Goal: Task Accomplishment & Management: Manage account settings

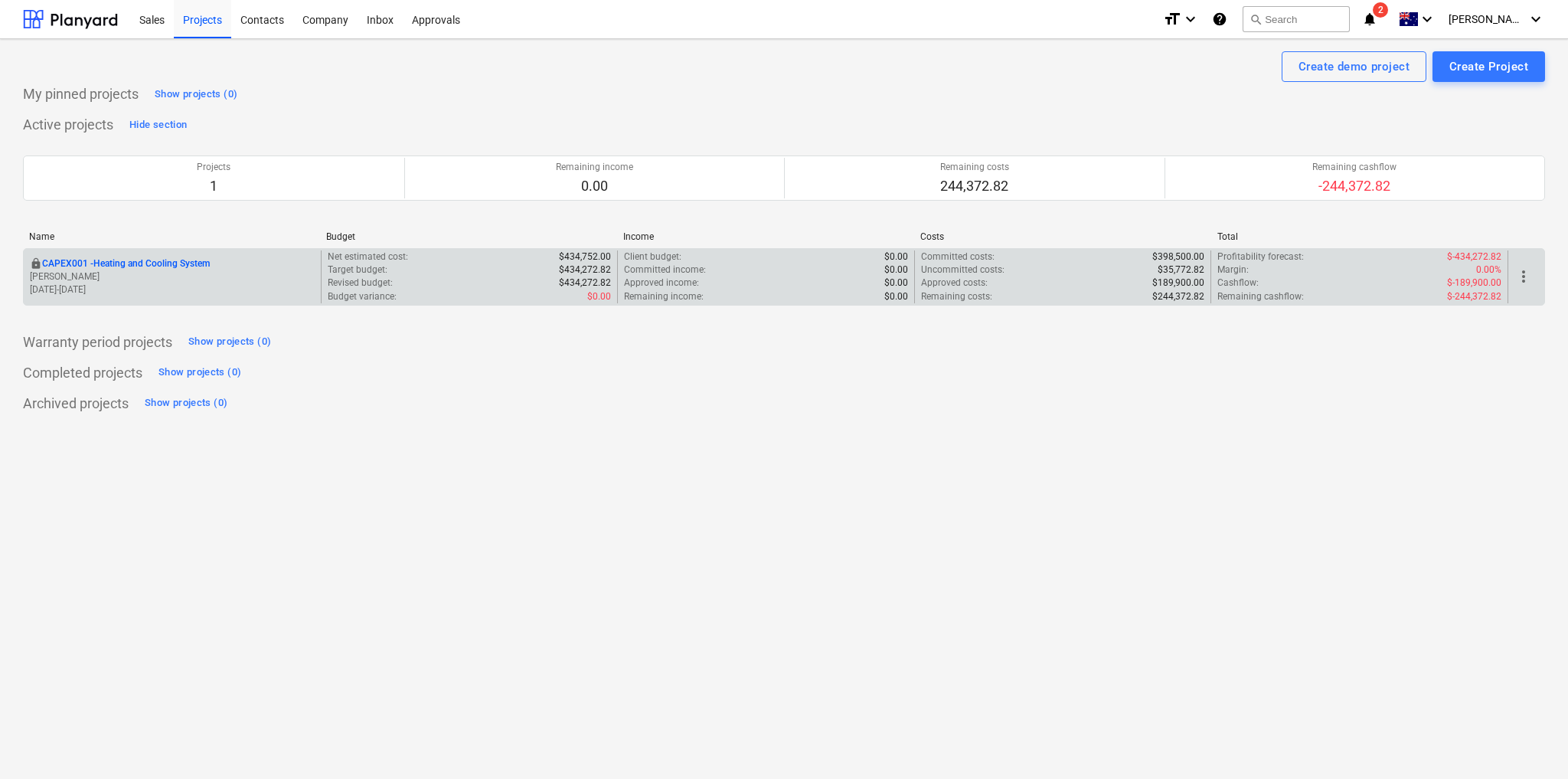
click at [193, 261] on p "CAPEX001 - Heating and Cooling System" at bounding box center [126, 263] width 168 height 13
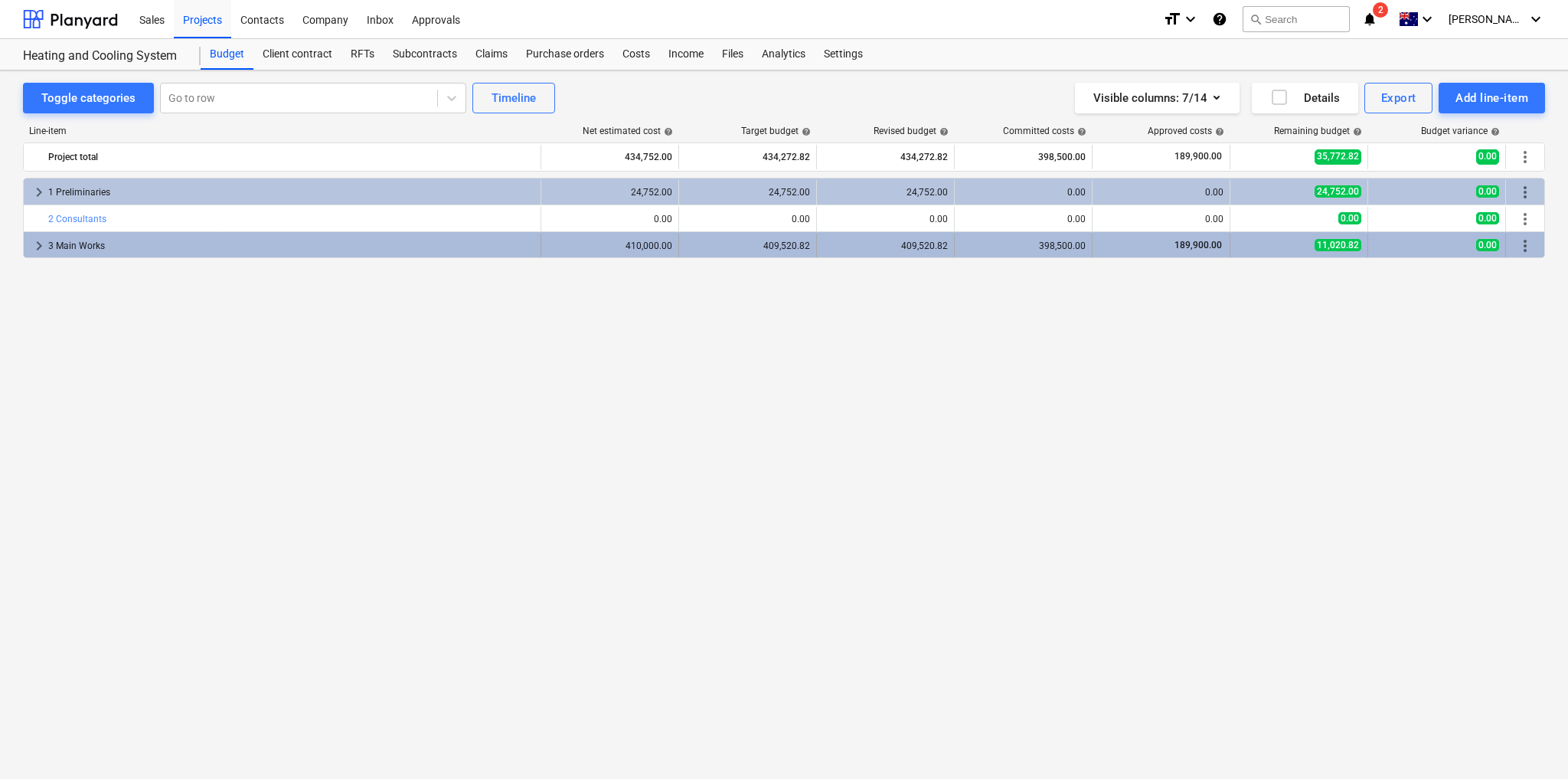
click at [39, 249] on span "keyboard_arrow_right" at bounding box center [39, 245] width 18 height 18
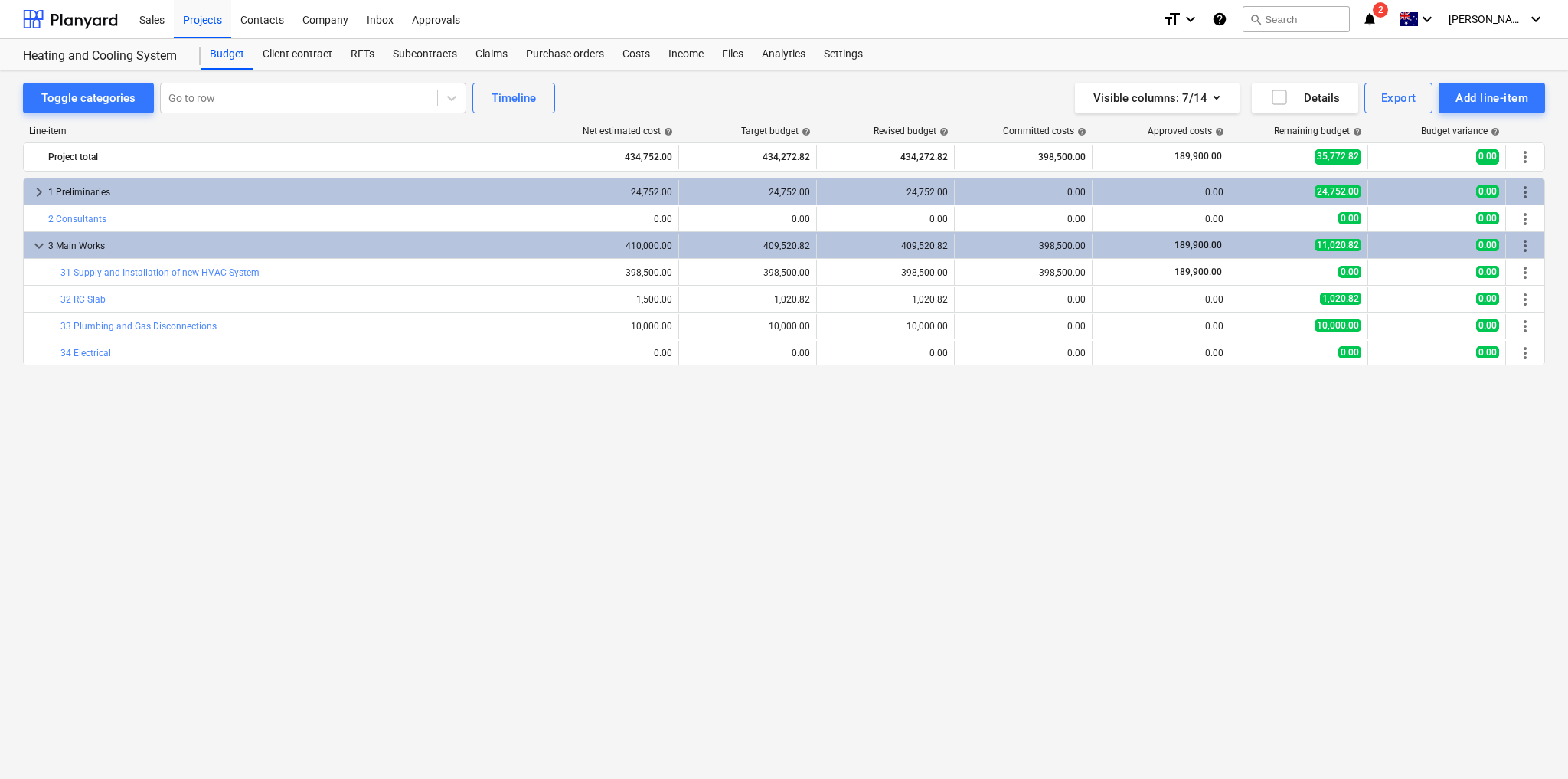
click at [1377, 21] on icon "notifications" at bounding box center [1369, 18] width 15 height 18
click at [788, 579] on div "keyboard_arrow_right 1 Preliminaries 24,752.00 24,752.00 24,752.00 0.00 0.00 24…" at bounding box center [783, 446] width 1521 height 538
click at [427, 47] on div "Subcontracts" at bounding box center [425, 54] width 83 height 31
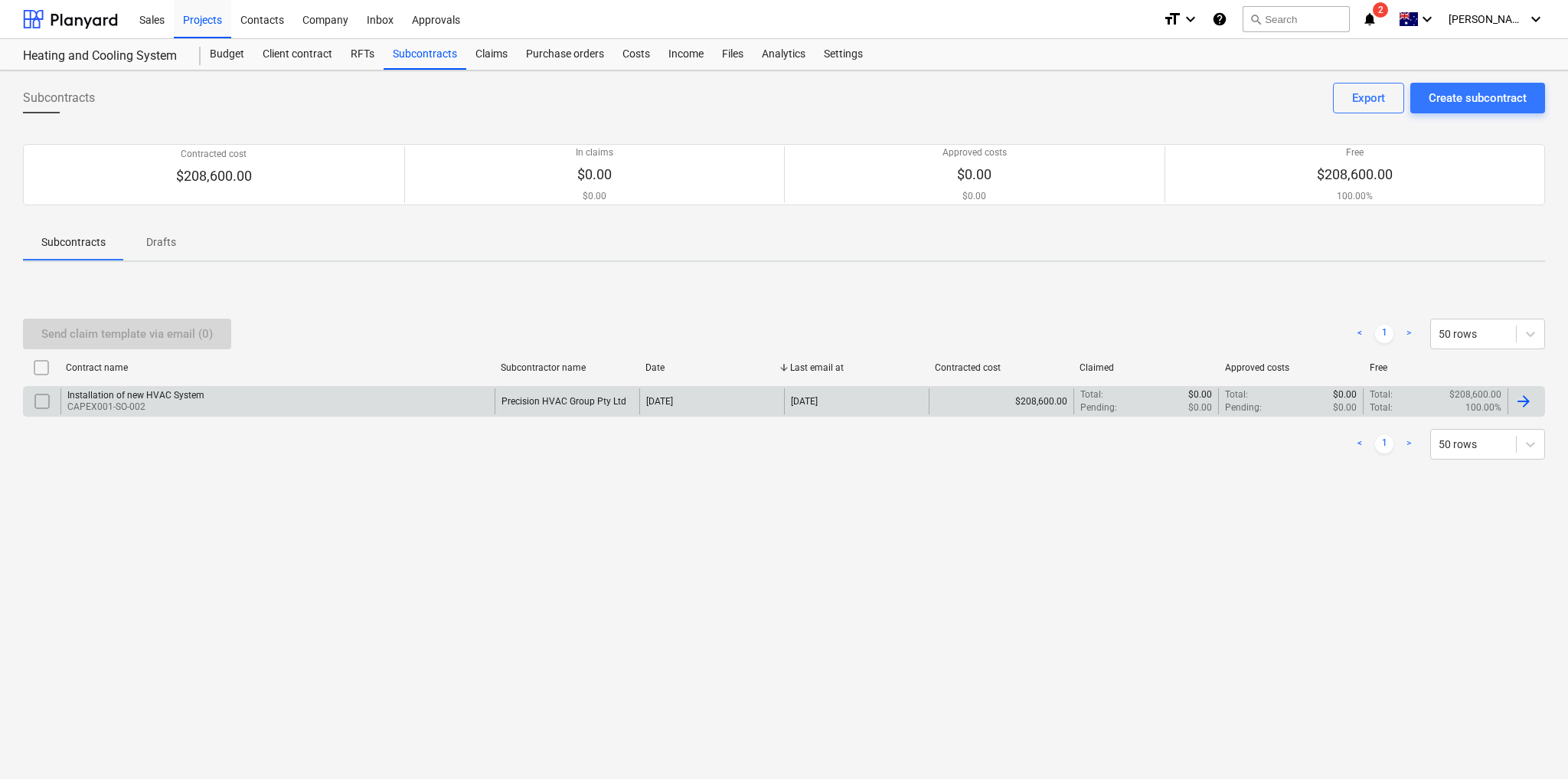
click at [307, 396] on div "Installation of new HVAC System CAPEX001-SO-002" at bounding box center [277, 401] width 434 height 26
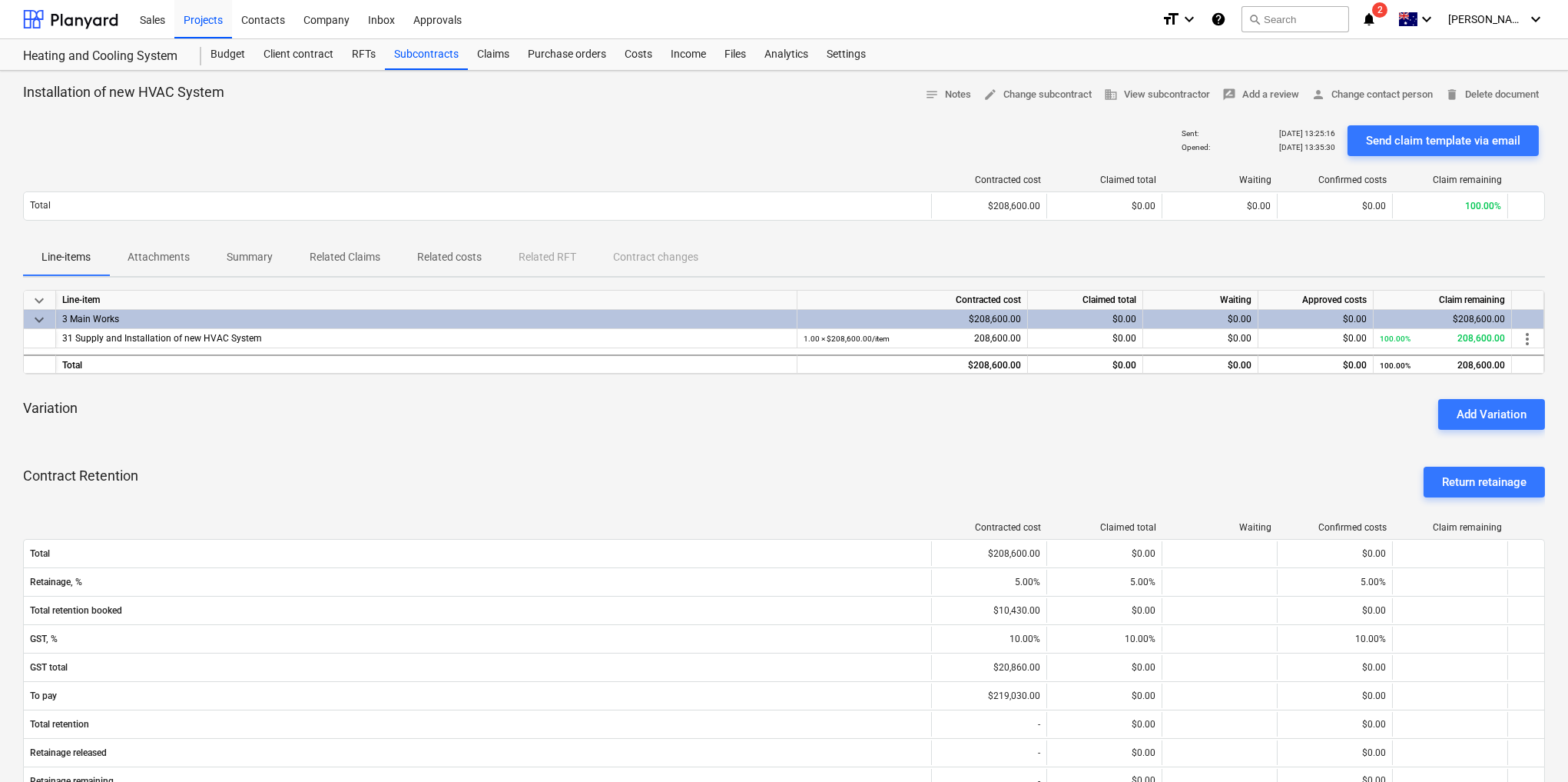
click at [243, 259] on p "Summary" at bounding box center [249, 257] width 46 height 16
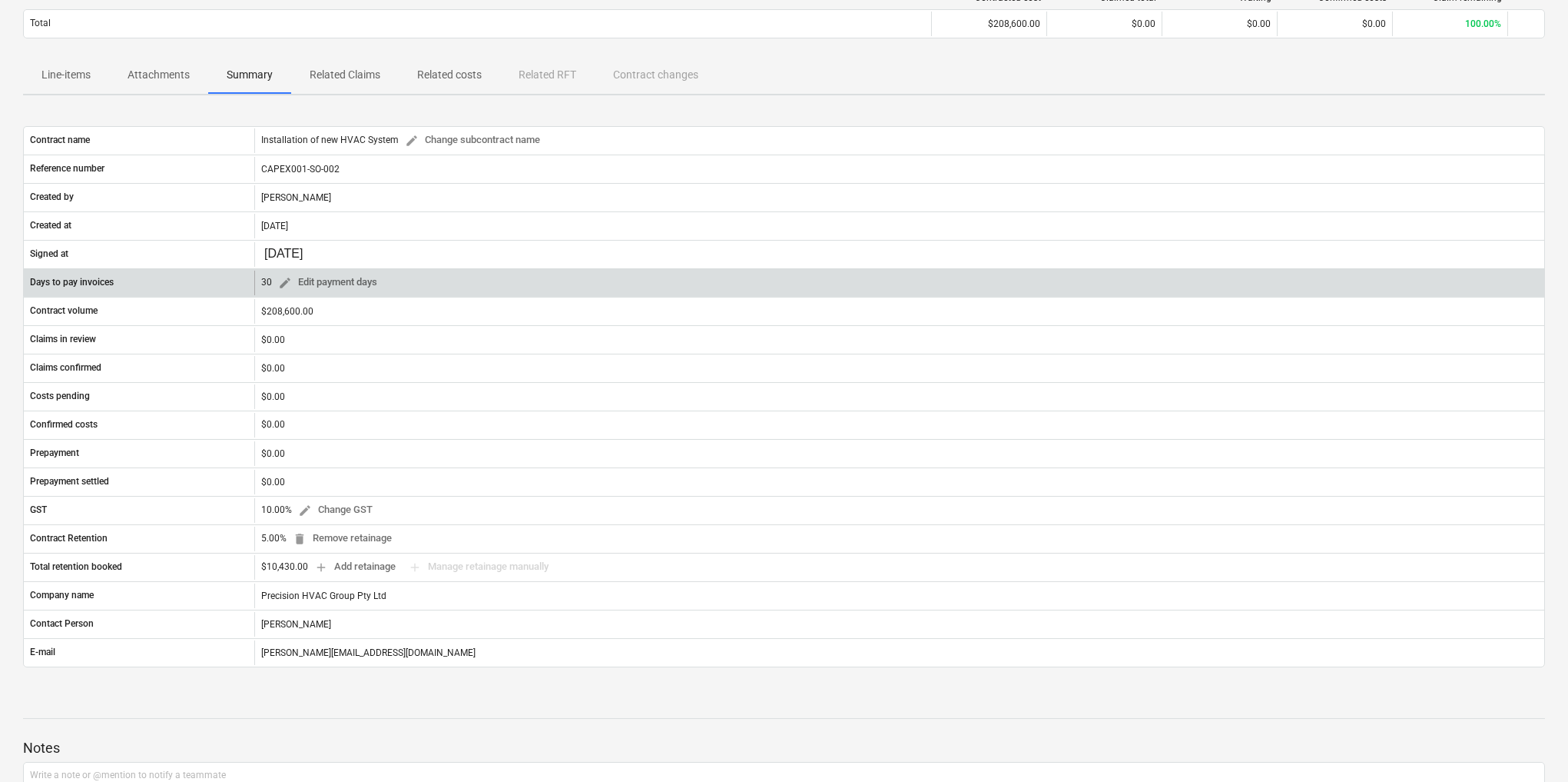
scroll to position [184, 0]
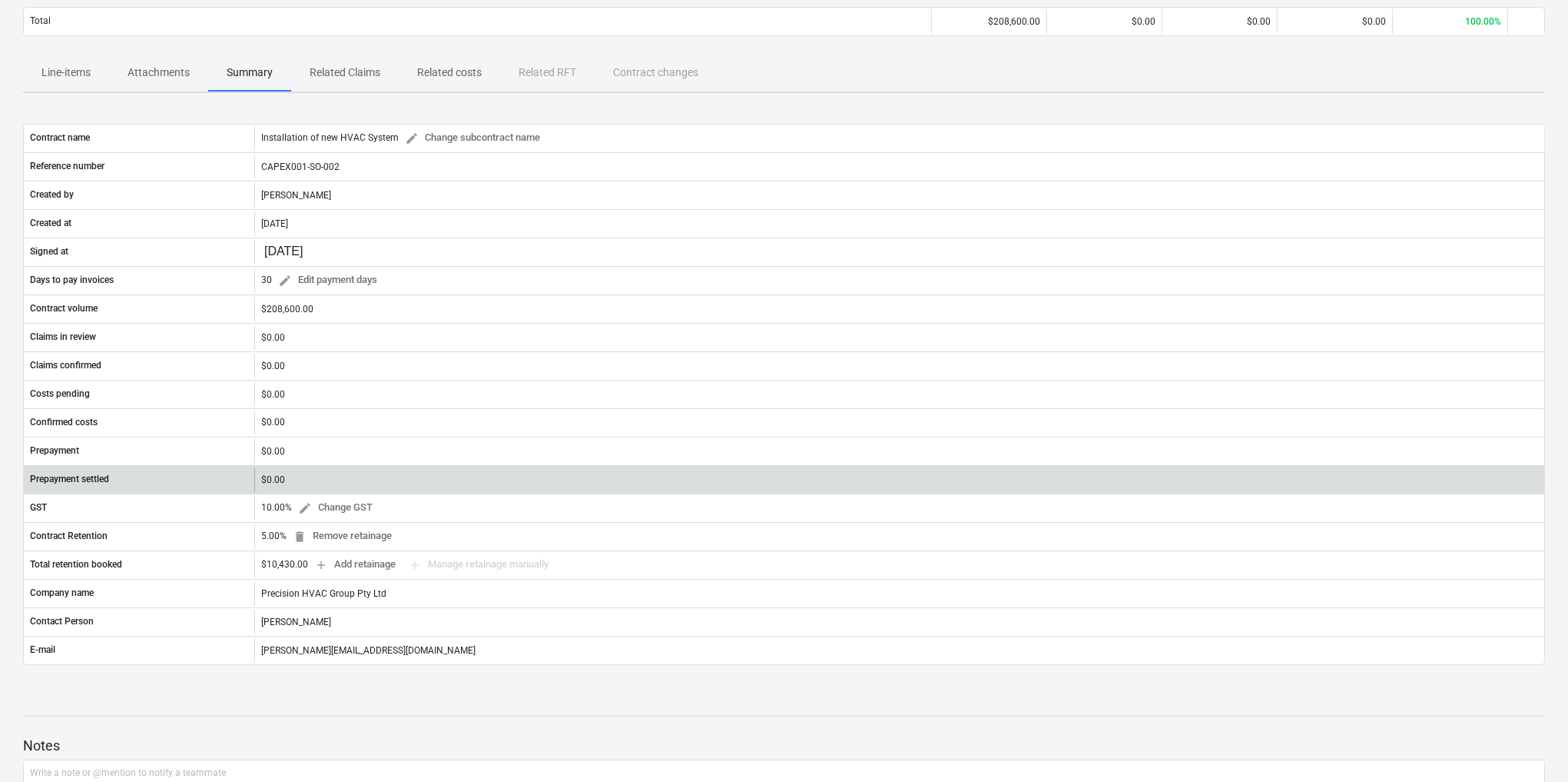
click at [275, 471] on div "$0.00" at bounding box center [900, 480] width 1290 height 25
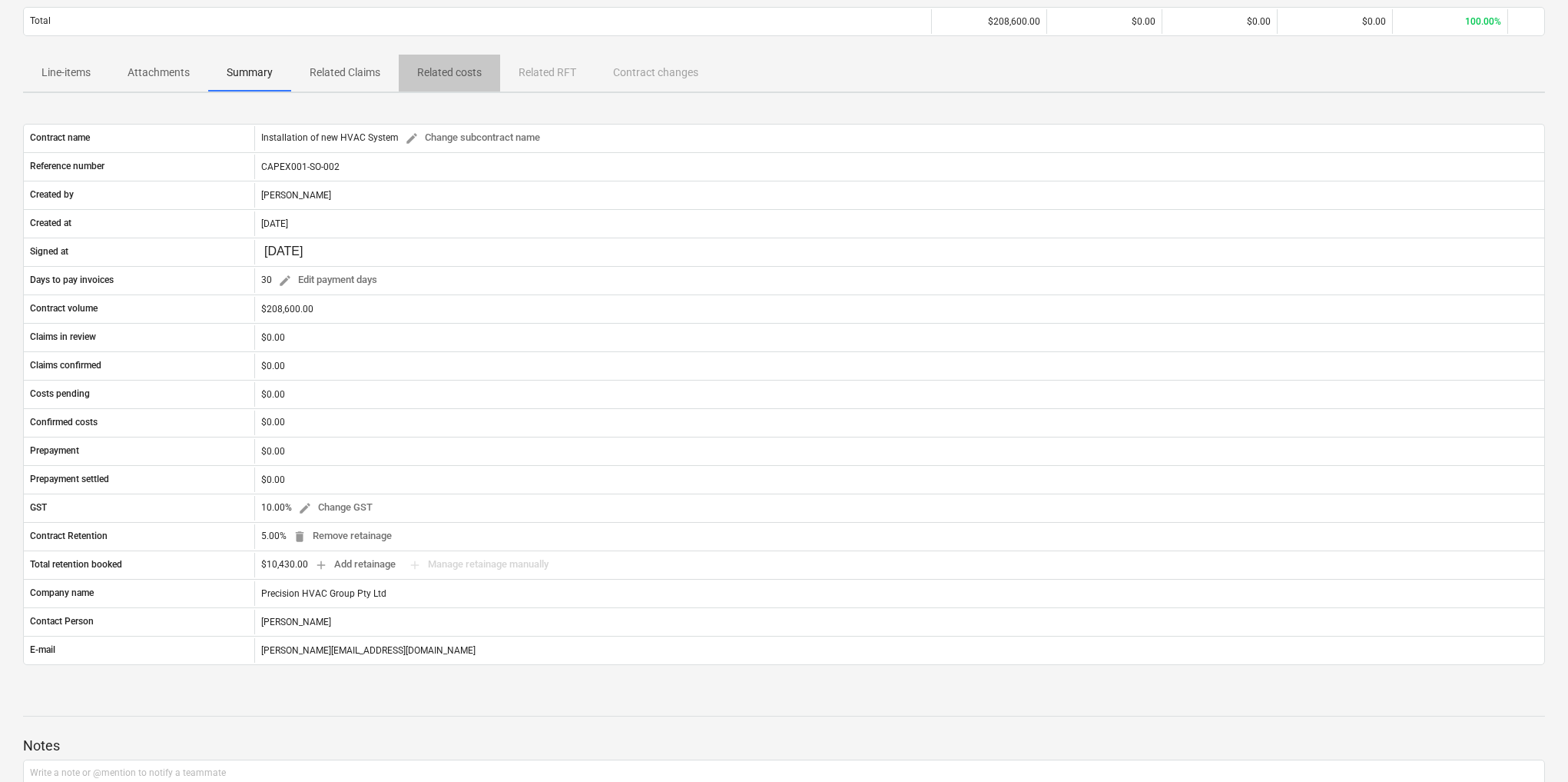
click at [417, 67] on span "Related costs" at bounding box center [449, 72] width 101 height 26
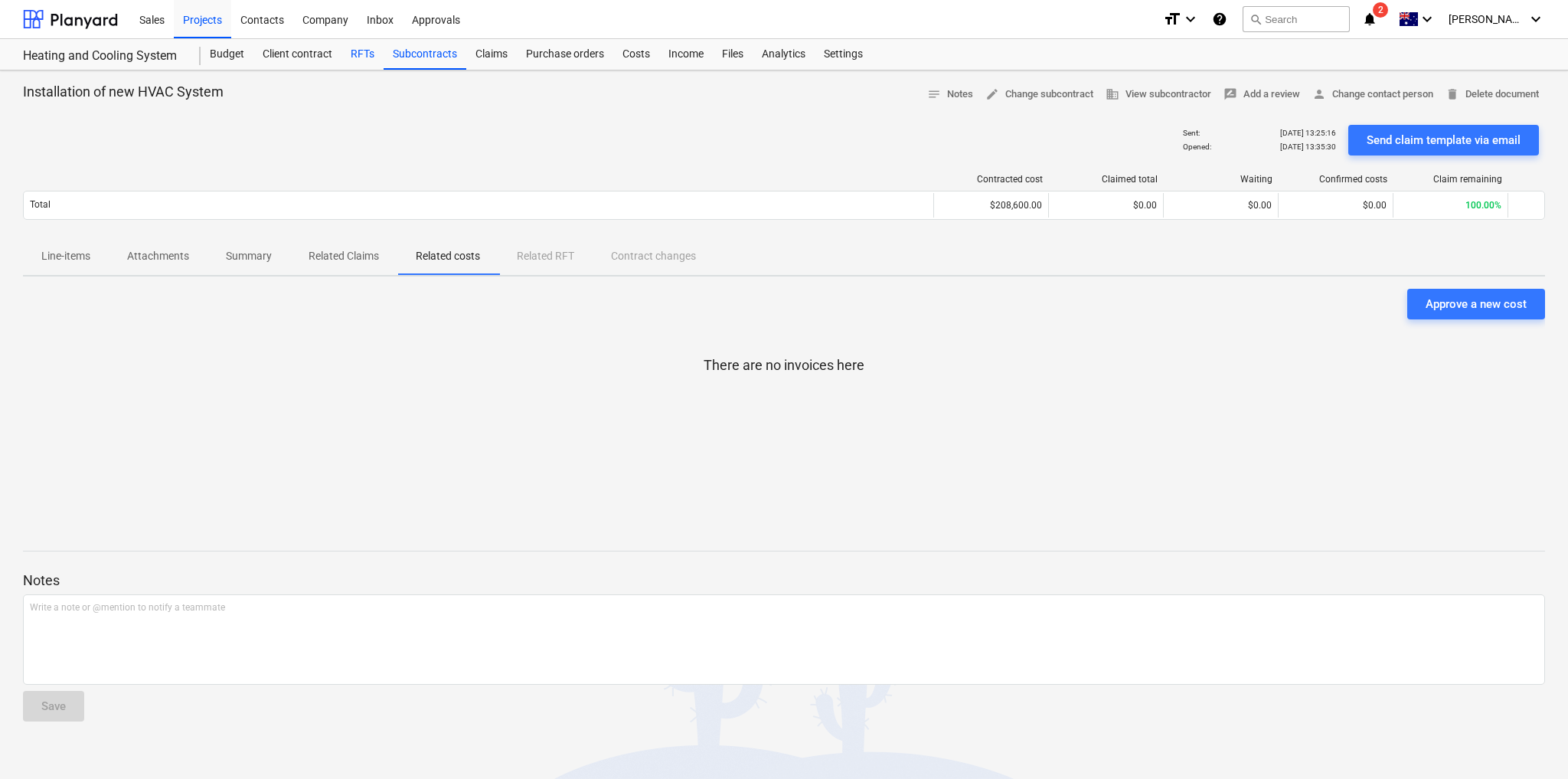
click at [372, 59] on div "RFTs" at bounding box center [363, 54] width 42 height 31
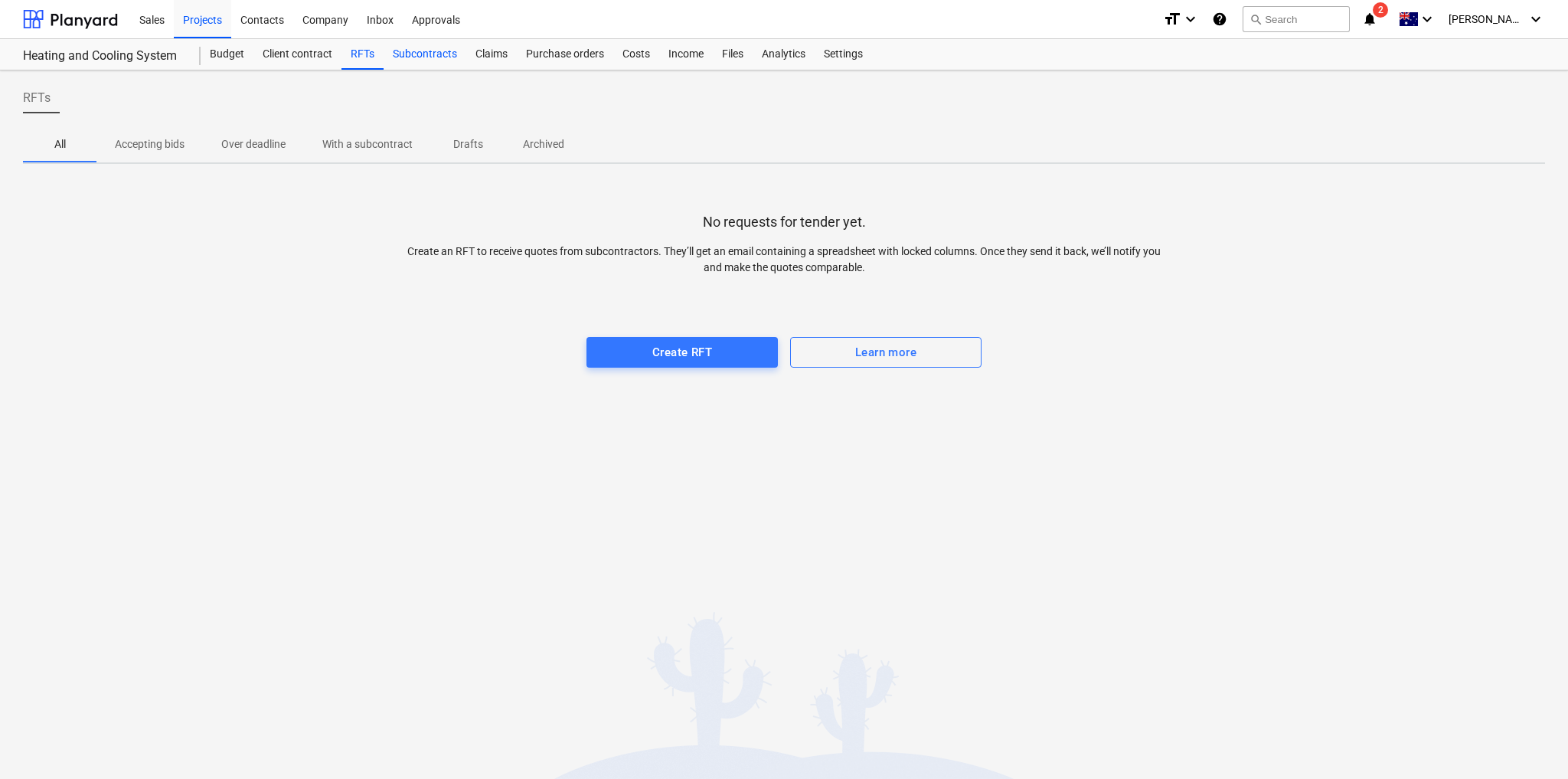
click at [409, 59] on div "Subcontracts" at bounding box center [425, 54] width 83 height 31
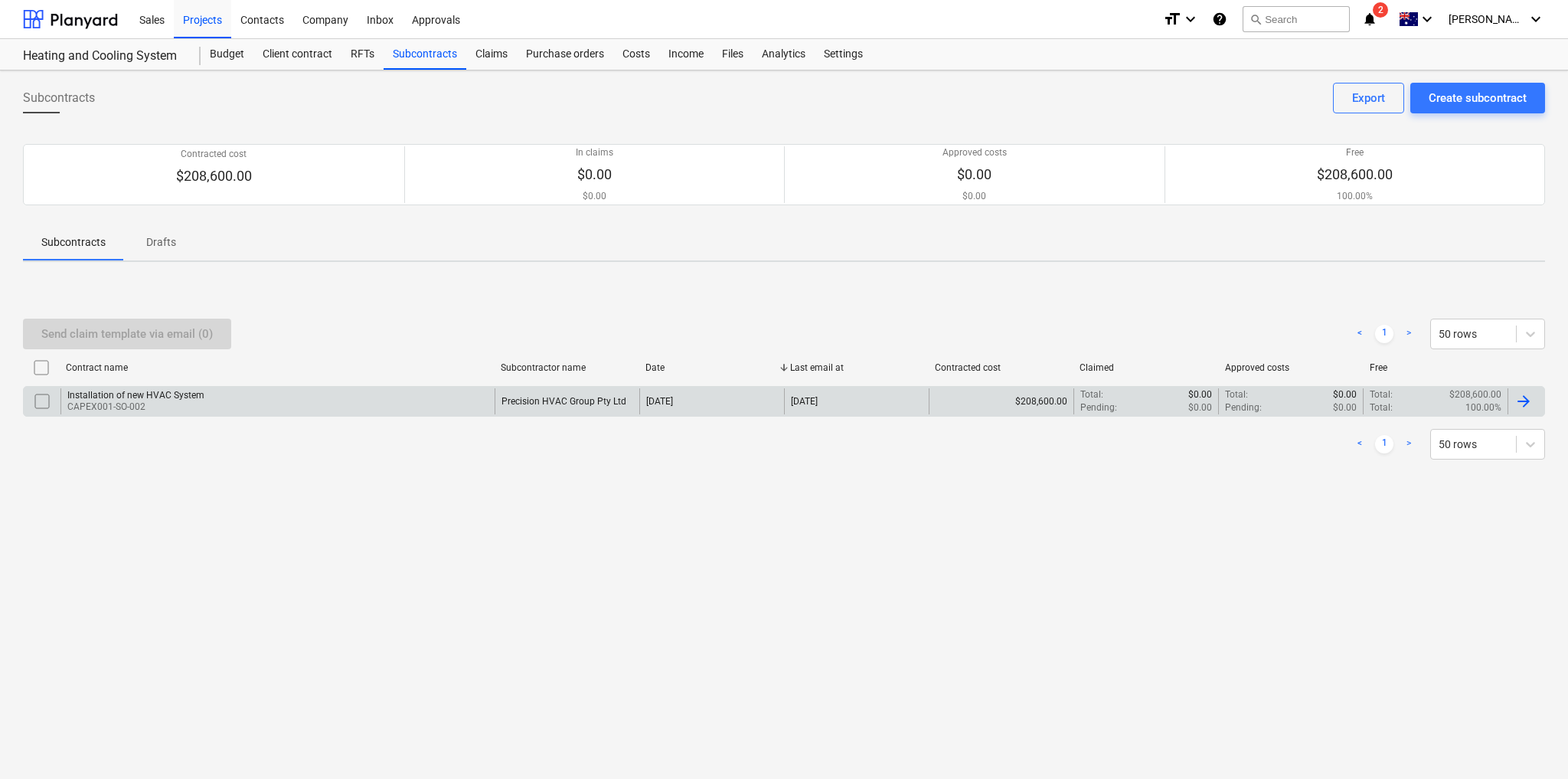
click at [38, 397] on input "checkbox" at bounding box center [42, 401] width 25 height 25
click at [160, 236] on p "Drafts" at bounding box center [161, 242] width 37 height 16
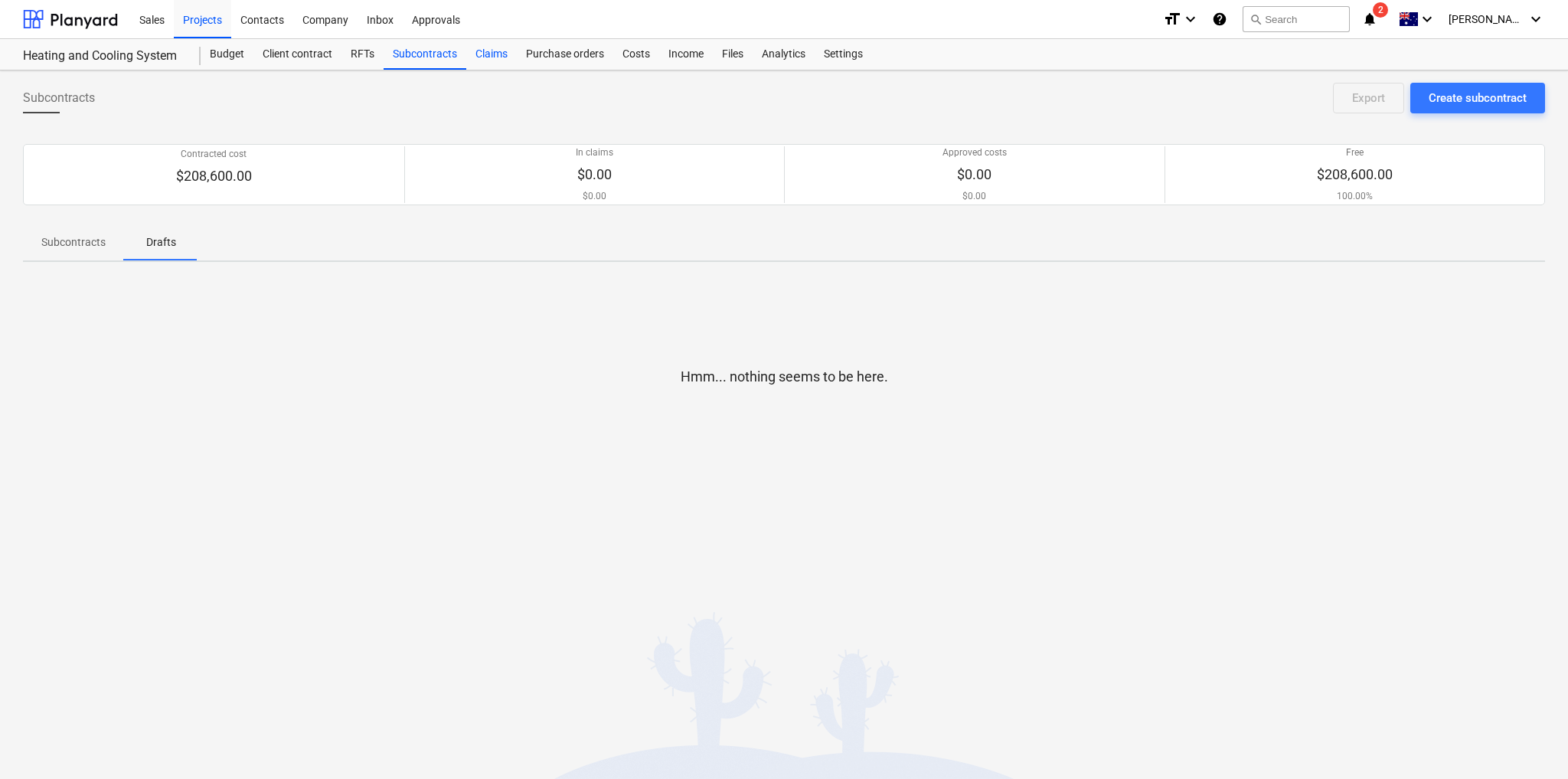
click at [493, 56] on div "Claims" at bounding box center [492, 54] width 51 height 31
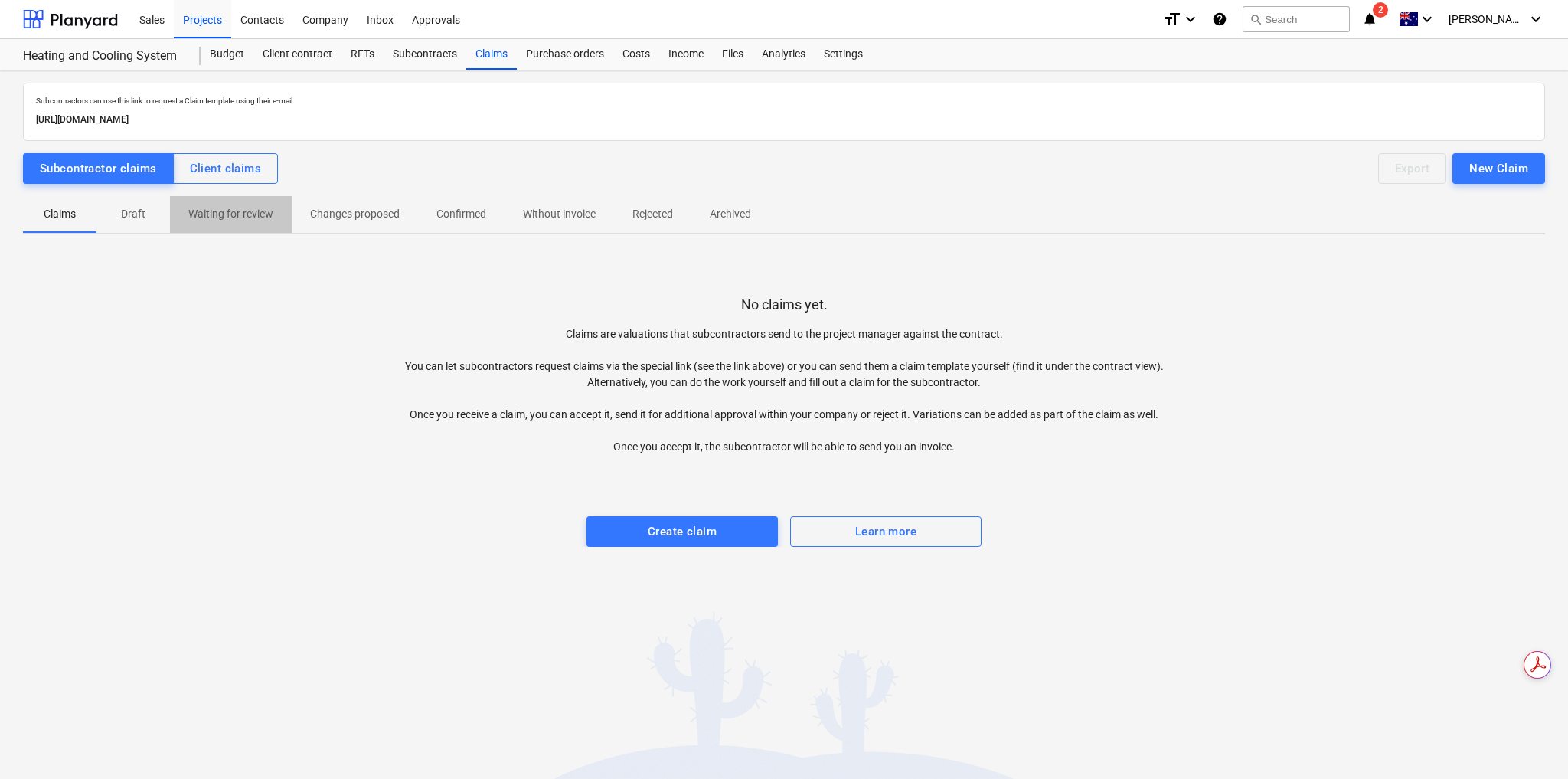
click at [236, 207] on p "Waiting for review" at bounding box center [230, 214] width 85 height 16
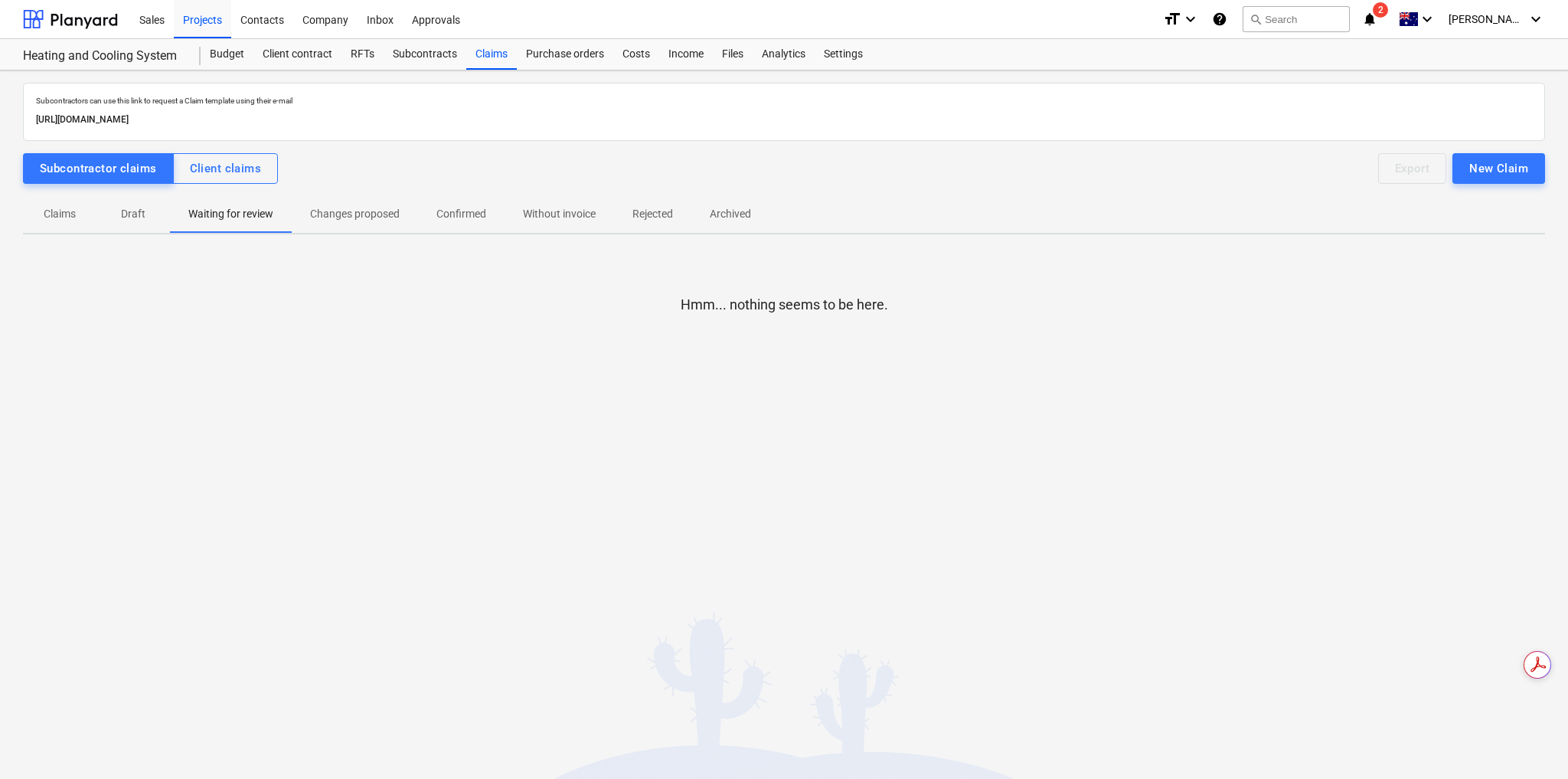
click at [548, 209] on p "Without invoice" at bounding box center [558, 214] width 73 height 16
drag, startPoint x: 658, startPoint y: 207, endPoint x: 682, endPoint y: 207, distance: 24.0
click at [658, 207] on p "Rejected" at bounding box center [652, 214] width 40 height 16
click at [740, 206] on p "Archived" at bounding box center [730, 214] width 41 height 16
click at [489, 210] on span "Confirmed" at bounding box center [461, 213] width 87 height 25
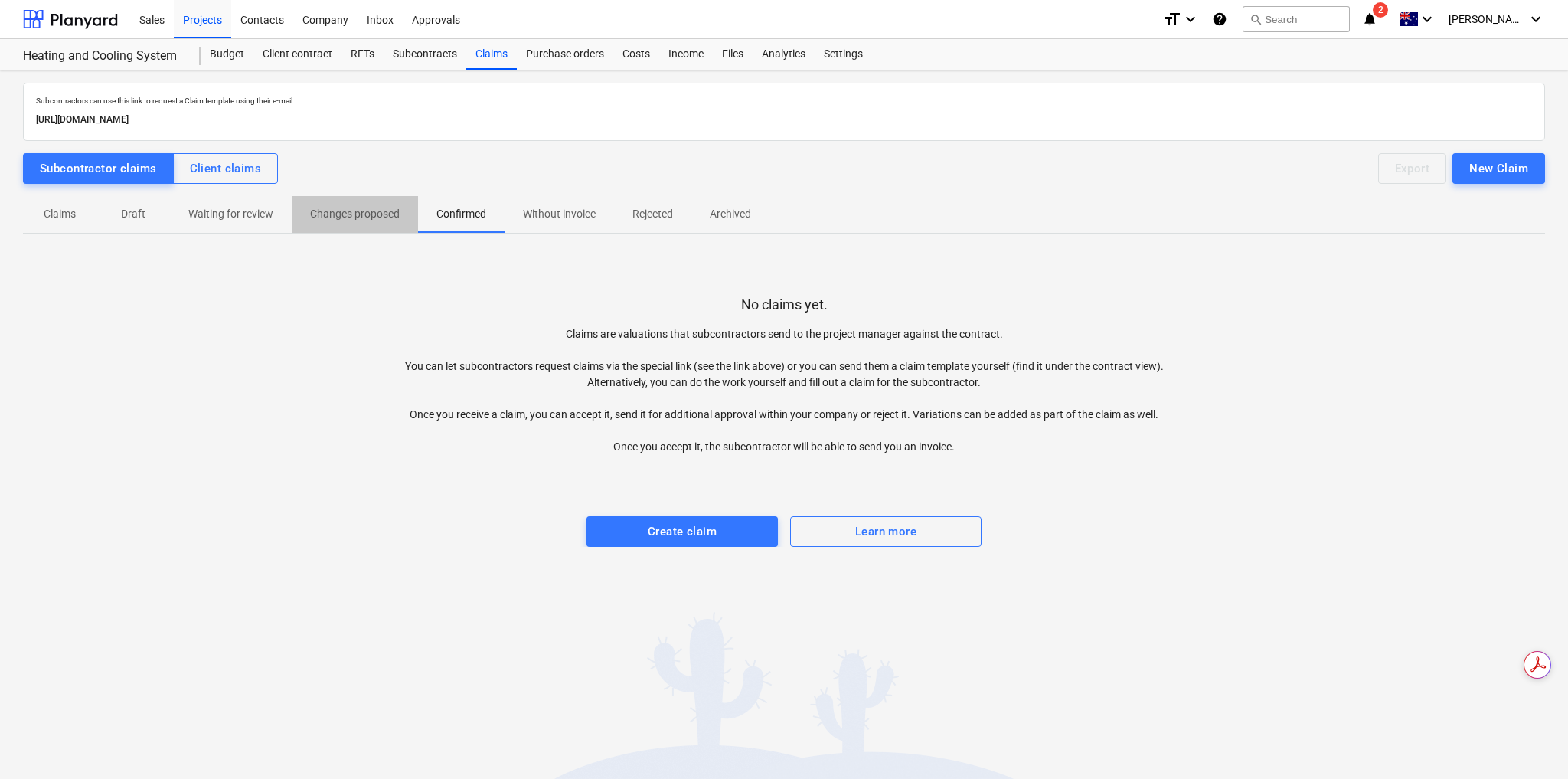
click at [370, 213] on p "Changes proposed" at bounding box center [355, 214] width 90 height 16
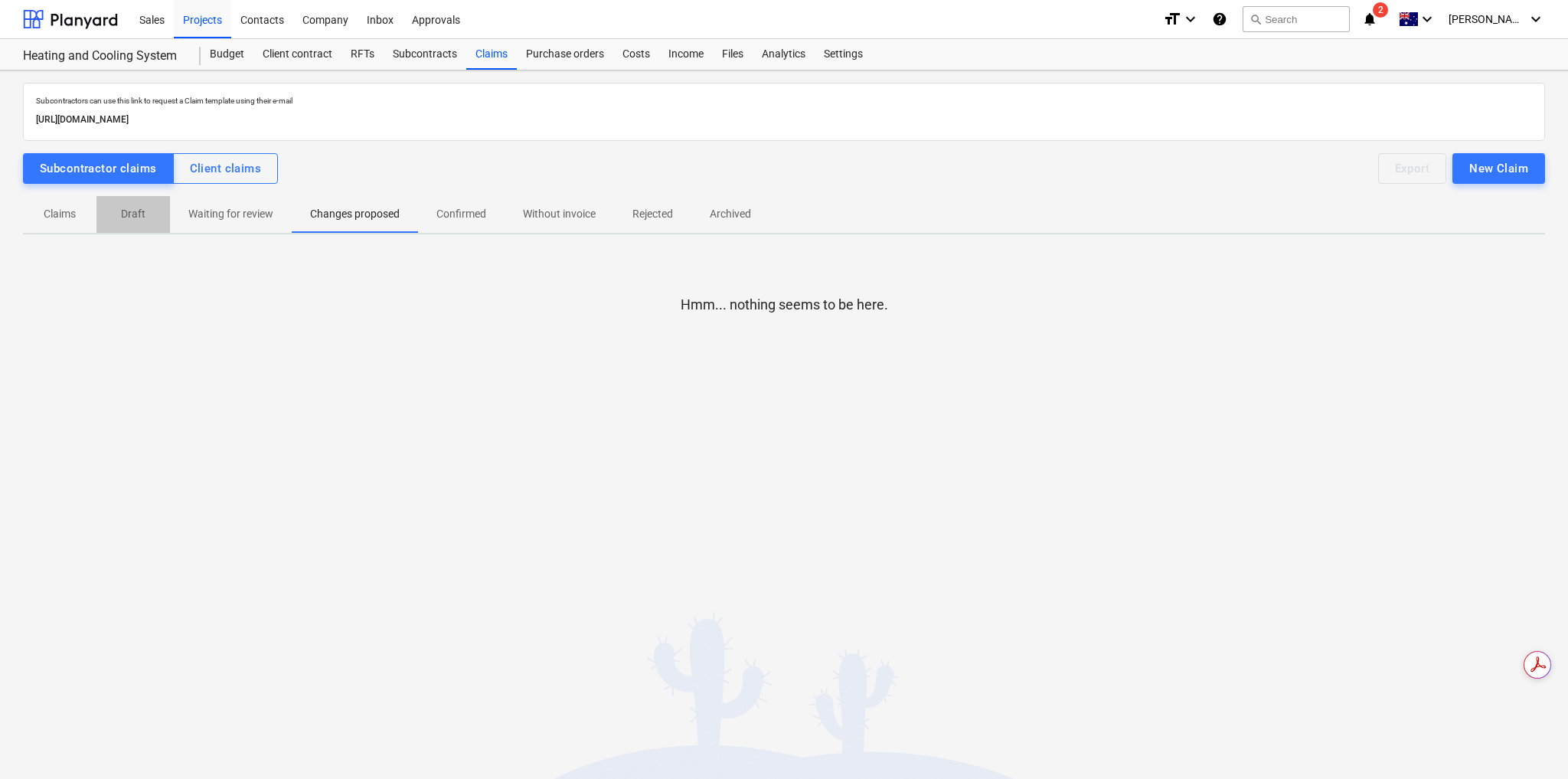
click at [141, 211] on p "Draft" at bounding box center [133, 214] width 37 height 16
click at [265, 218] on p "Waiting for review" at bounding box center [230, 214] width 85 height 16
click at [385, 213] on p "Changes proposed" at bounding box center [355, 214] width 90 height 16
click at [450, 218] on p "Confirmed" at bounding box center [461, 214] width 50 height 16
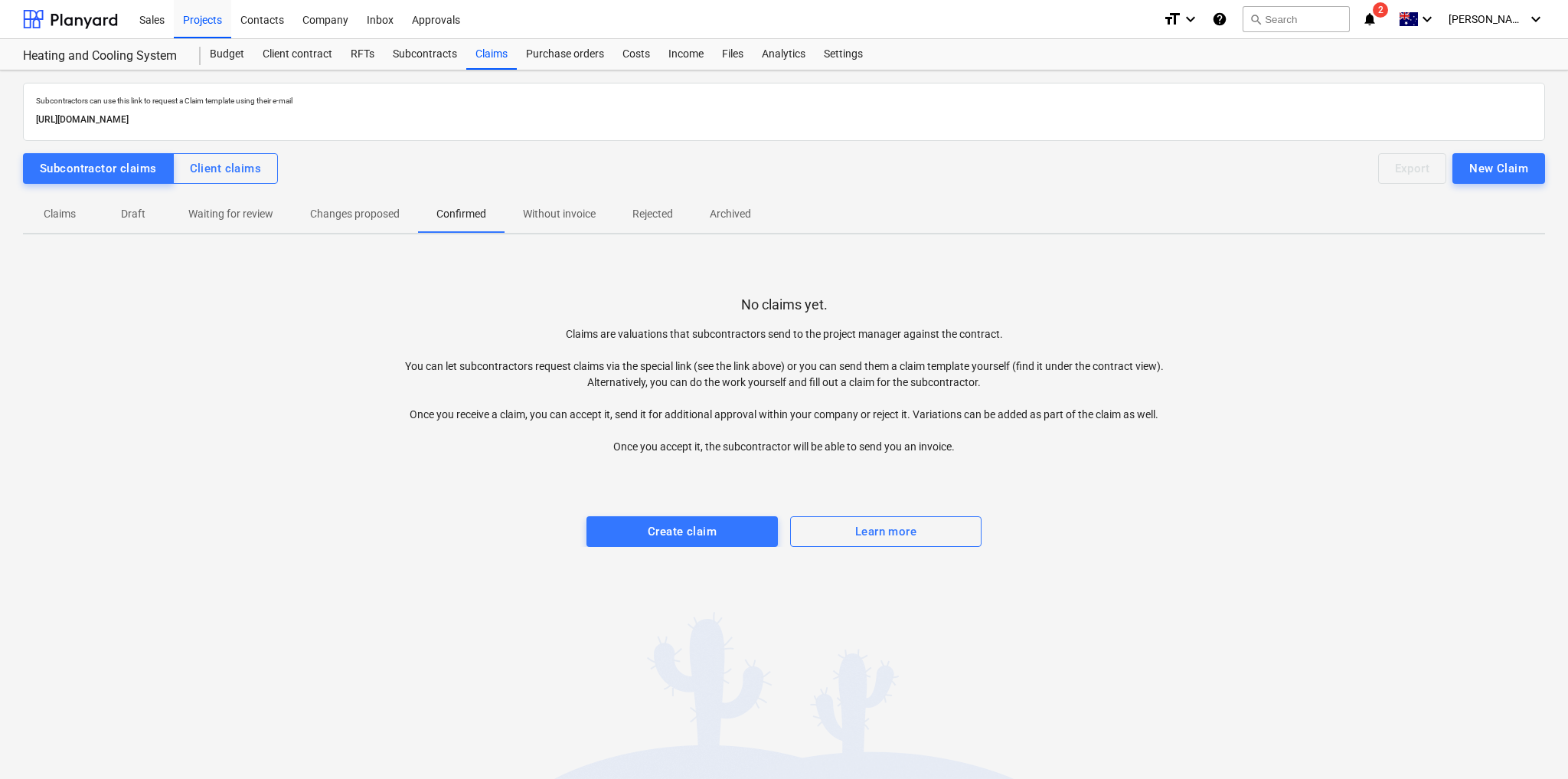
click at [72, 226] on button "Claims" at bounding box center [60, 214] width 74 height 37
drag, startPoint x: 708, startPoint y: 526, endPoint x: 649, endPoint y: 462, distance: 87.0
click at [649, 463] on div at bounding box center [783, 470] width 1521 height 31
click at [690, 529] on div "Create claim" at bounding box center [682, 531] width 68 height 20
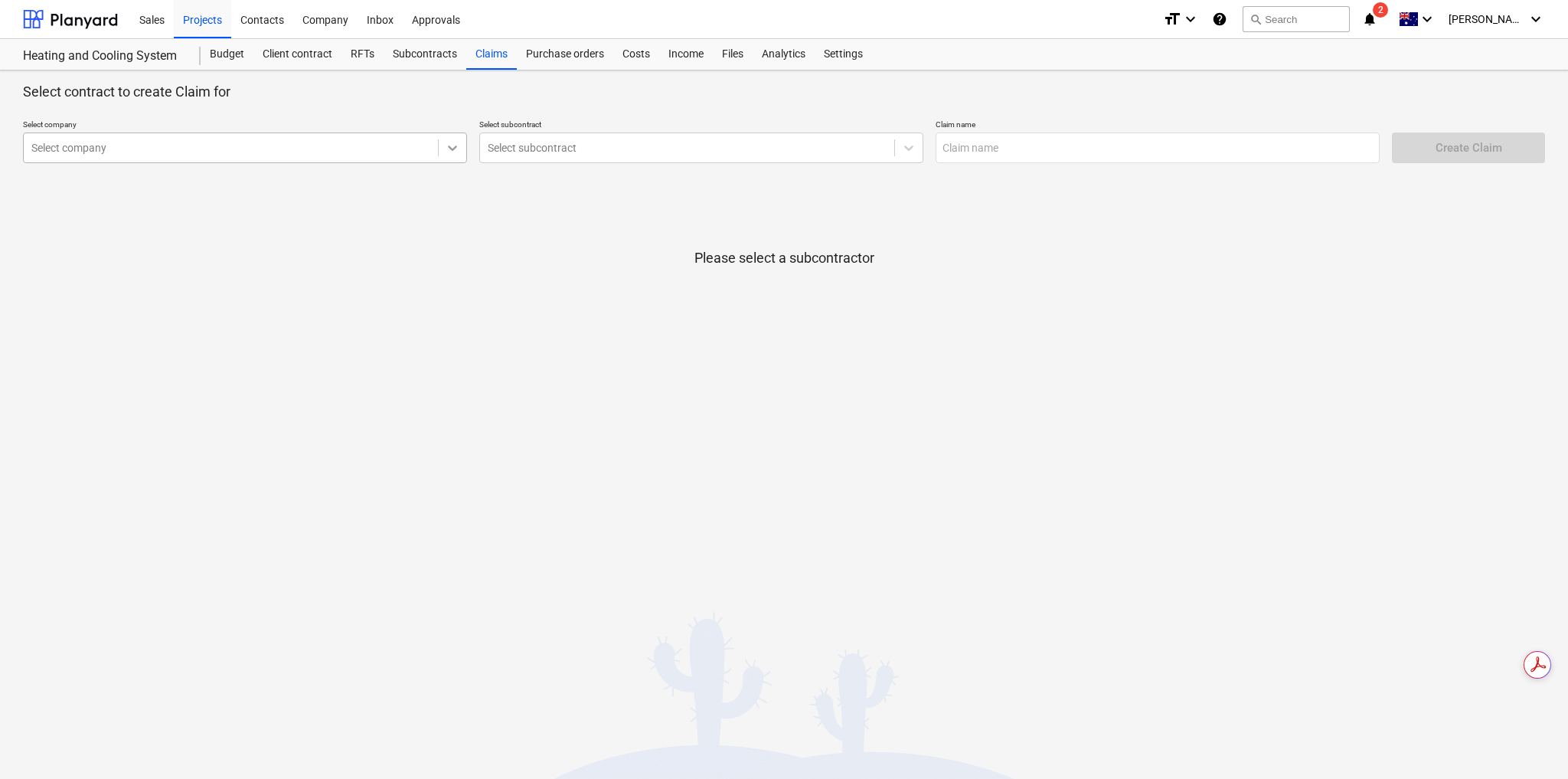
click at [444, 145] on div at bounding box center [452, 148] width 27 height 27
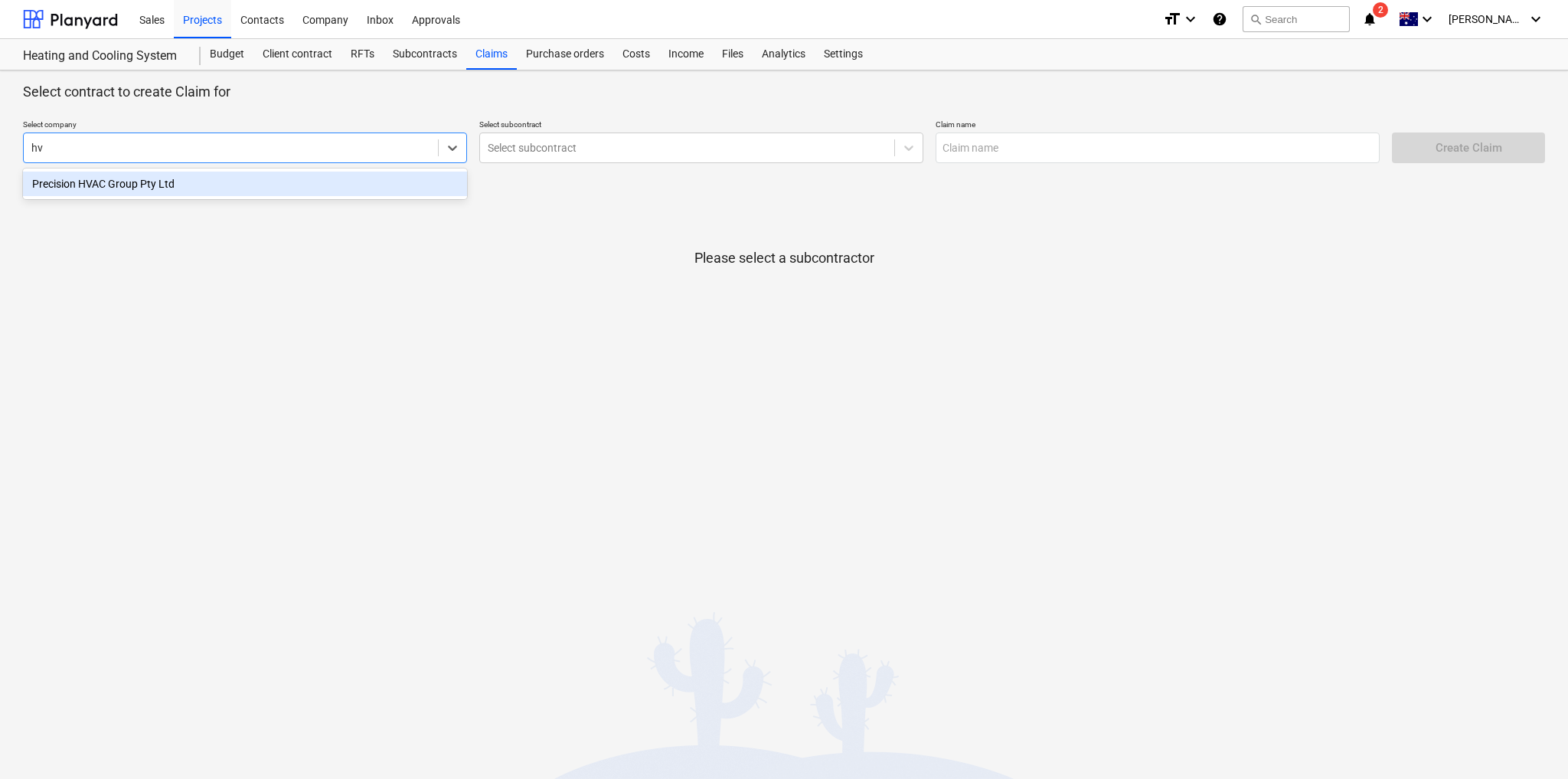
type input "hva"
click at [367, 193] on div "Precision HVAC Group Pty Ltd" at bounding box center [245, 184] width 444 height 25
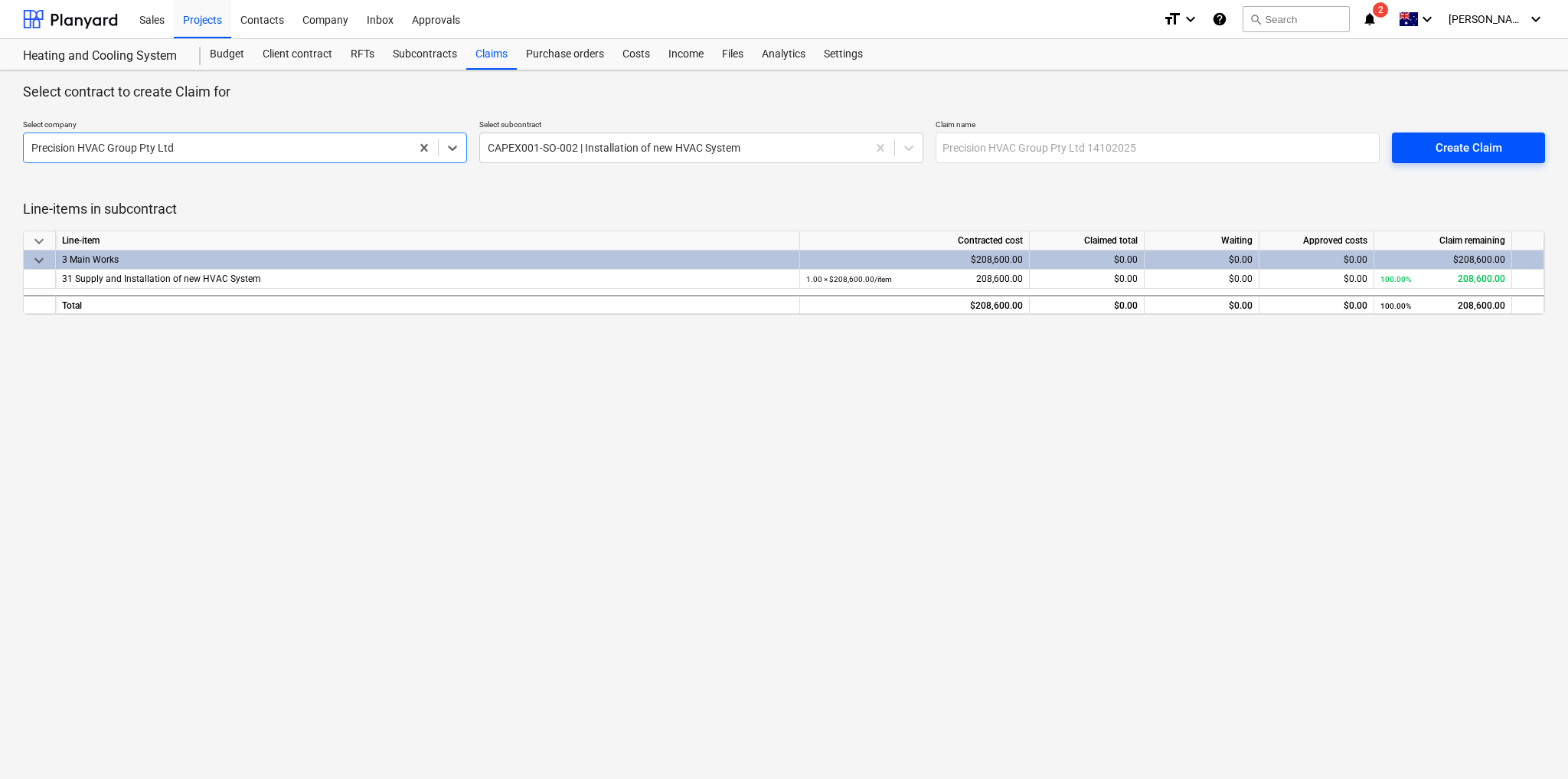
click at [1494, 153] on div "Create Claim" at bounding box center [1469, 148] width 67 height 20
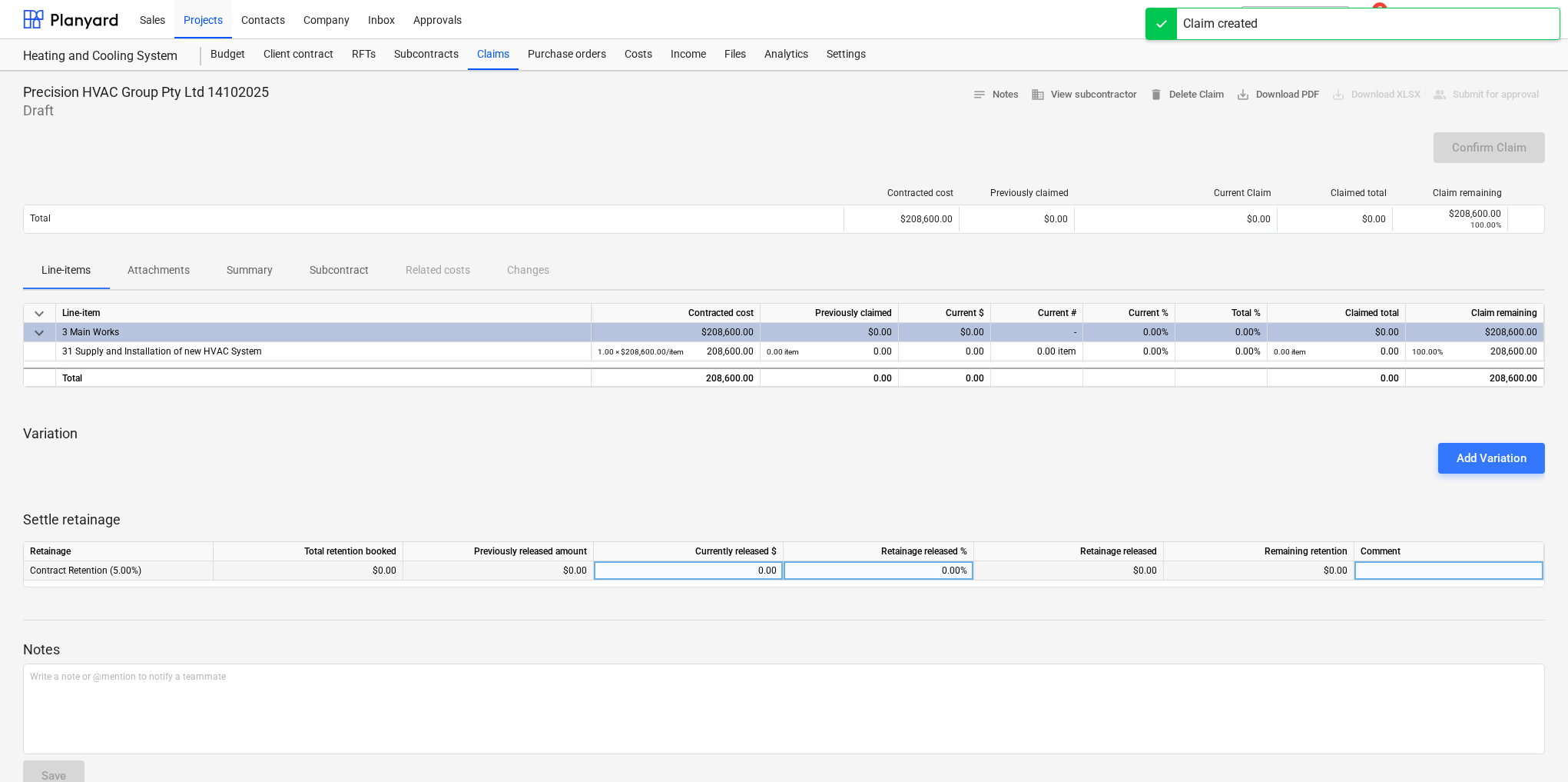
click at [773, 573] on div "0.00" at bounding box center [688, 570] width 177 height 19
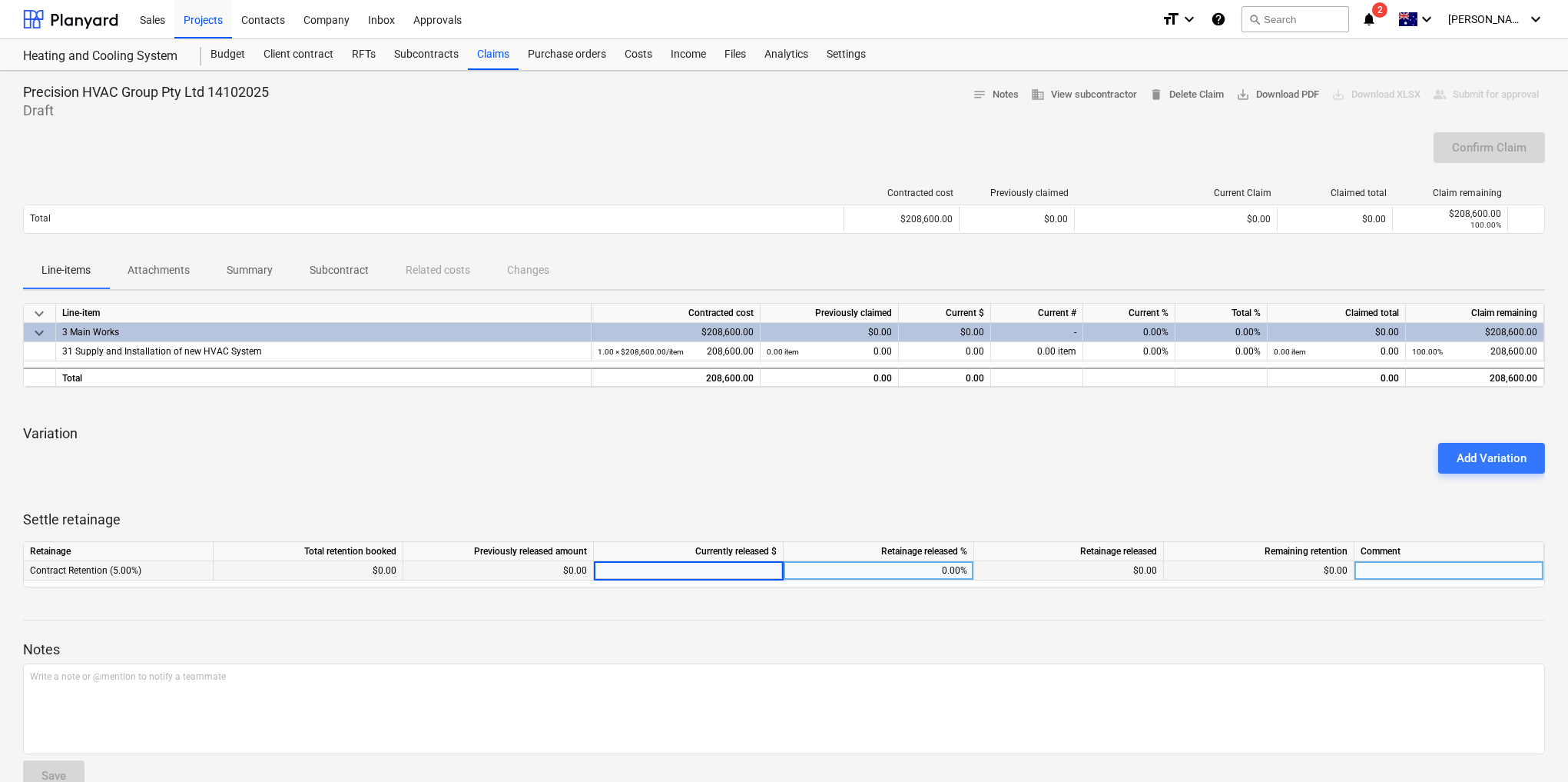
click at [573, 572] on div "$0.00" at bounding box center [499, 570] width 190 height 19
click at [572, 571] on div "$0.00" at bounding box center [499, 570] width 190 height 19
click at [352, 569] on div "$0.00" at bounding box center [308, 570] width 189 height 19
click at [744, 565] on div "0.00" at bounding box center [688, 570] width 177 height 19
click at [589, 465] on div "Add Variation" at bounding box center [784, 458] width 1535 height 43
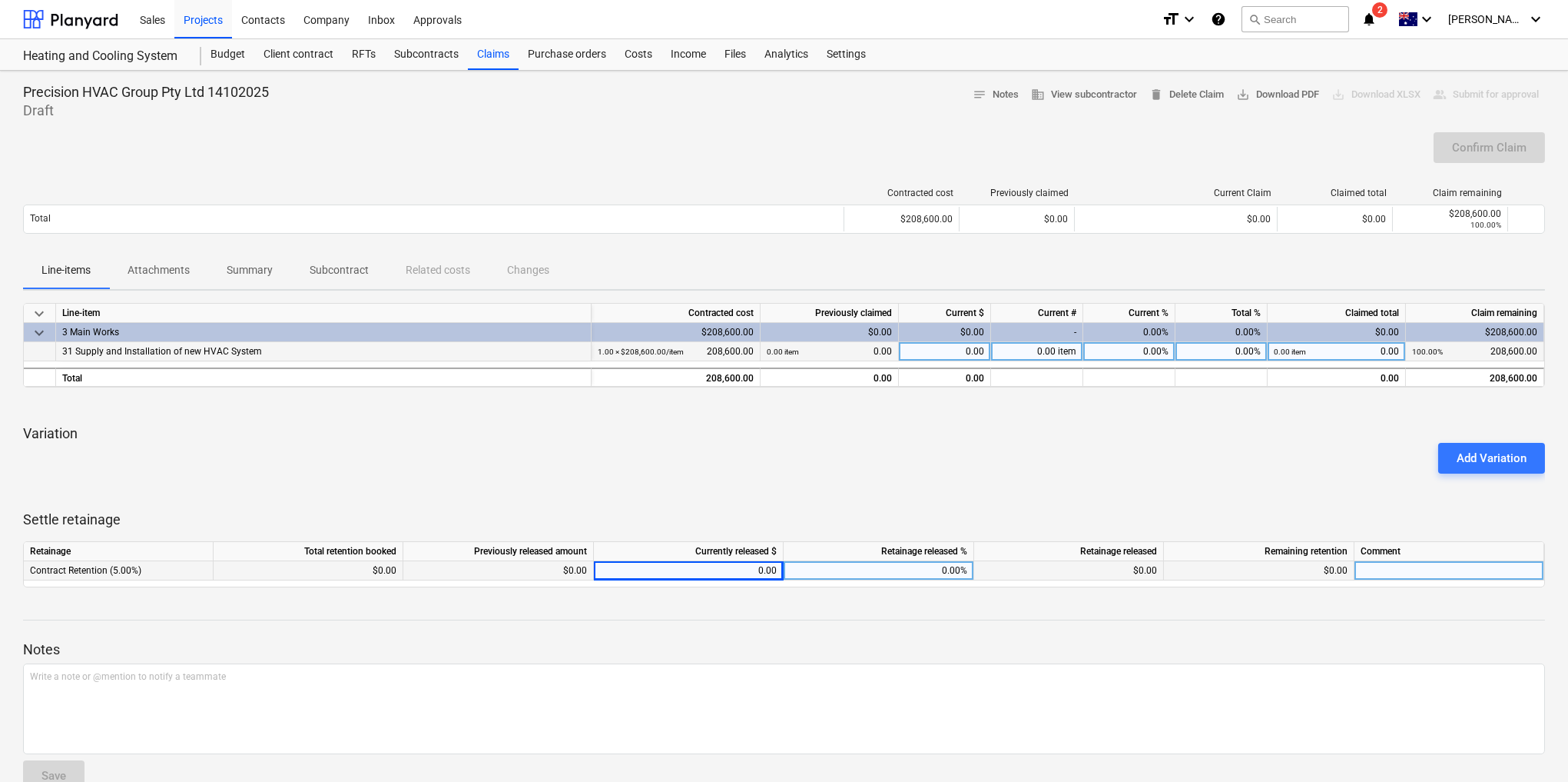
click at [969, 351] on div "0.00" at bounding box center [945, 352] width 93 height 19
type input "10000"
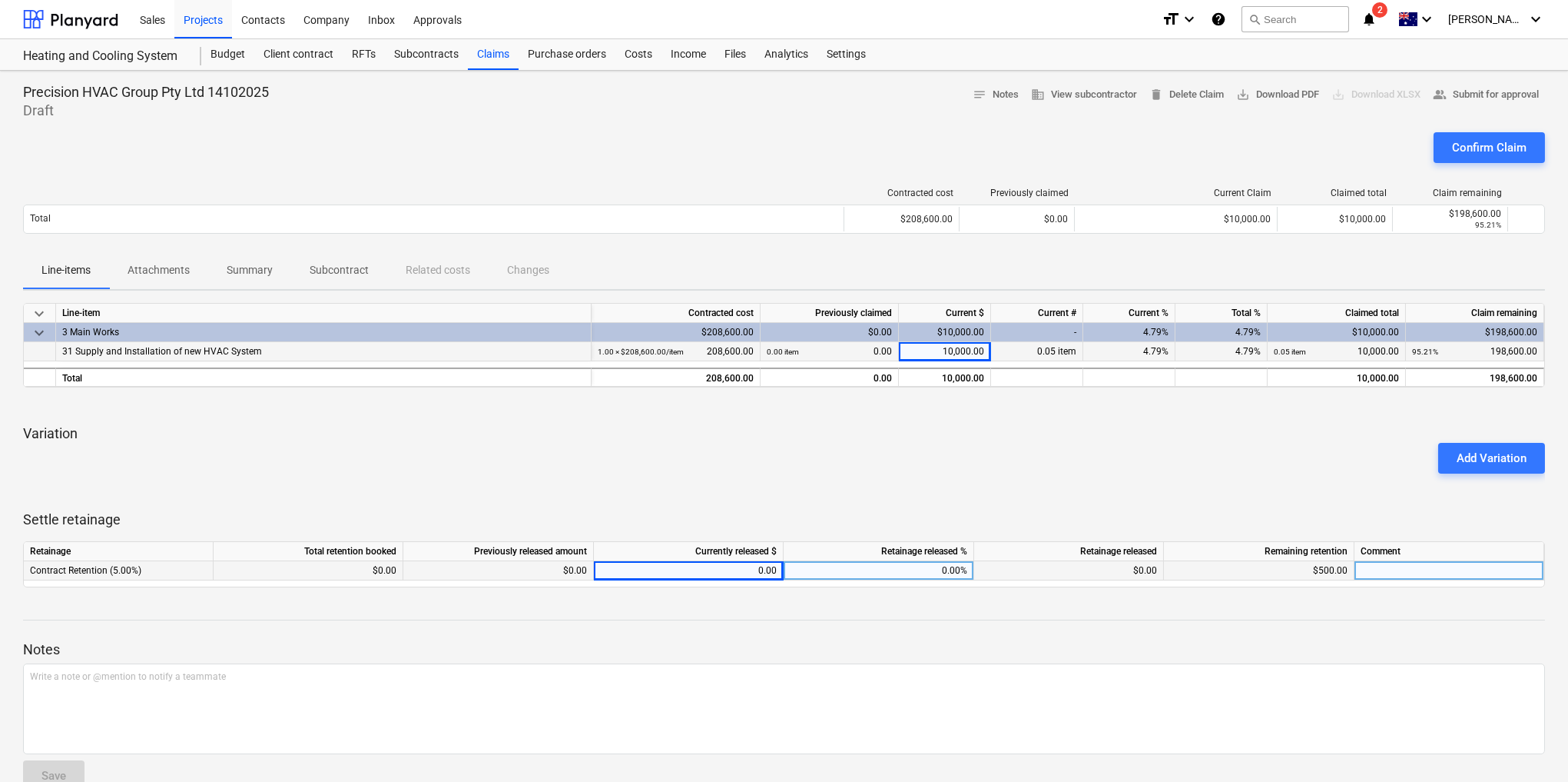
click at [1078, 465] on div "Add Variation" at bounding box center [784, 458] width 1535 height 43
click at [159, 267] on p "Attachments" at bounding box center [159, 270] width 63 height 16
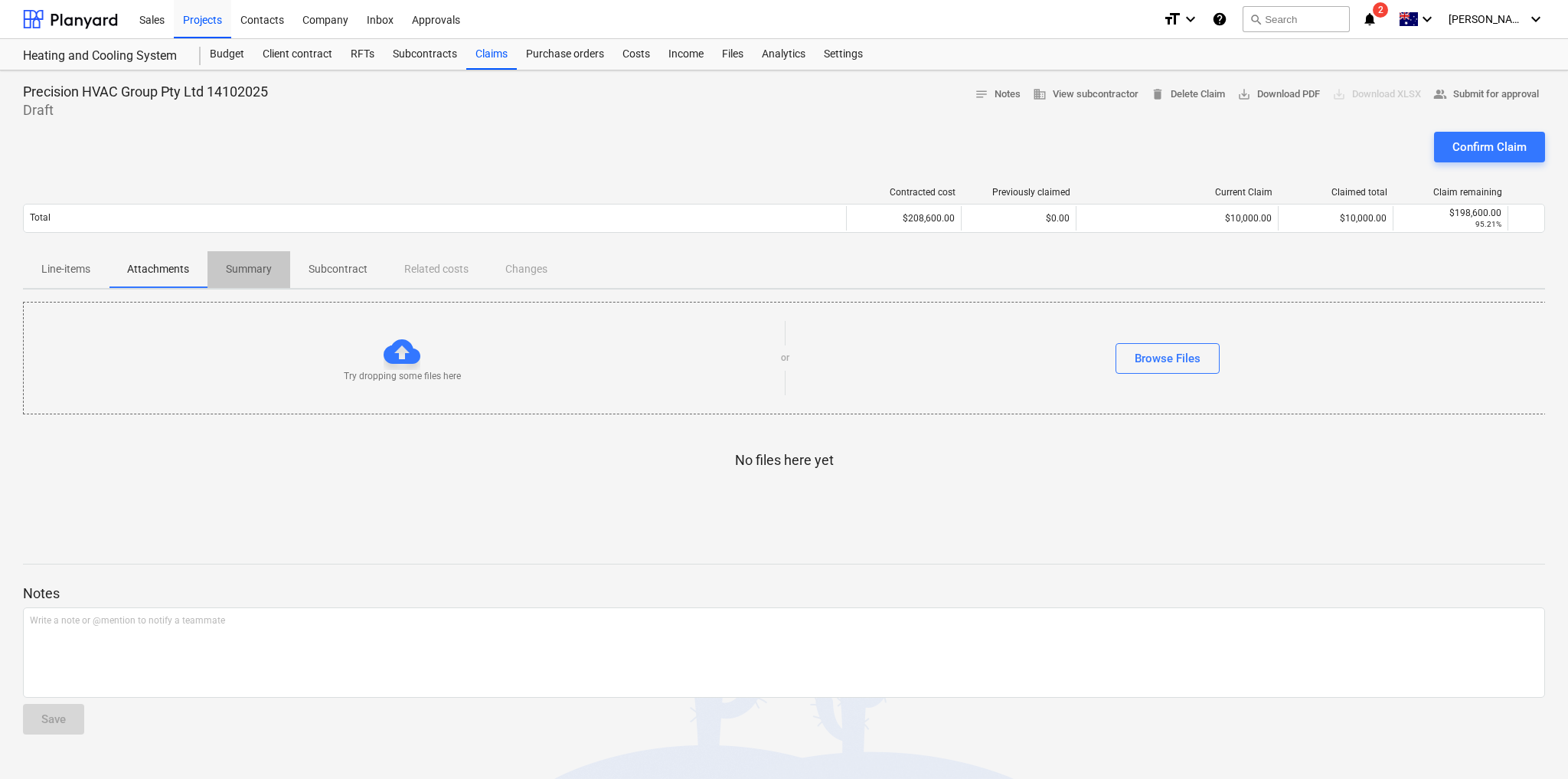
click at [252, 263] on p "Summary" at bounding box center [248, 269] width 46 height 16
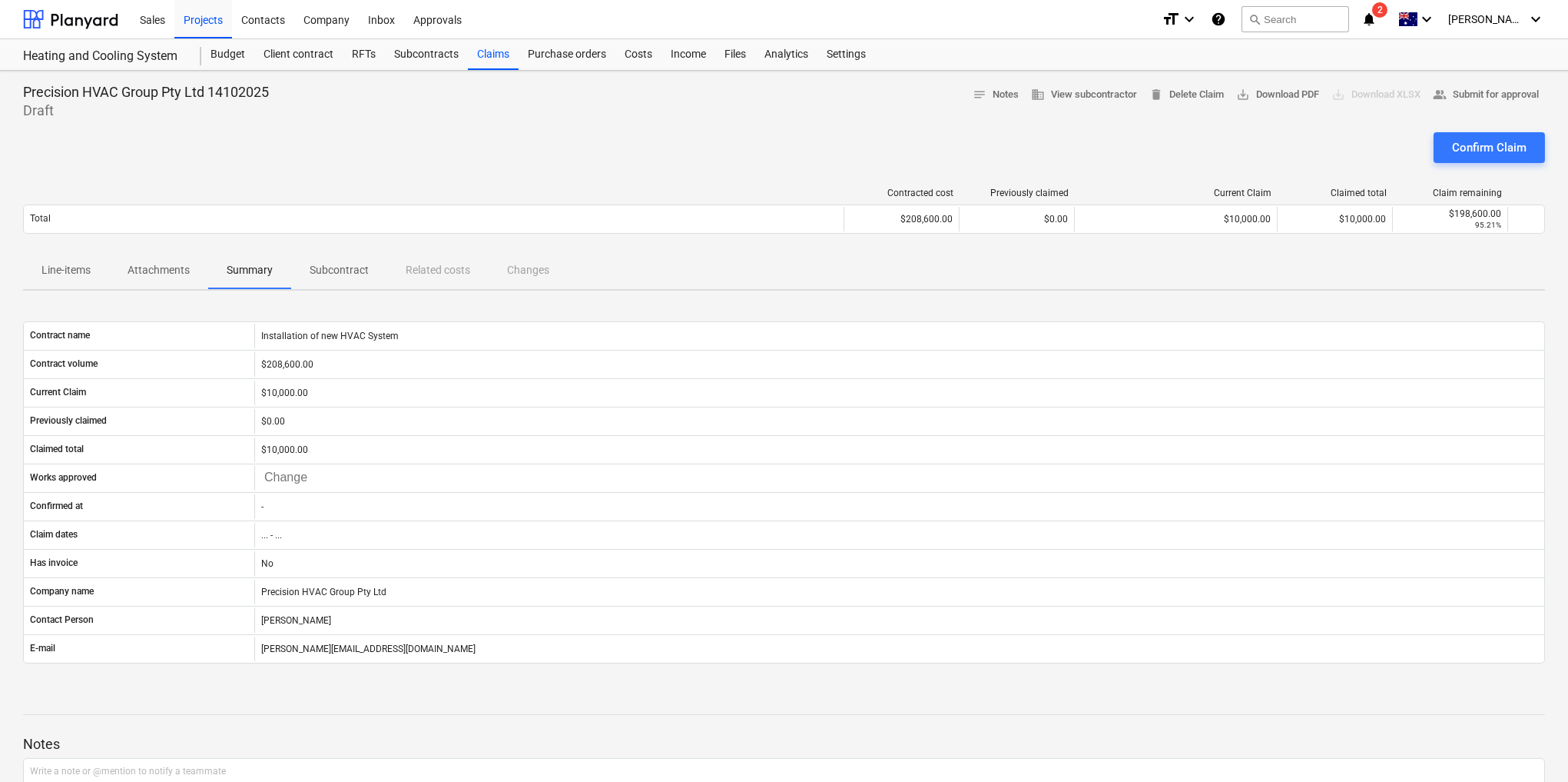
click at [344, 270] on p "Subcontract" at bounding box center [338, 270] width 59 height 16
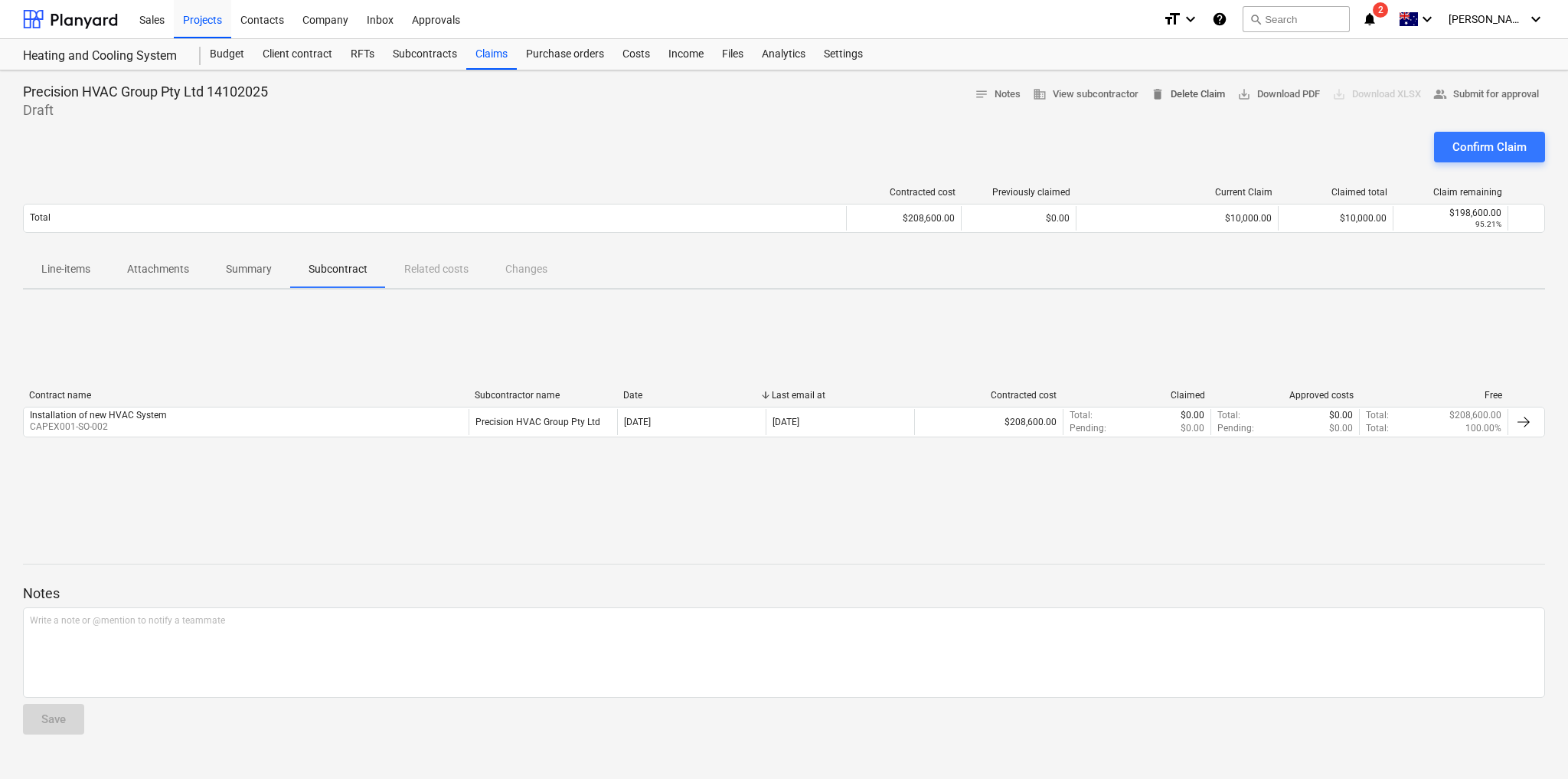
click at [1162, 93] on span "delete Delete Claim" at bounding box center [1187, 95] width 75 height 18
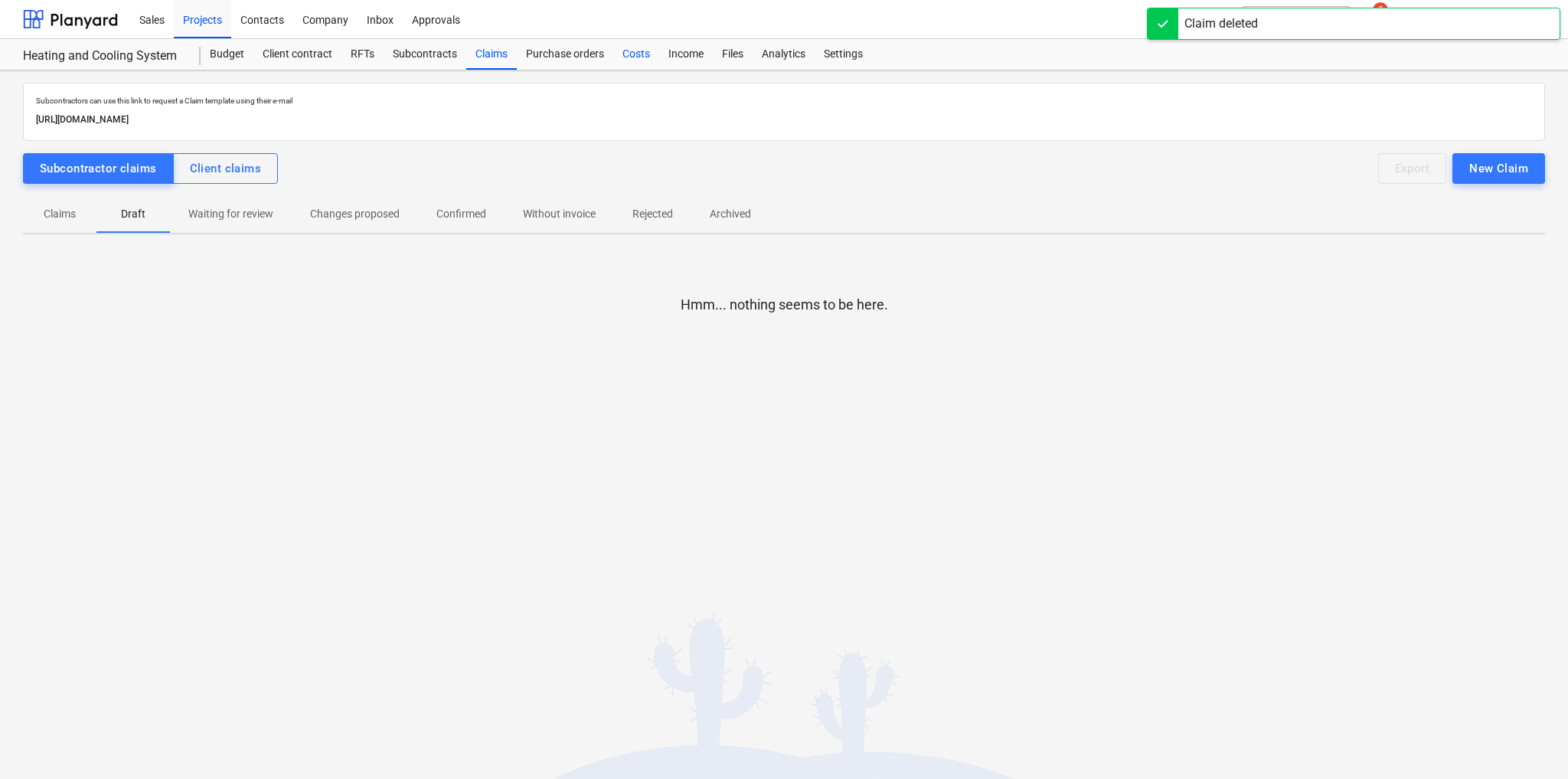
click at [631, 50] on div "Costs" at bounding box center [636, 54] width 46 height 31
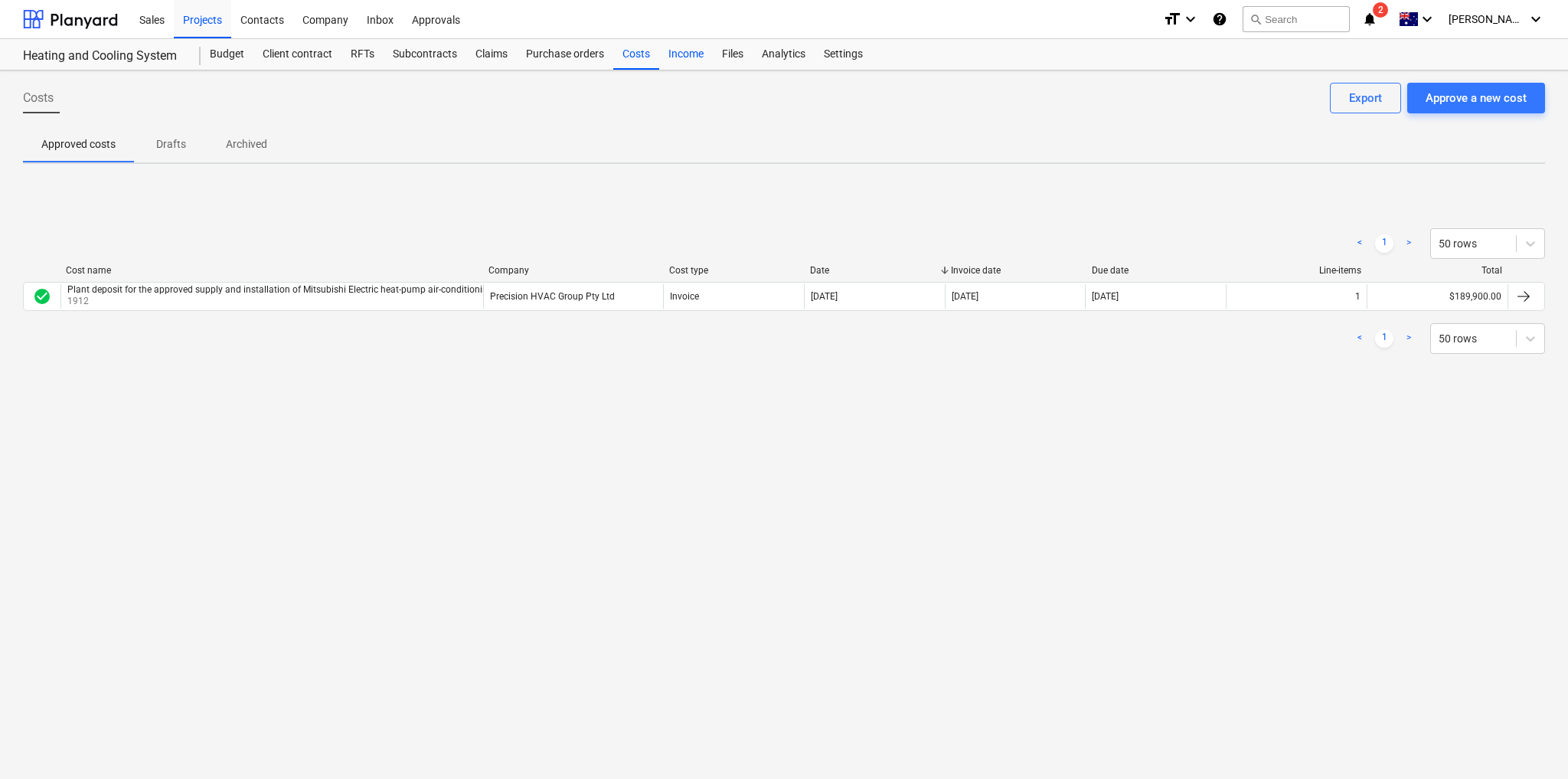
click at [673, 51] on div "Income" at bounding box center [686, 54] width 54 height 31
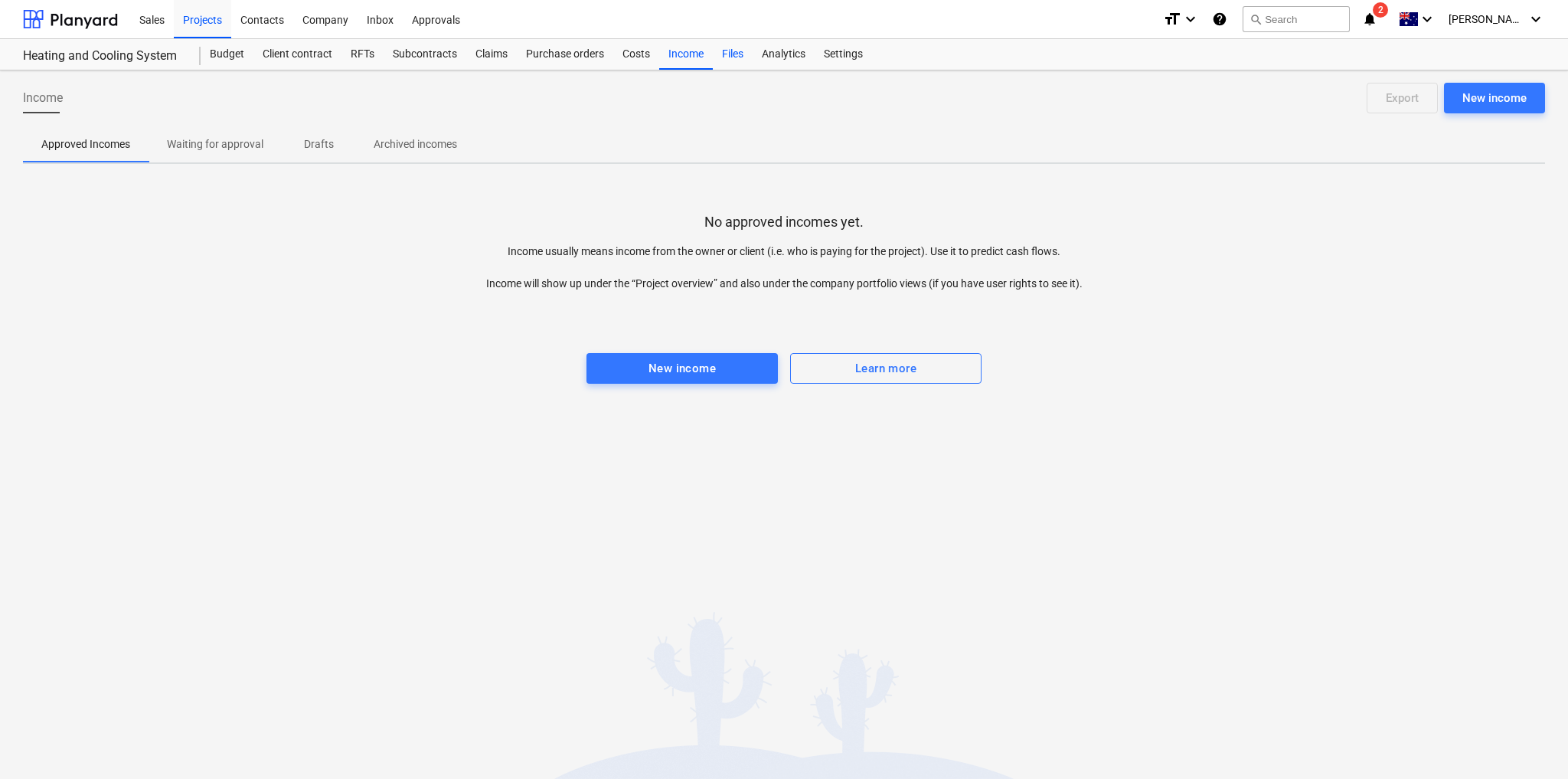
click at [735, 49] on div "Files" at bounding box center [732, 54] width 40 height 31
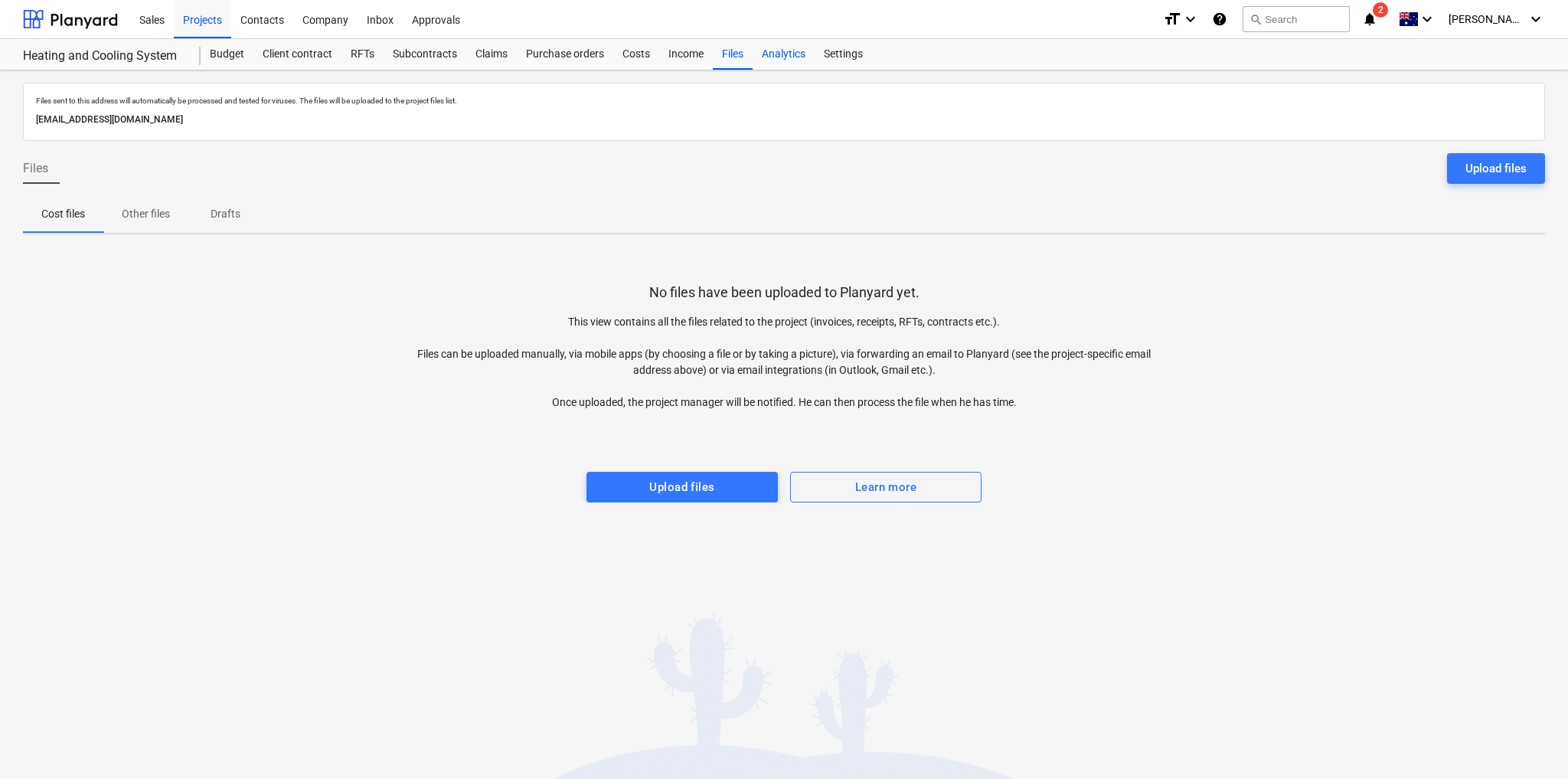
click at [767, 52] on div "Analytics" at bounding box center [783, 54] width 62 height 31
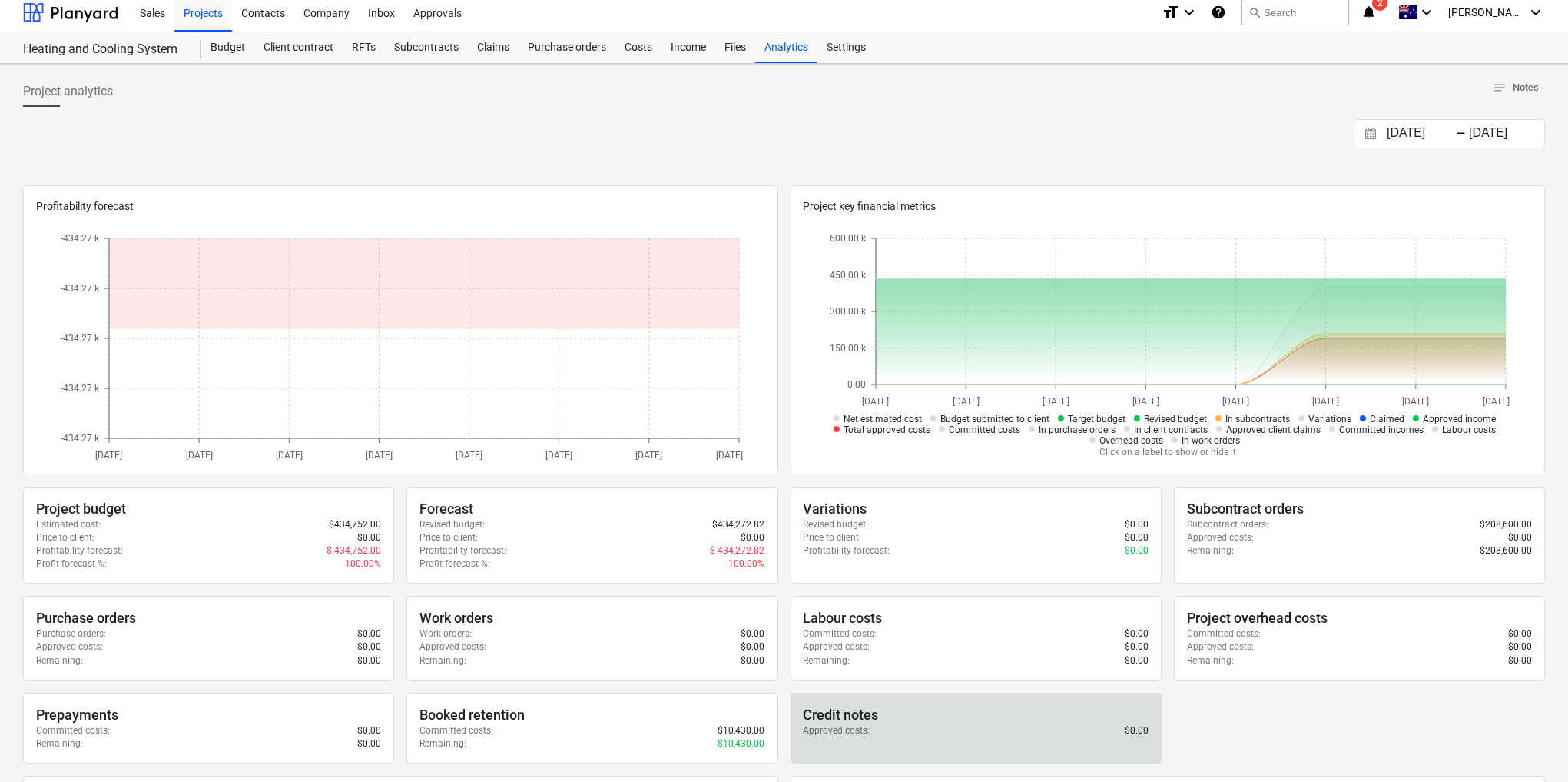
scroll to position [4, 0]
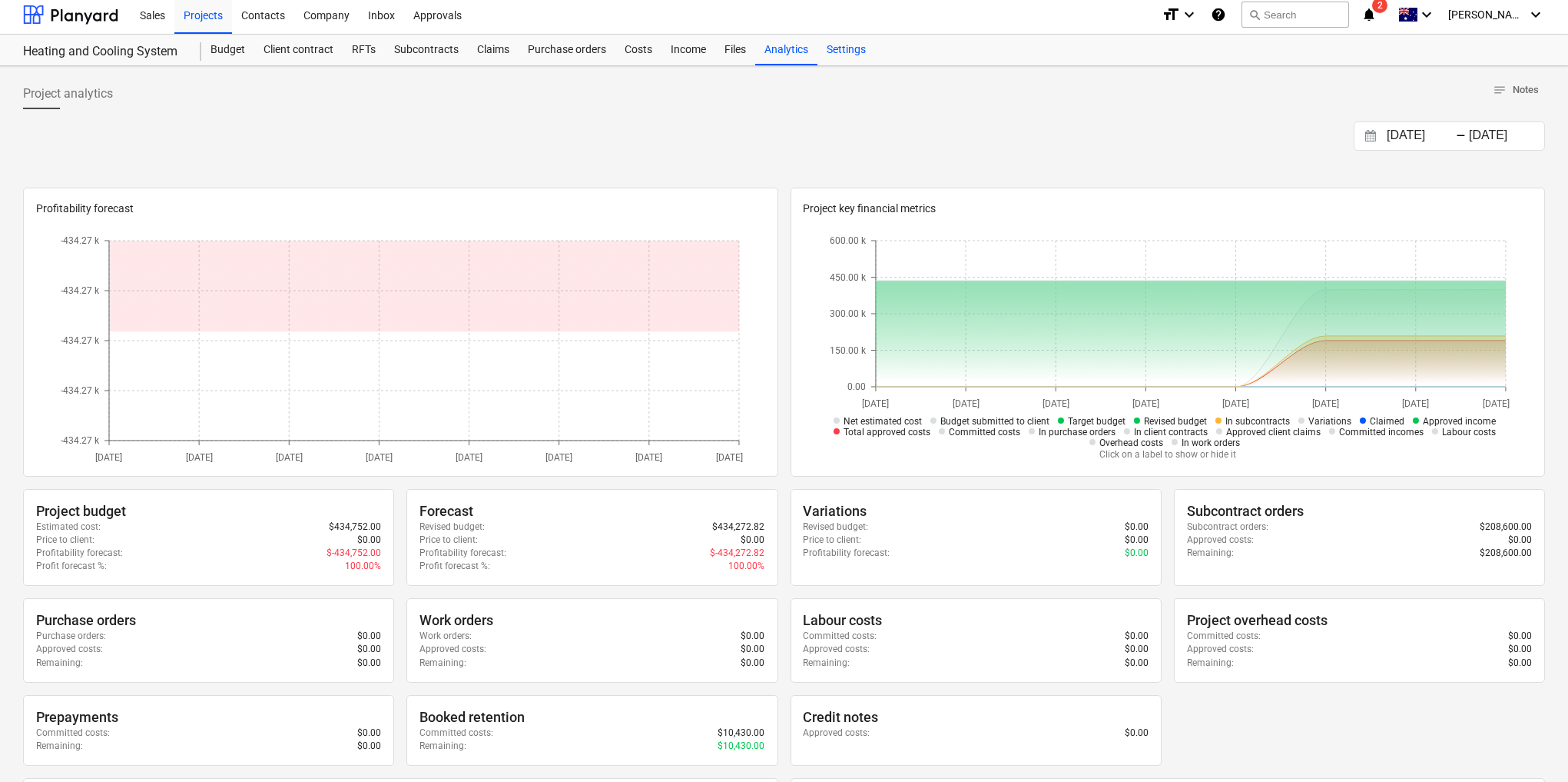
click at [844, 50] on div "Settings" at bounding box center [846, 49] width 57 height 31
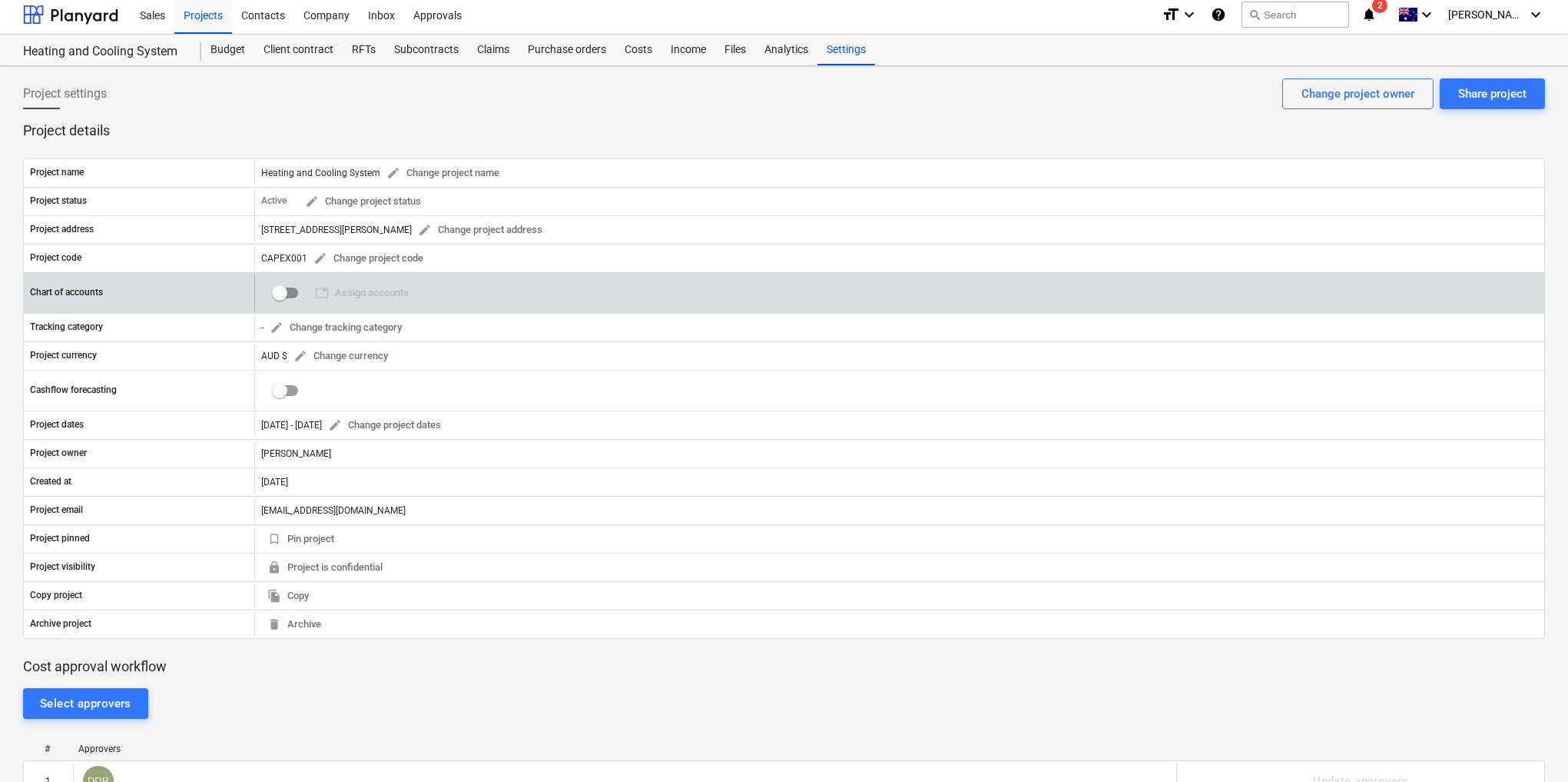
click at [279, 292] on input "checkbox" at bounding box center [279, 293] width 37 height 37
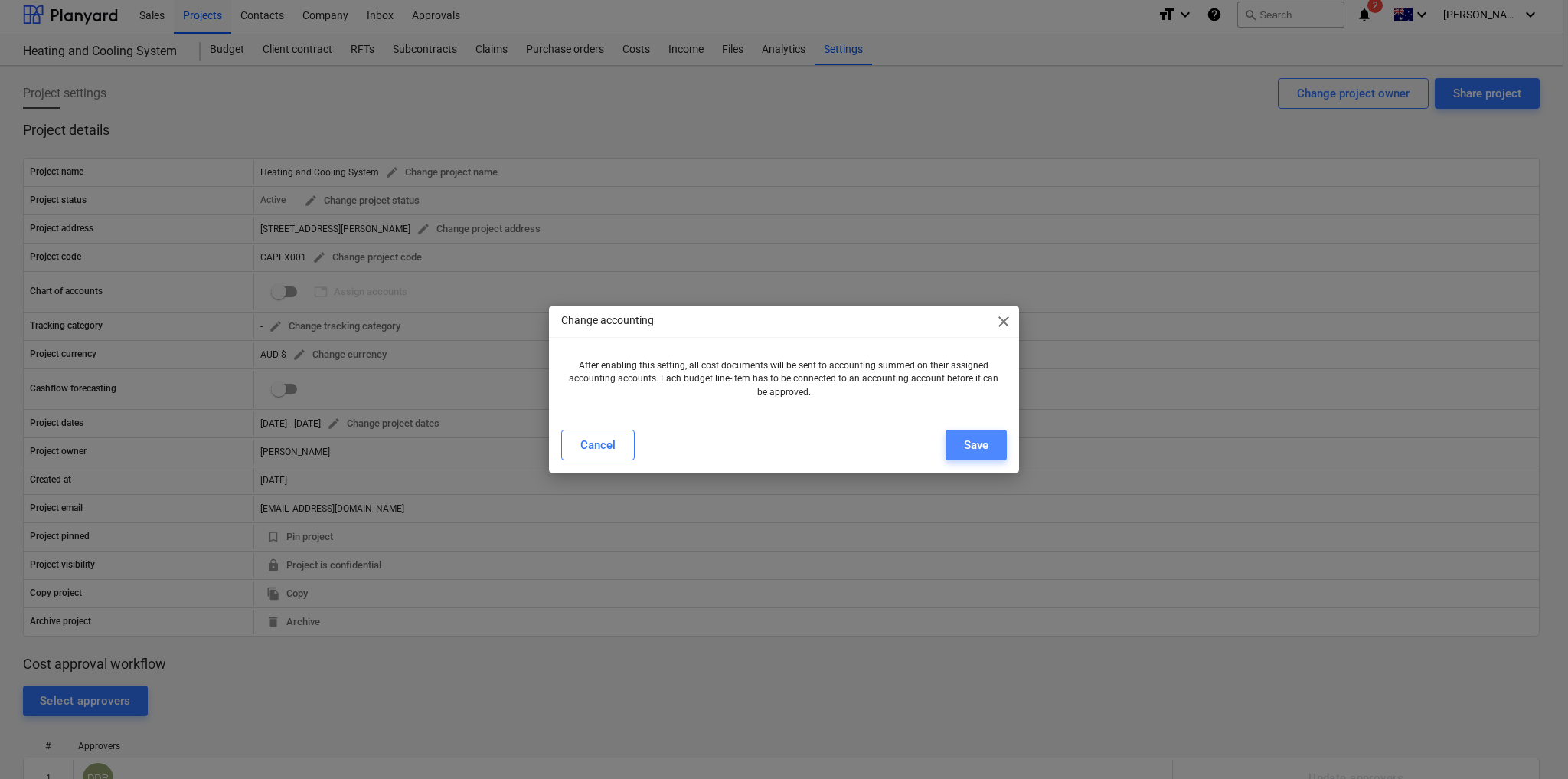
click at [979, 442] on div "Save" at bounding box center [976, 444] width 25 height 20
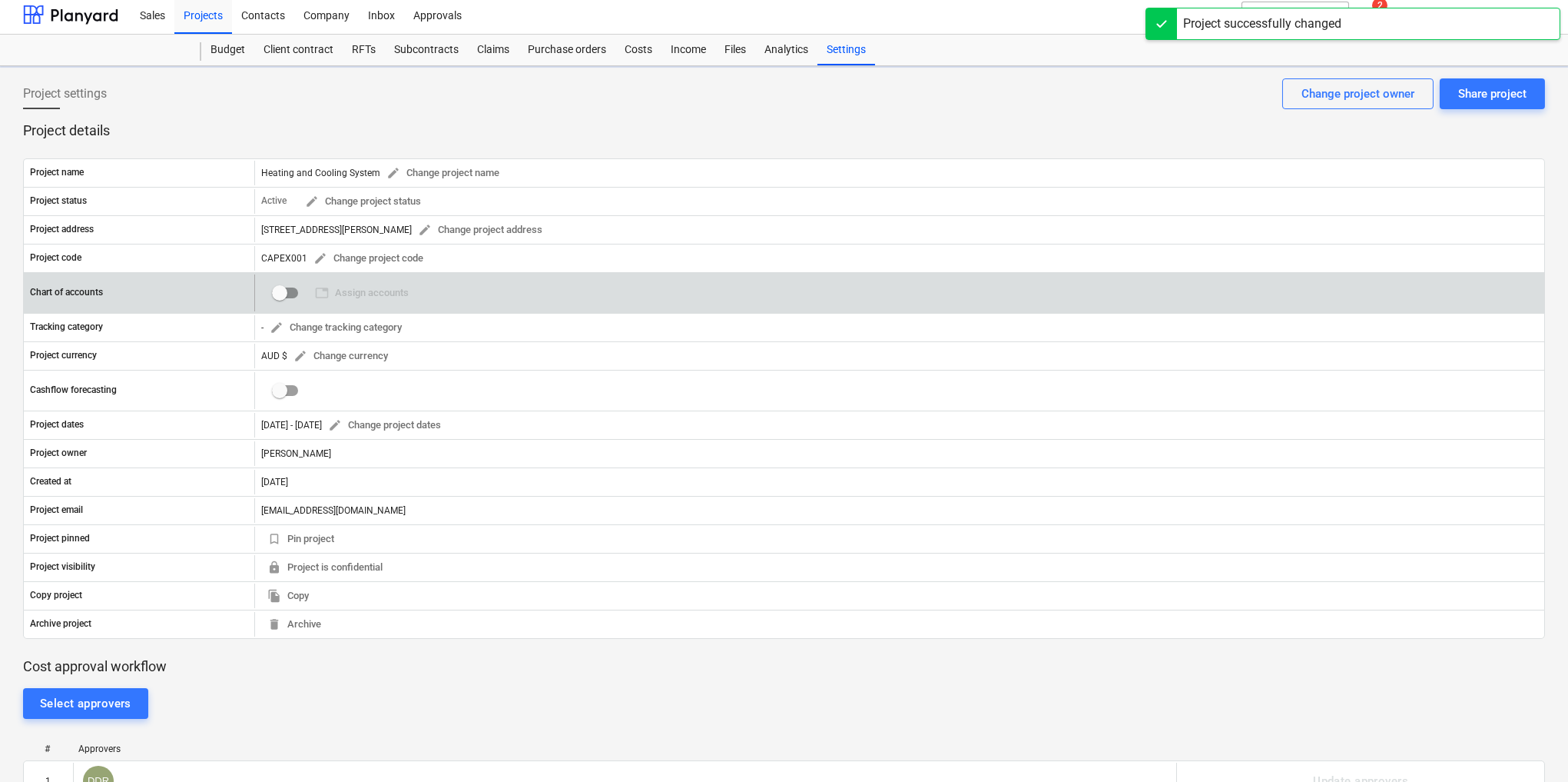
checkbox input "true"
click at [380, 296] on span "table Assign accounts" at bounding box center [361, 294] width 93 height 18
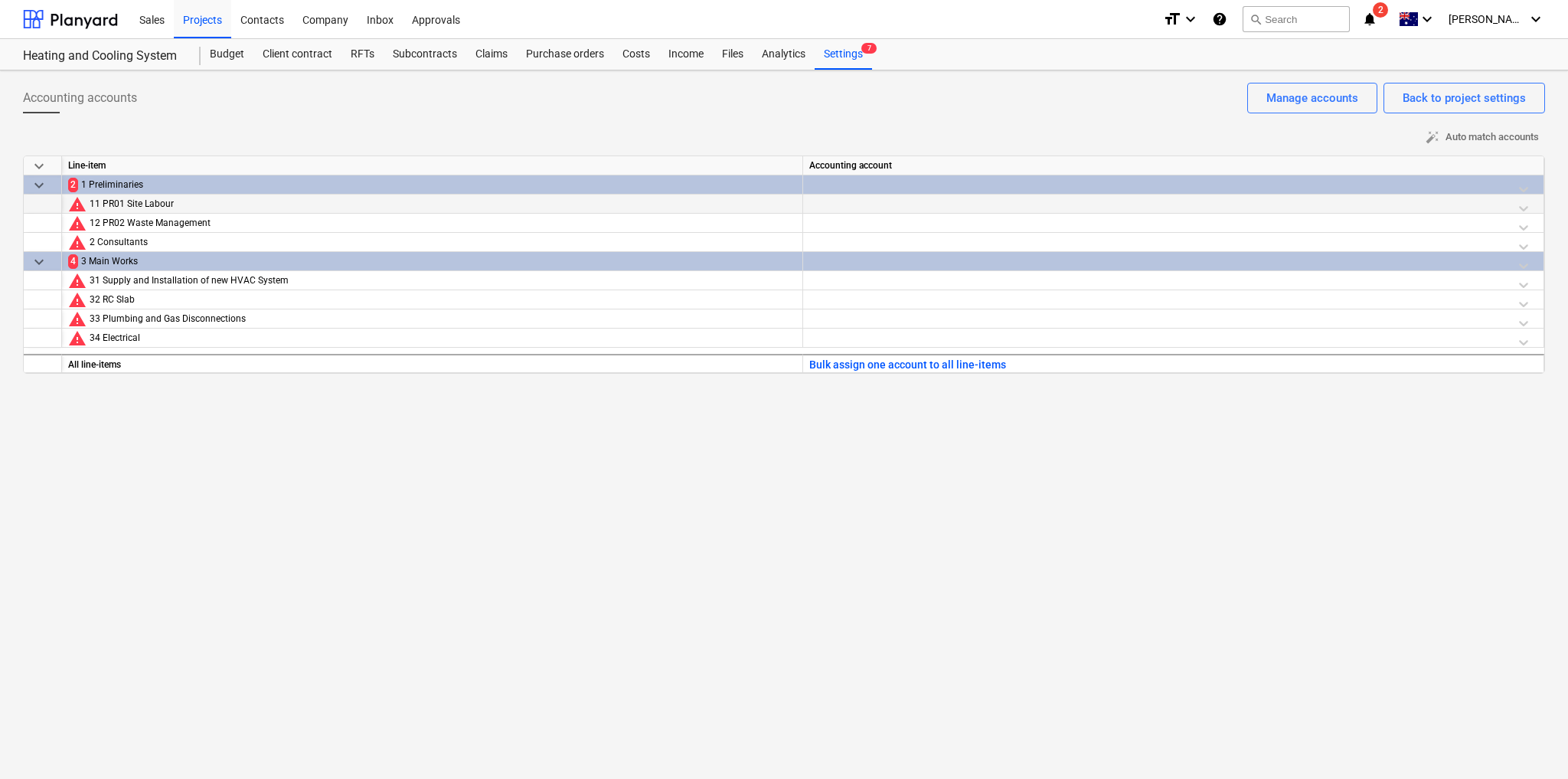
click at [212, 208] on div "11 PR01 Site Labour" at bounding box center [442, 204] width 707 height 19
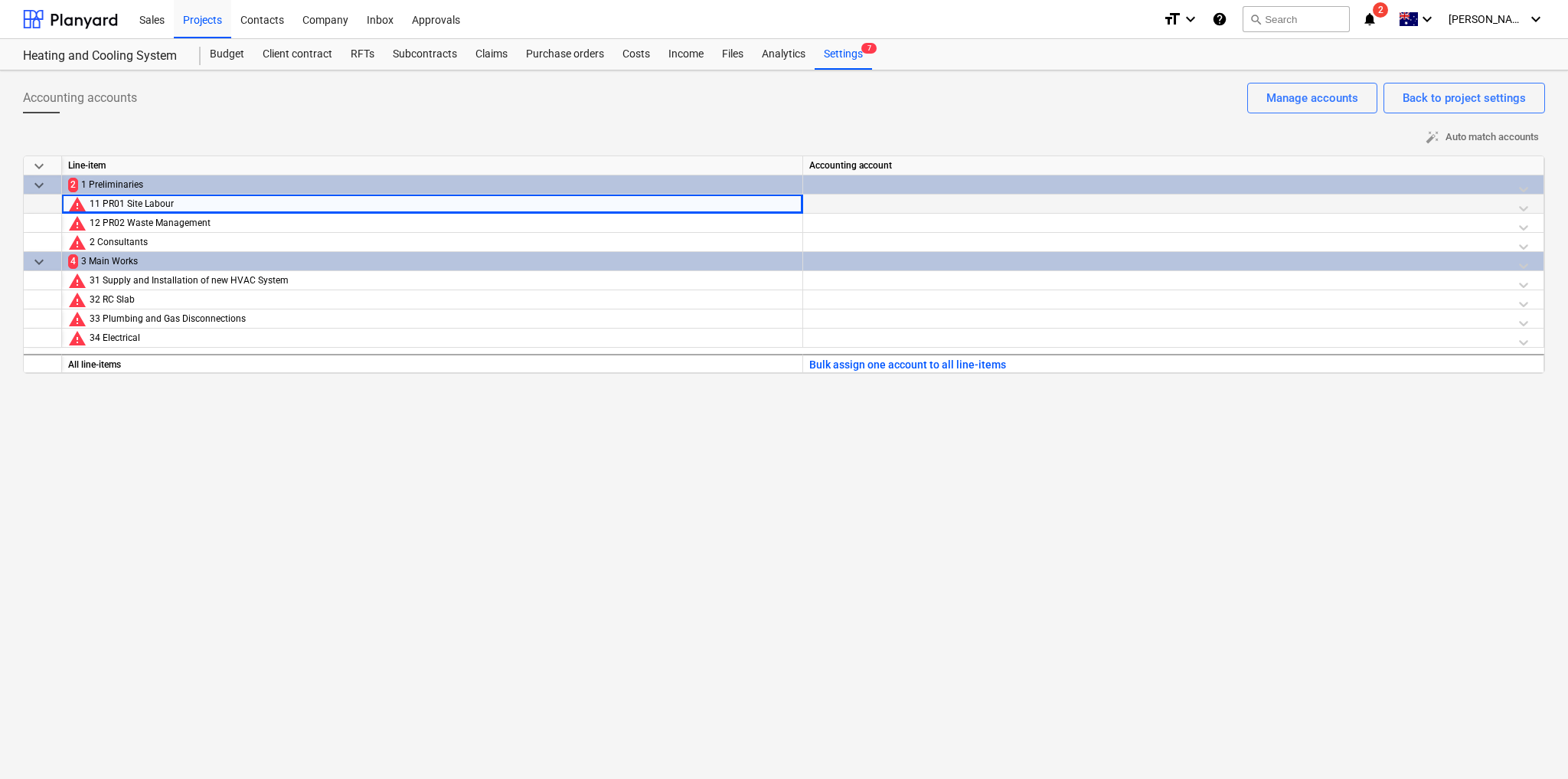
click at [876, 206] on div at bounding box center [1173, 207] width 728 height 27
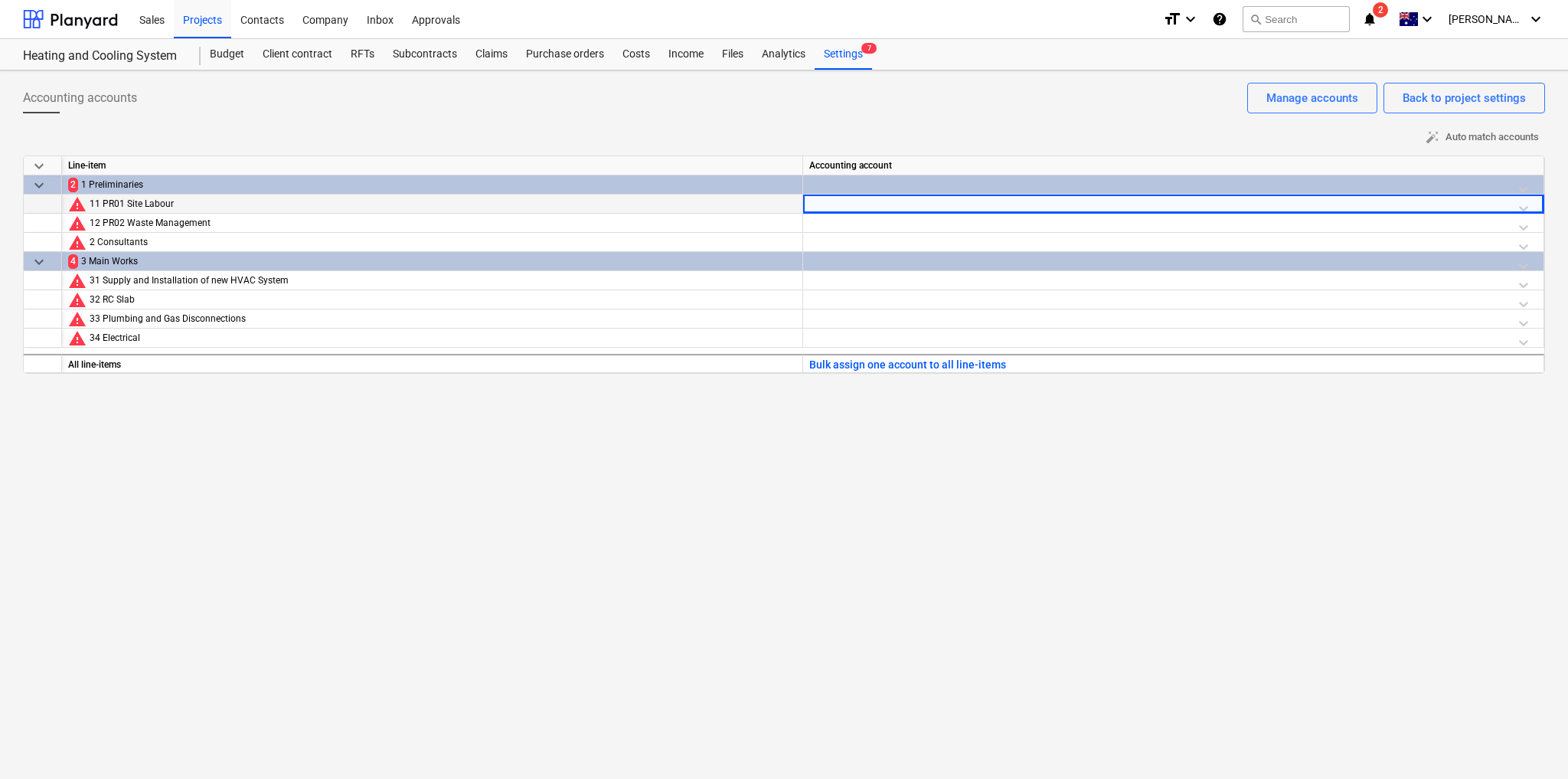
click at [1526, 209] on div at bounding box center [1173, 207] width 728 height 27
click at [1375, 206] on div at bounding box center [1173, 207] width 728 height 27
click at [849, 206] on div at bounding box center [1173, 207] width 728 height 27
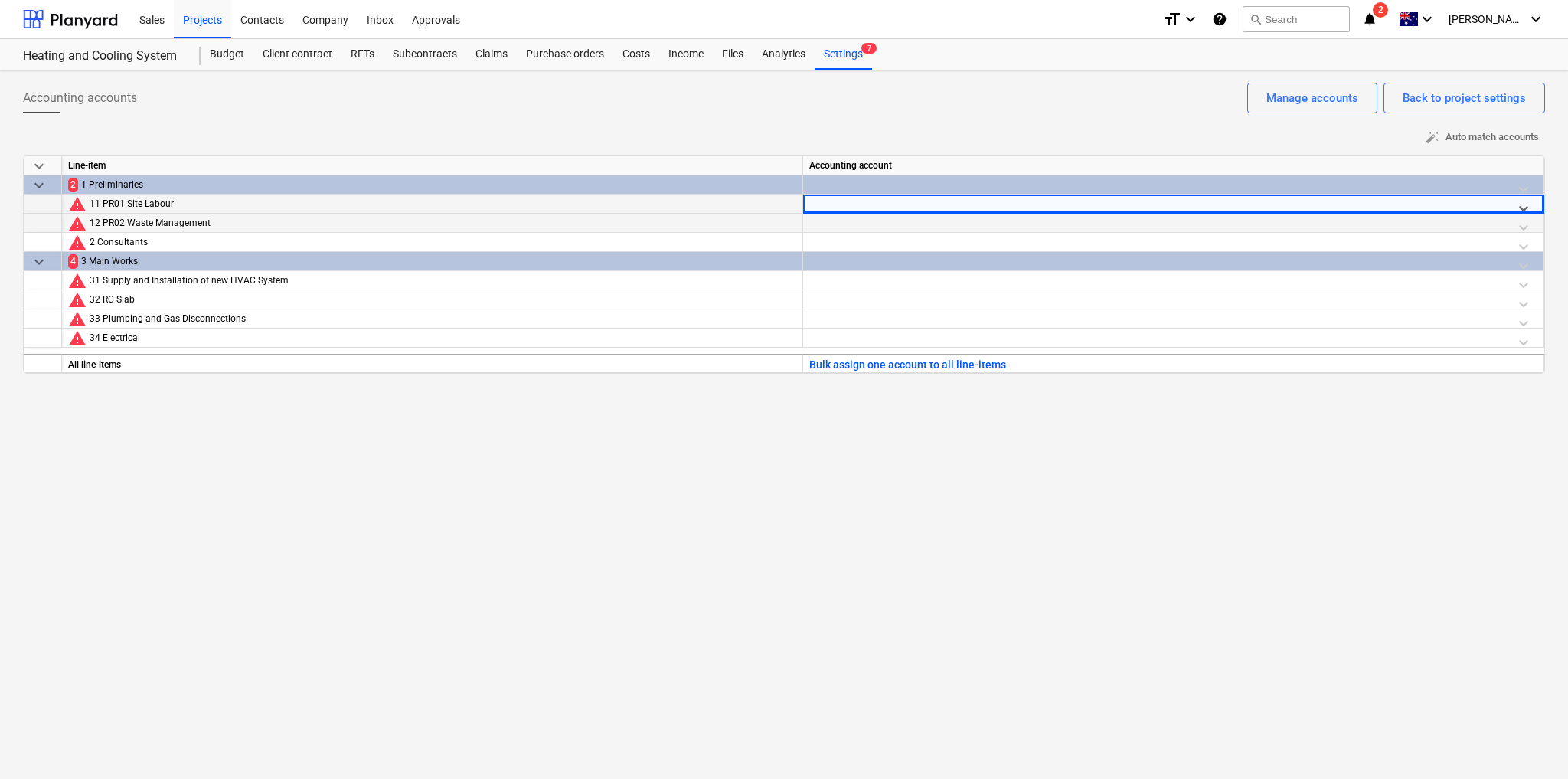
drag, startPoint x: 849, startPoint y: 206, endPoint x: 840, endPoint y: 214, distance: 12.0
click at [840, 213] on div "keyboard_arrow_down Line-item Accounting account keyboard_arrow_down 2 1 Prelim…" at bounding box center [783, 264] width 1521 height 218
click at [841, 202] on div at bounding box center [1160, 208] width 688 height 19
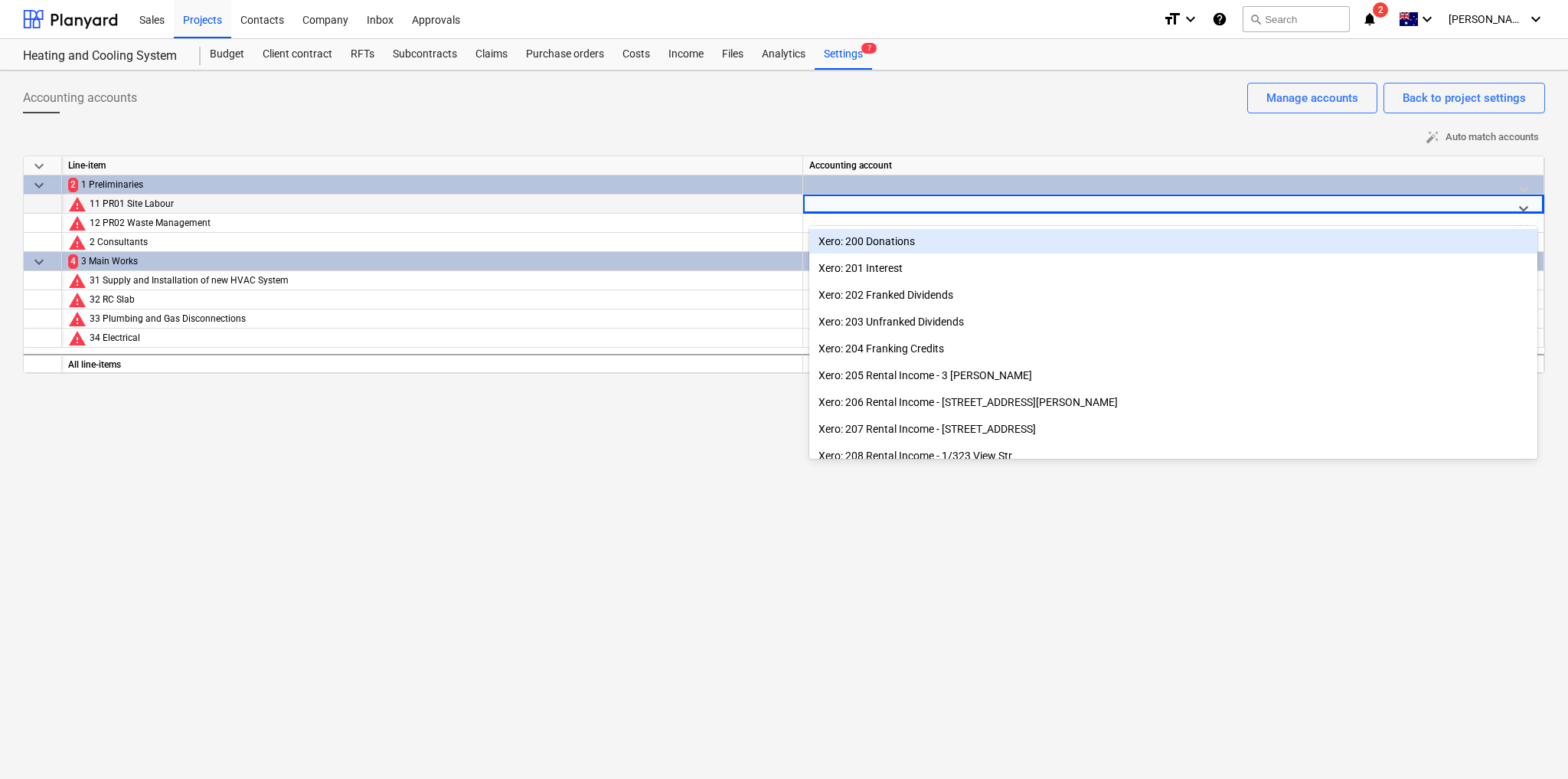
click at [841, 203] on div at bounding box center [1160, 208] width 688 height 19
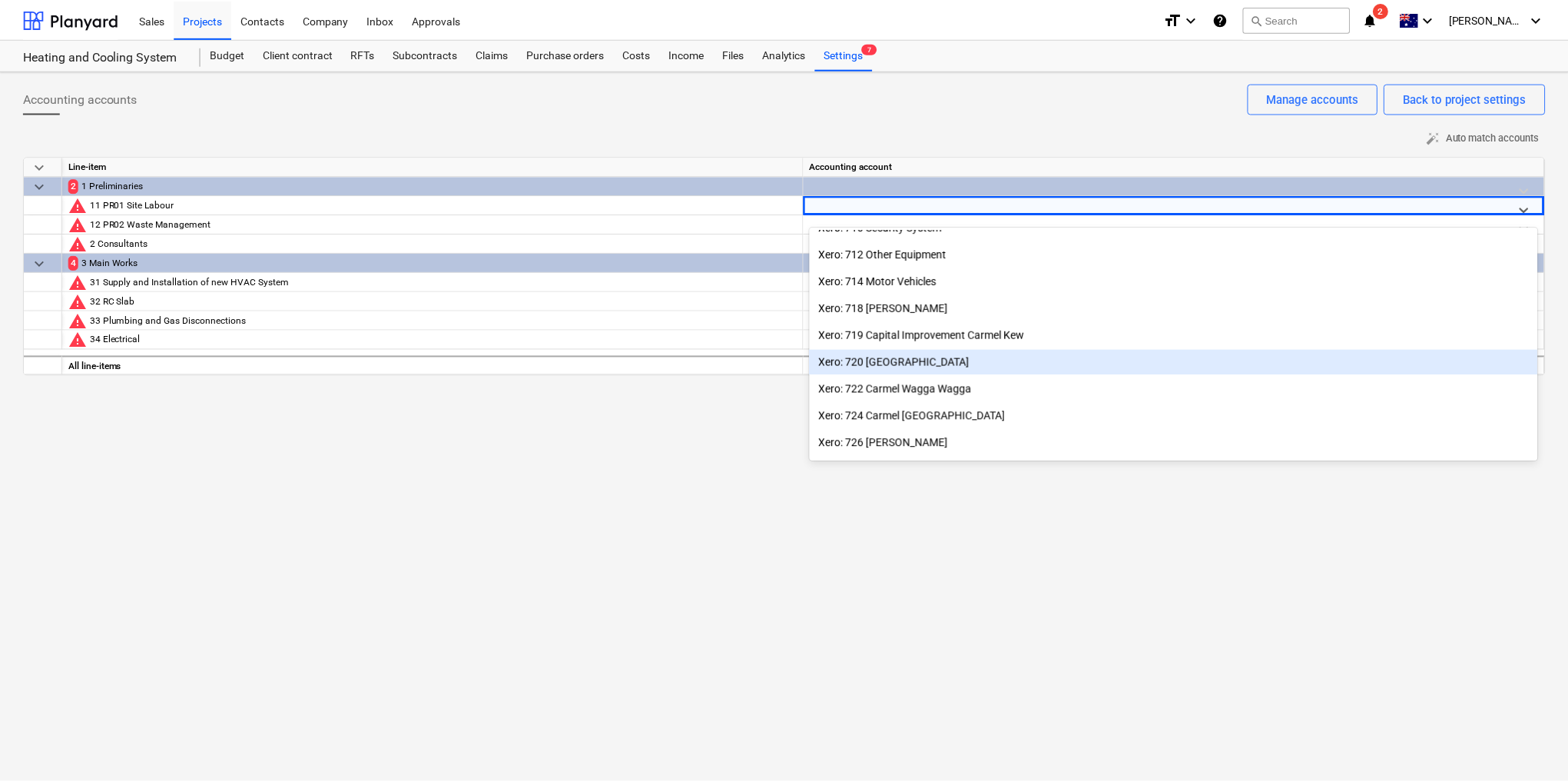
scroll to position [3628, 0]
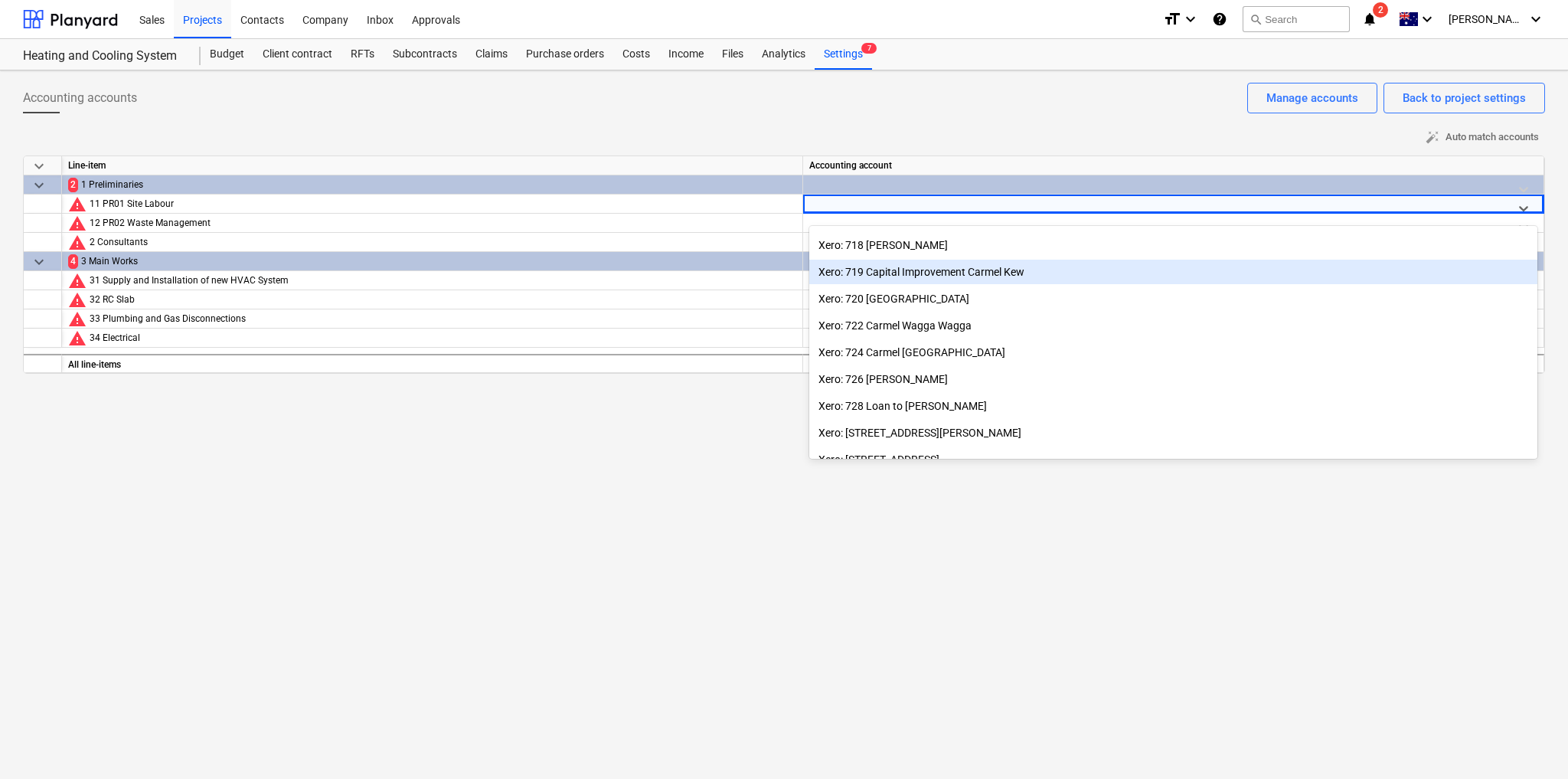
click at [962, 271] on div "Xero: 719 Capital Improvement Carmel Kew" at bounding box center [1173, 272] width 728 height 25
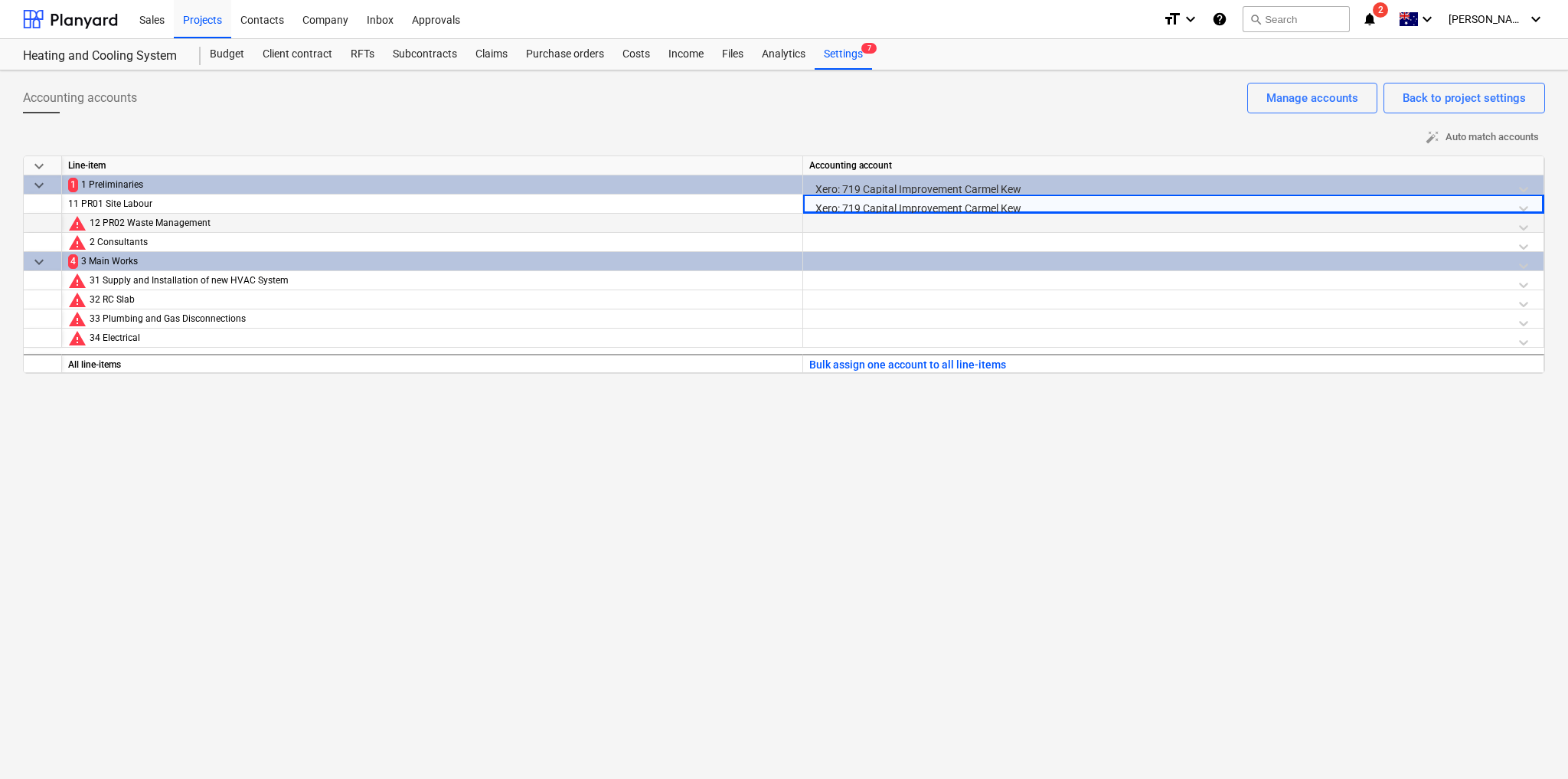
click at [943, 216] on div at bounding box center [1173, 227] width 728 height 27
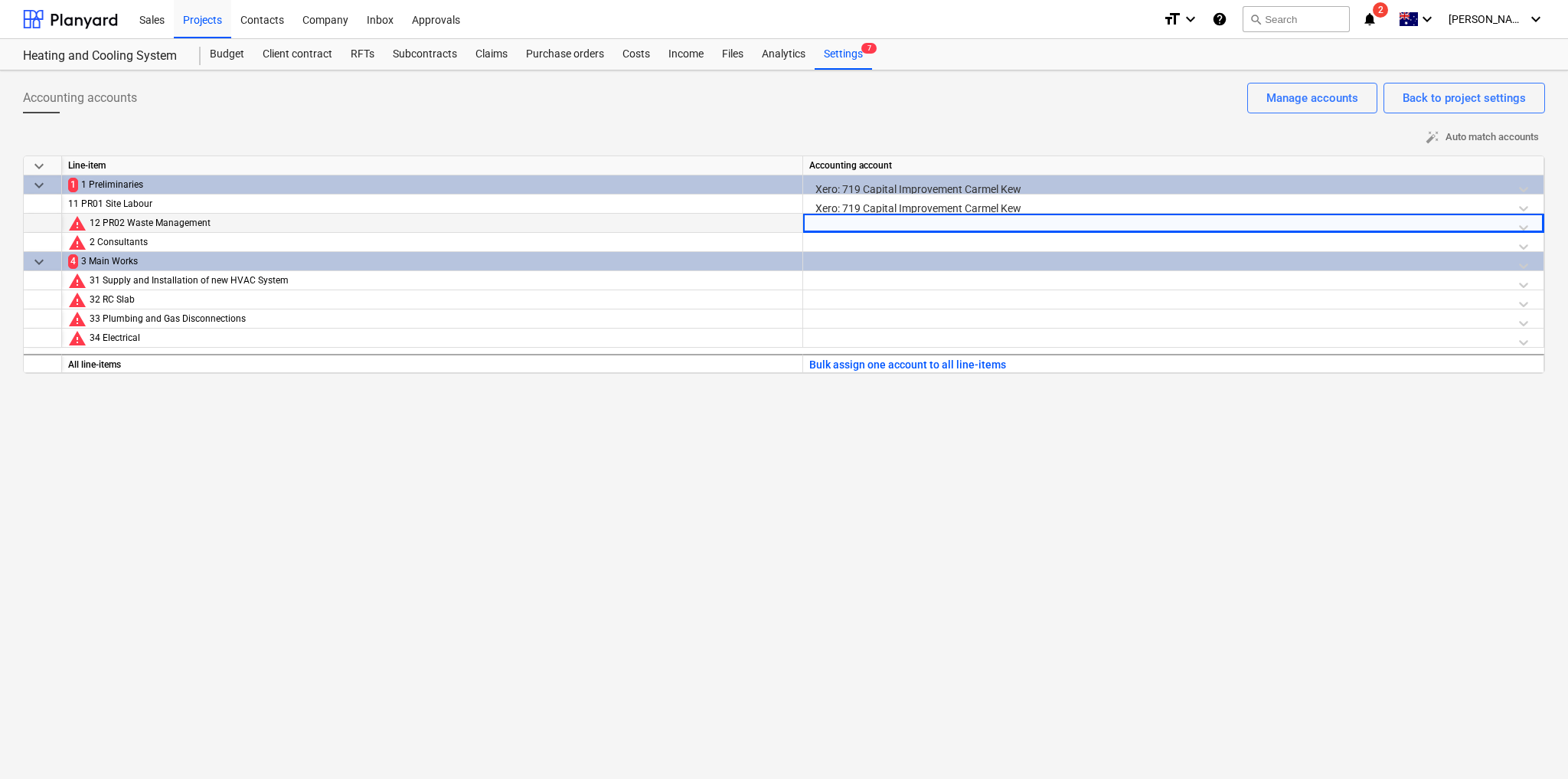
click at [943, 216] on div at bounding box center [1173, 227] width 728 height 27
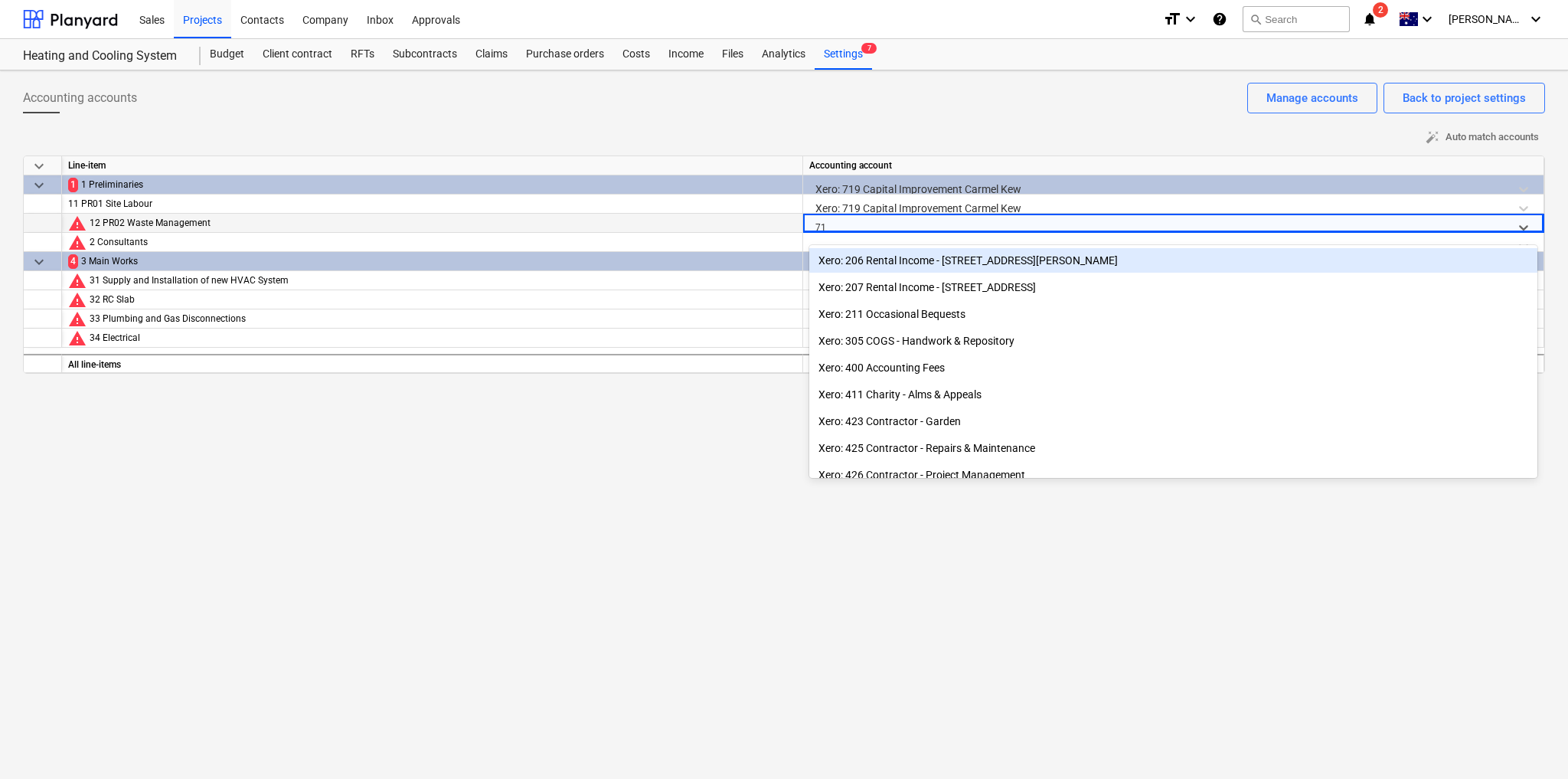
type input "719"
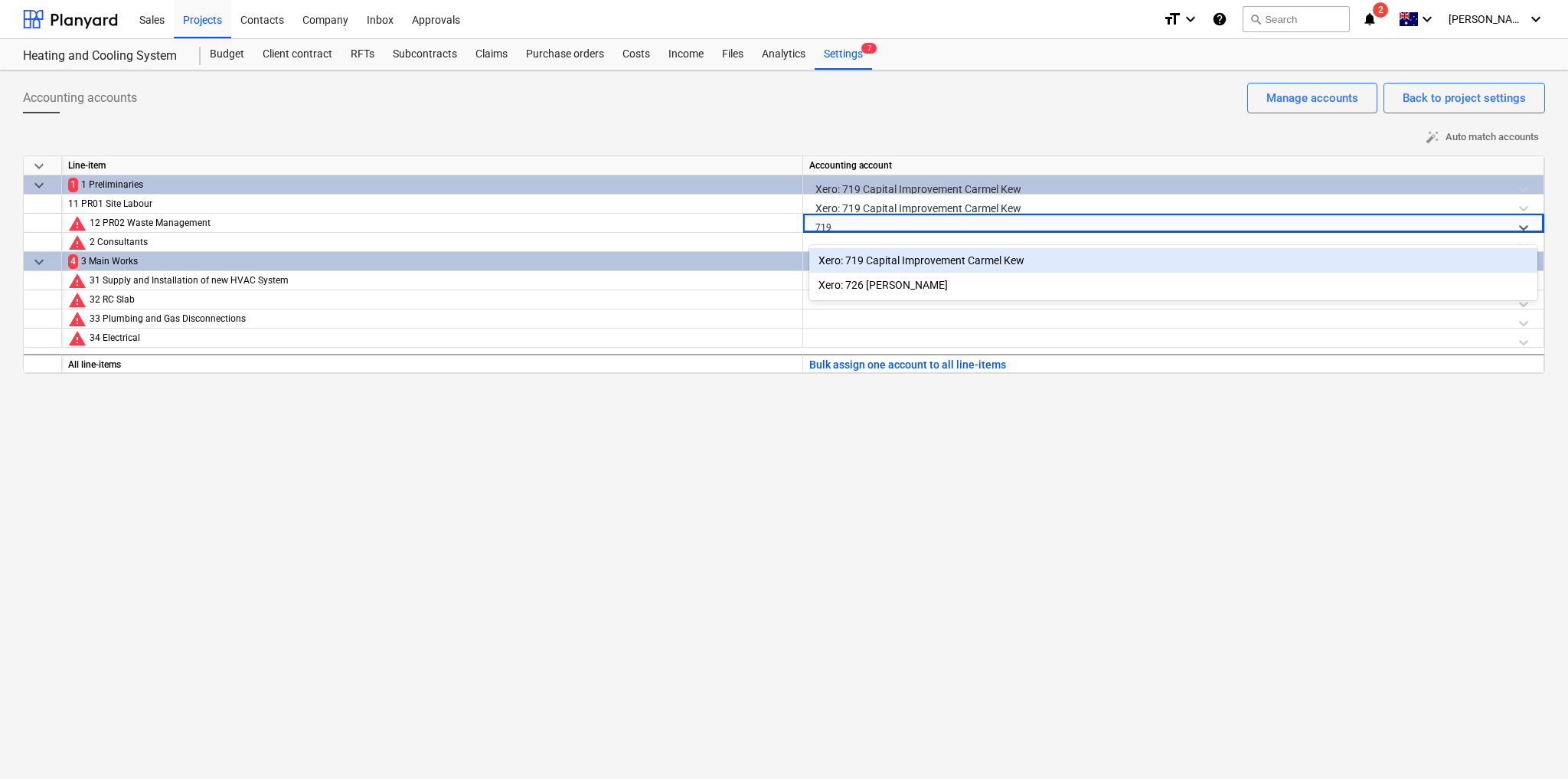
click at [953, 259] on div "Xero: 719 Capital Improvement Carmel Kew" at bounding box center [1173, 260] width 728 height 25
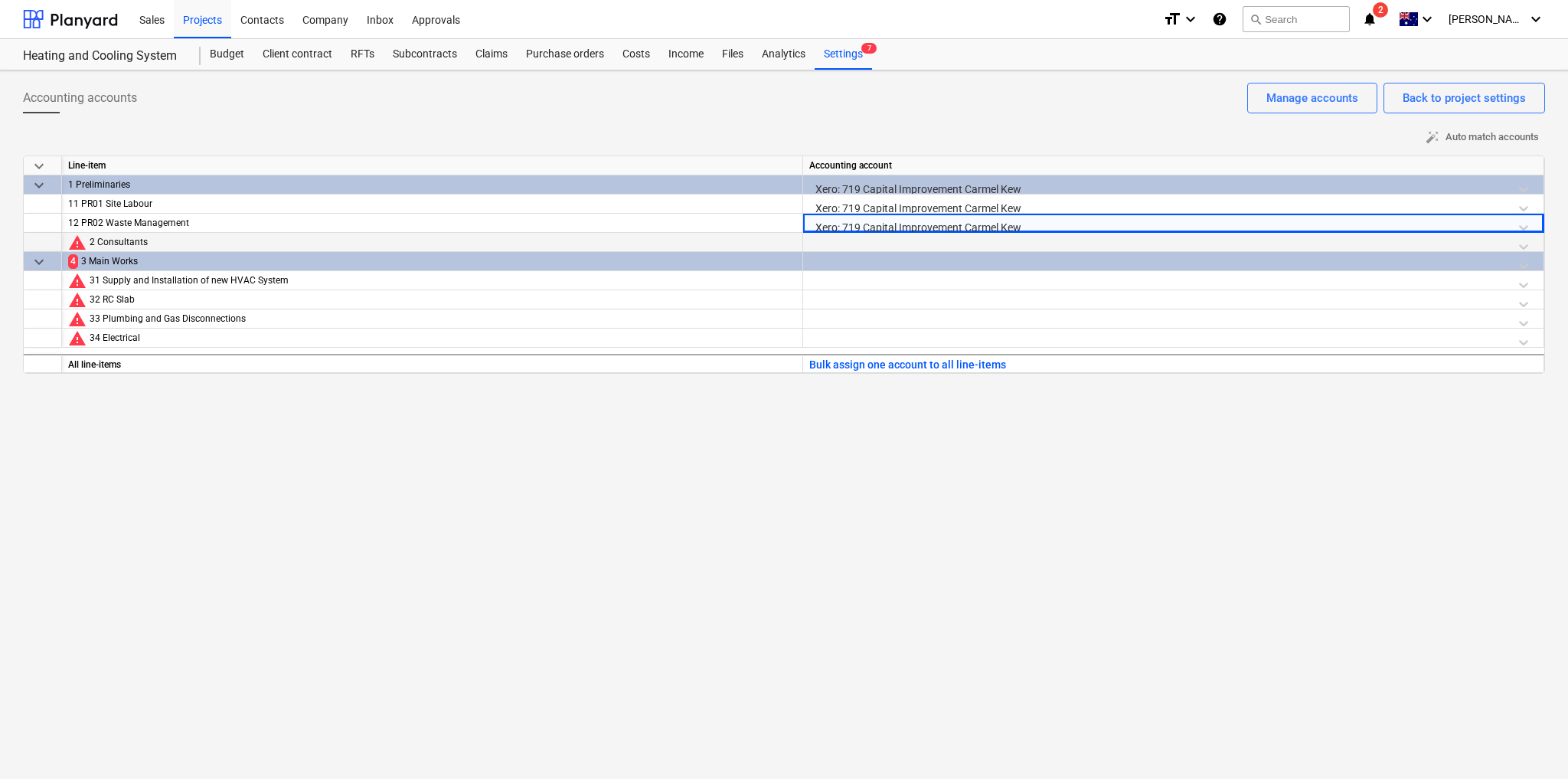
click at [930, 237] on div at bounding box center [1173, 246] width 728 height 27
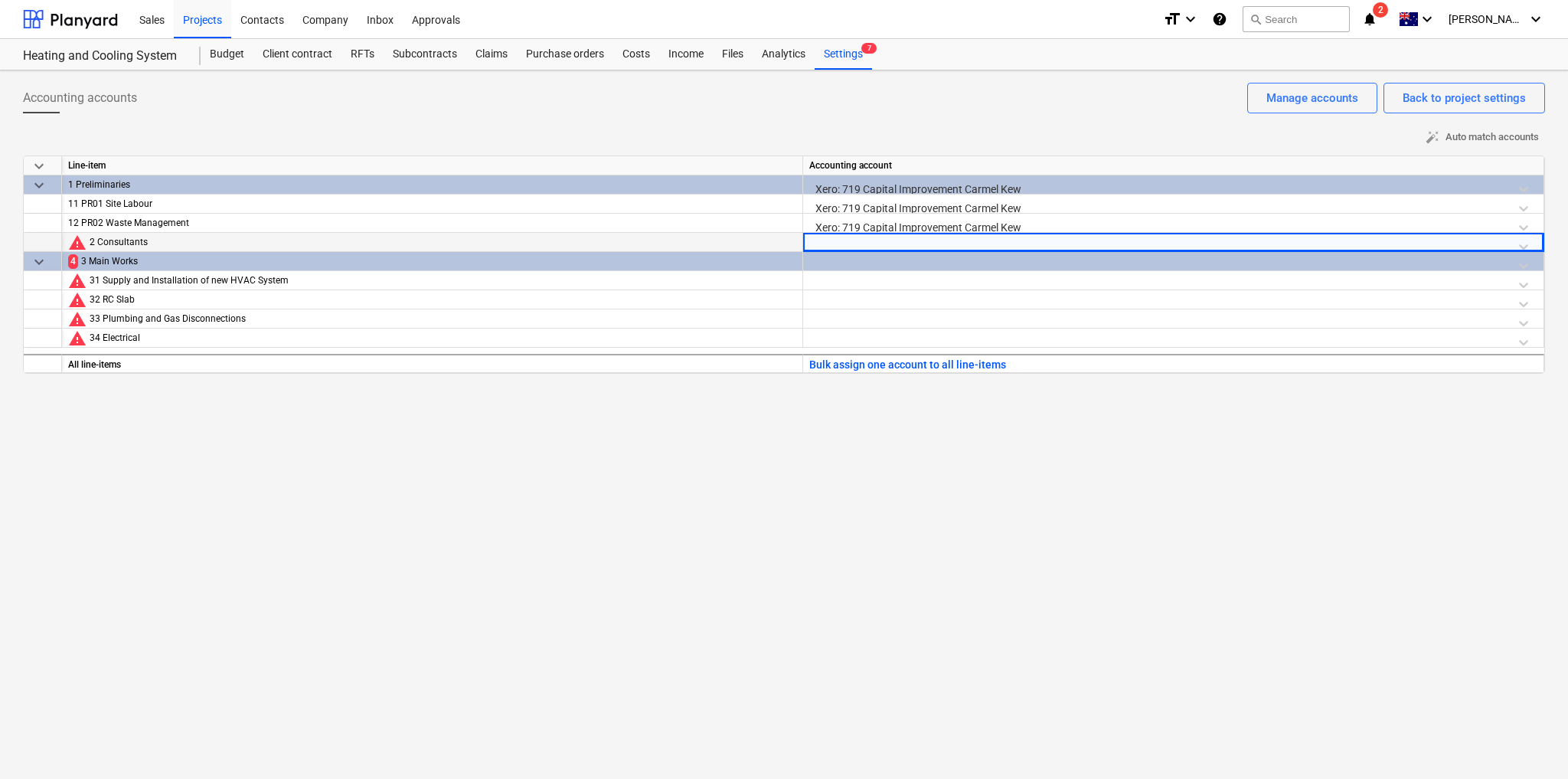
click at [930, 237] on div at bounding box center [1173, 246] width 728 height 27
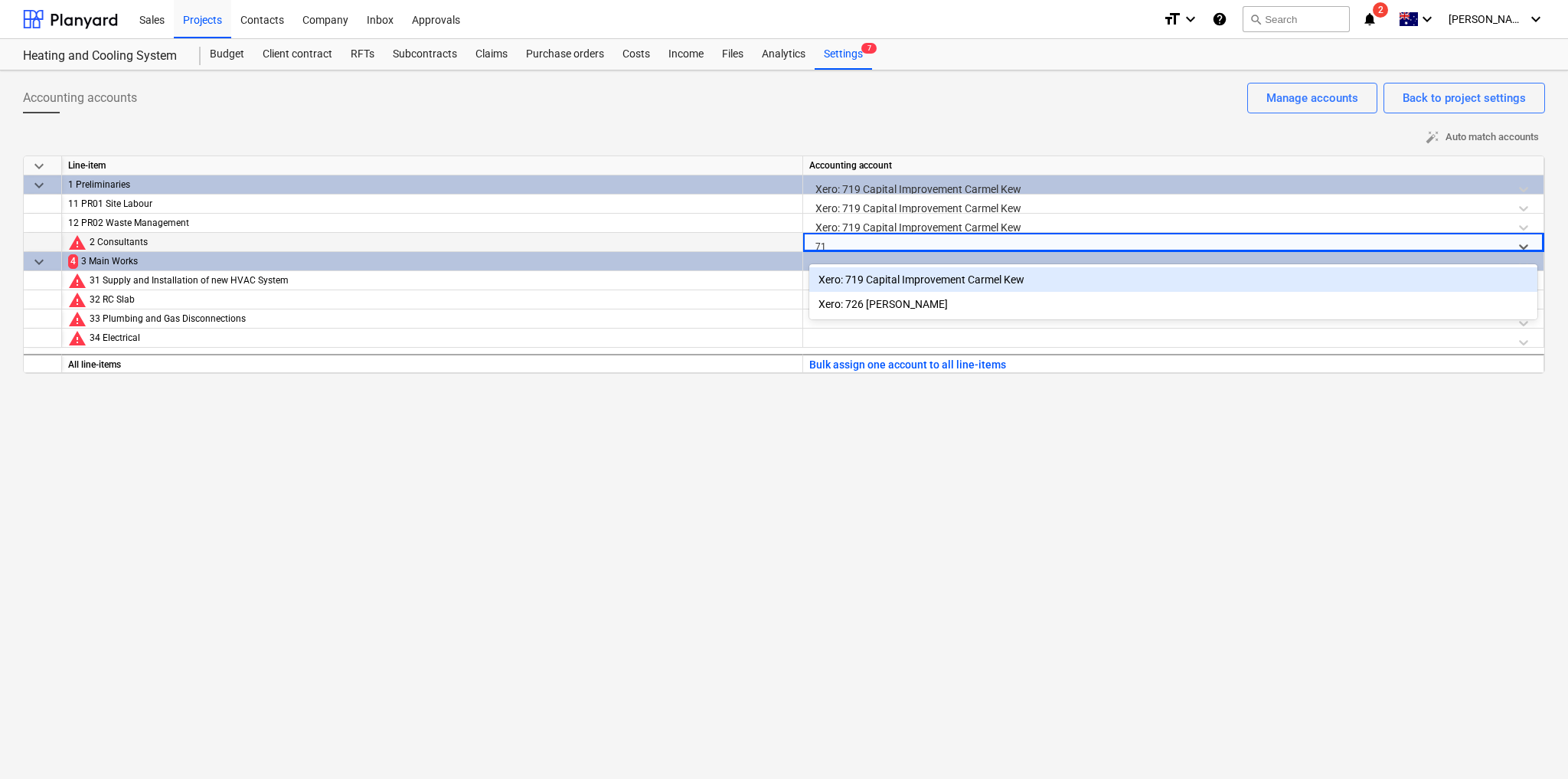
type input "719"
click at [917, 275] on div "Xero: 719 Capital Improvement Carmel Kew" at bounding box center [1173, 279] width 728 height 25
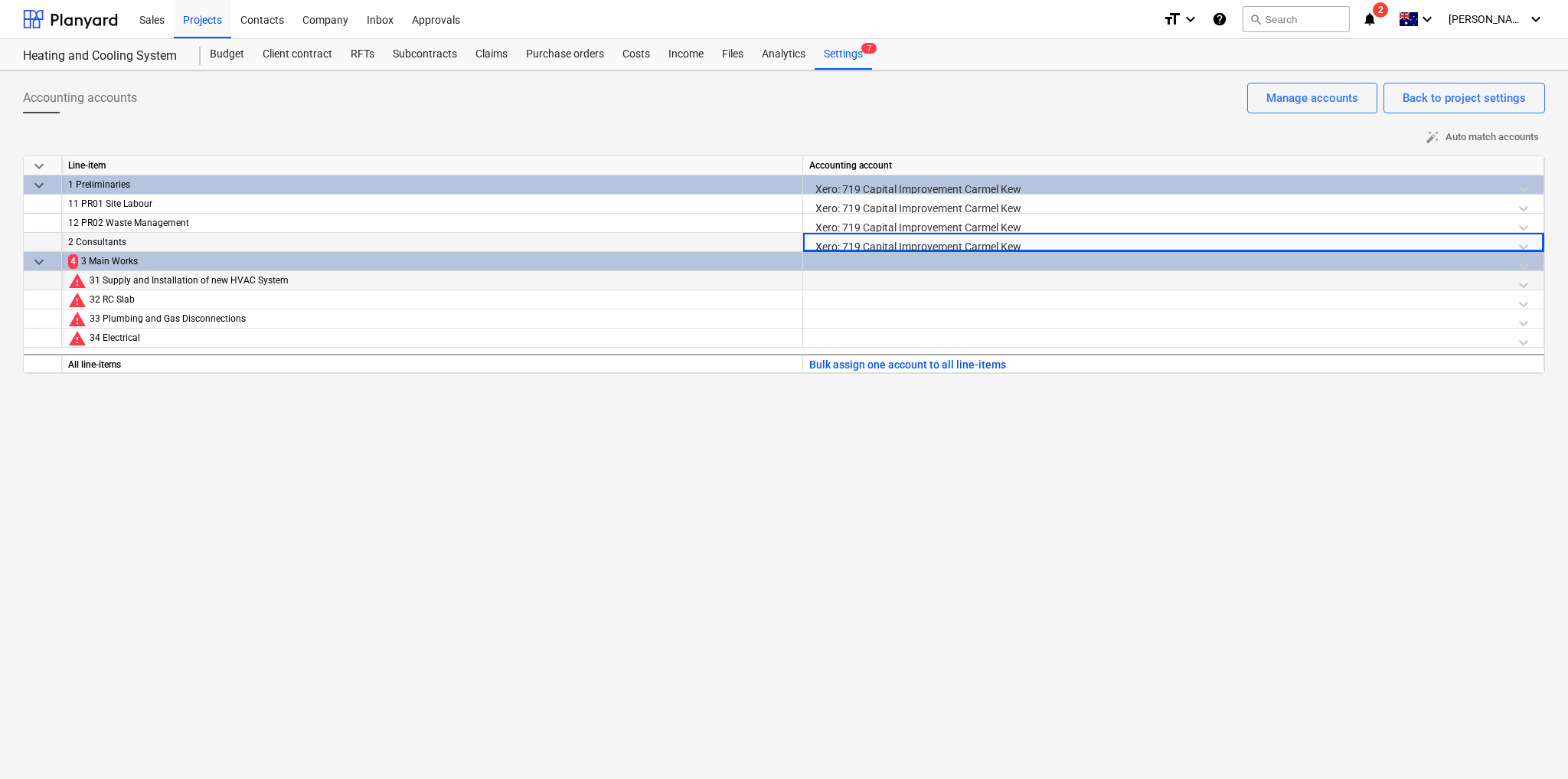
click at [881, 276] on div at bounding box center [1173, 285] width 728 height 27
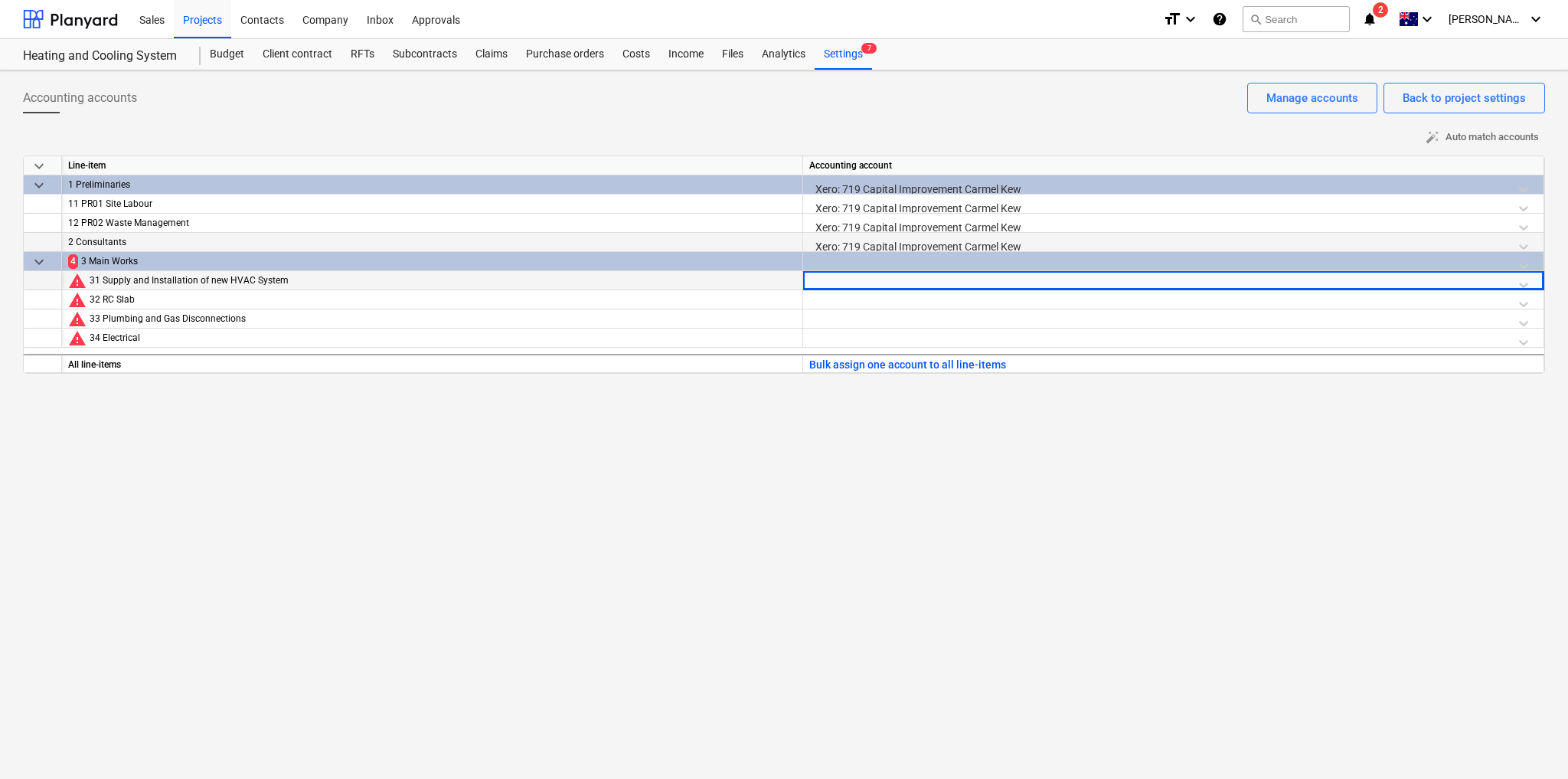
click at [881, 276] on div at bounding box center [1173, 285] width 728 height 27
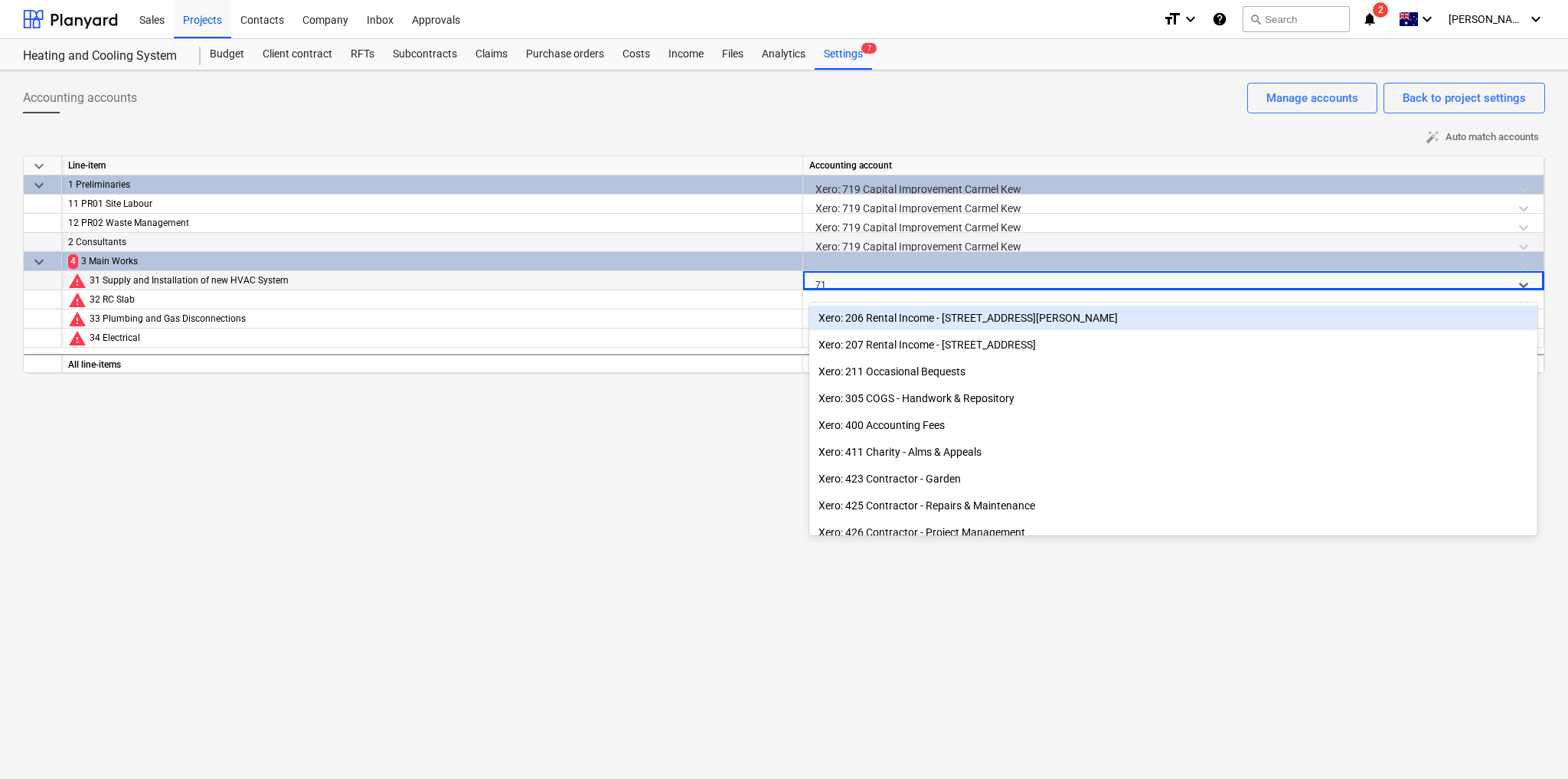
type input "719"
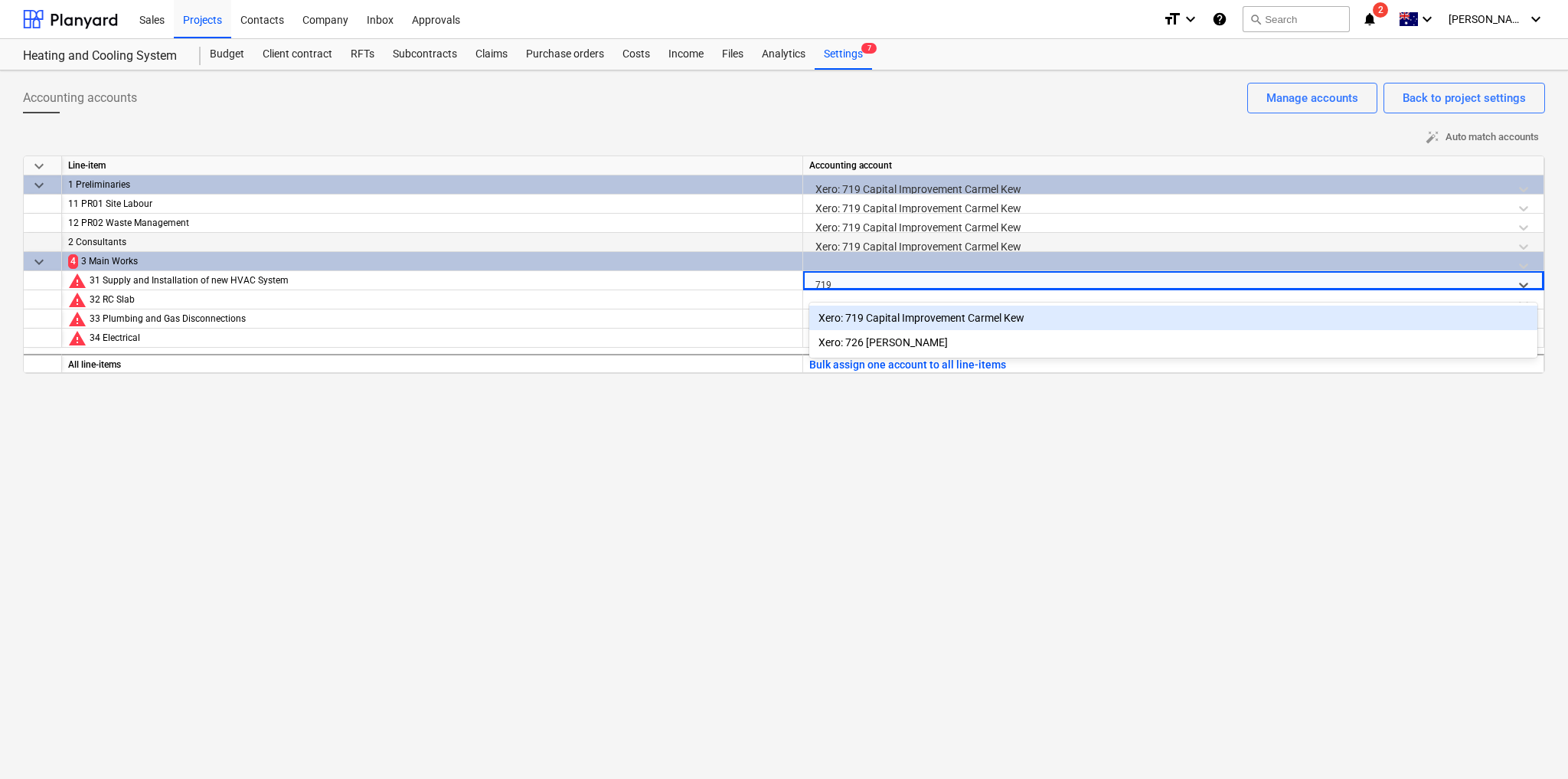
click at [932, 314] on div "Xero: 719 Capital Improvement Carmel Kew" at bounding box center [1173, 318] width 728 height 25
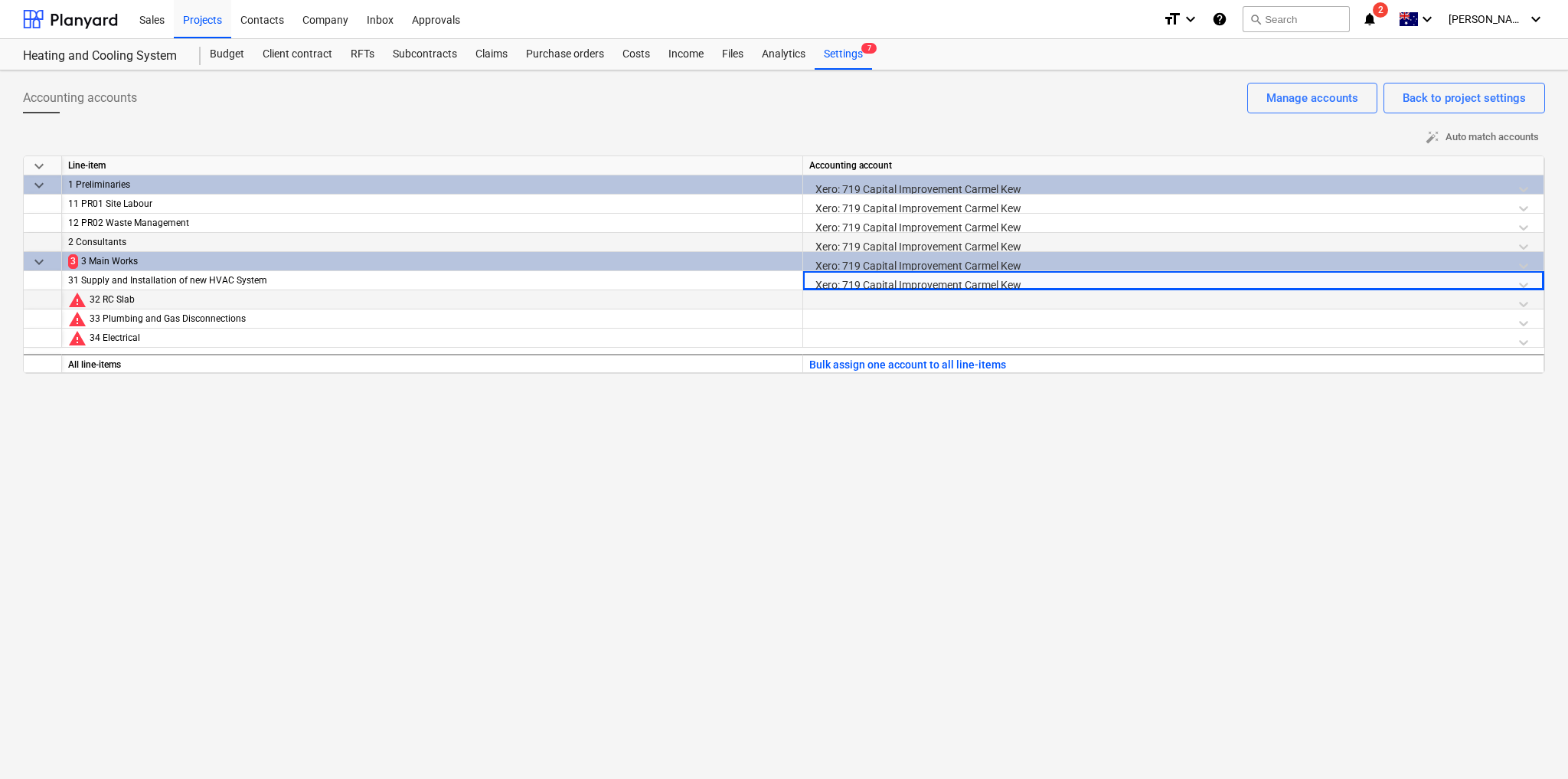
click at [902, 296] on div at bounding box center [1173, 303] width 728 height 27
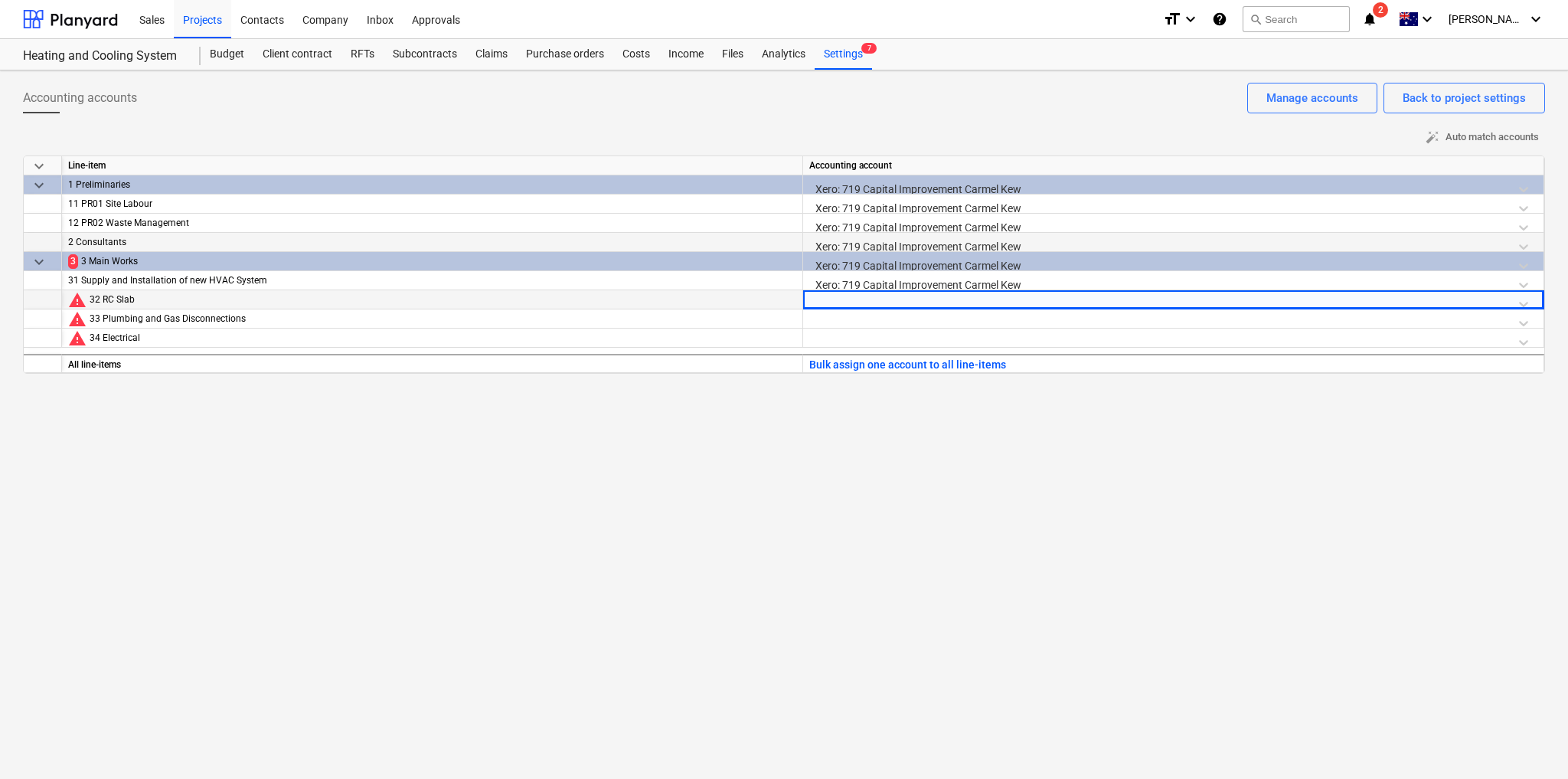
click at [902, 296] on div at bounding box center [1173, 303] width 728 height 27
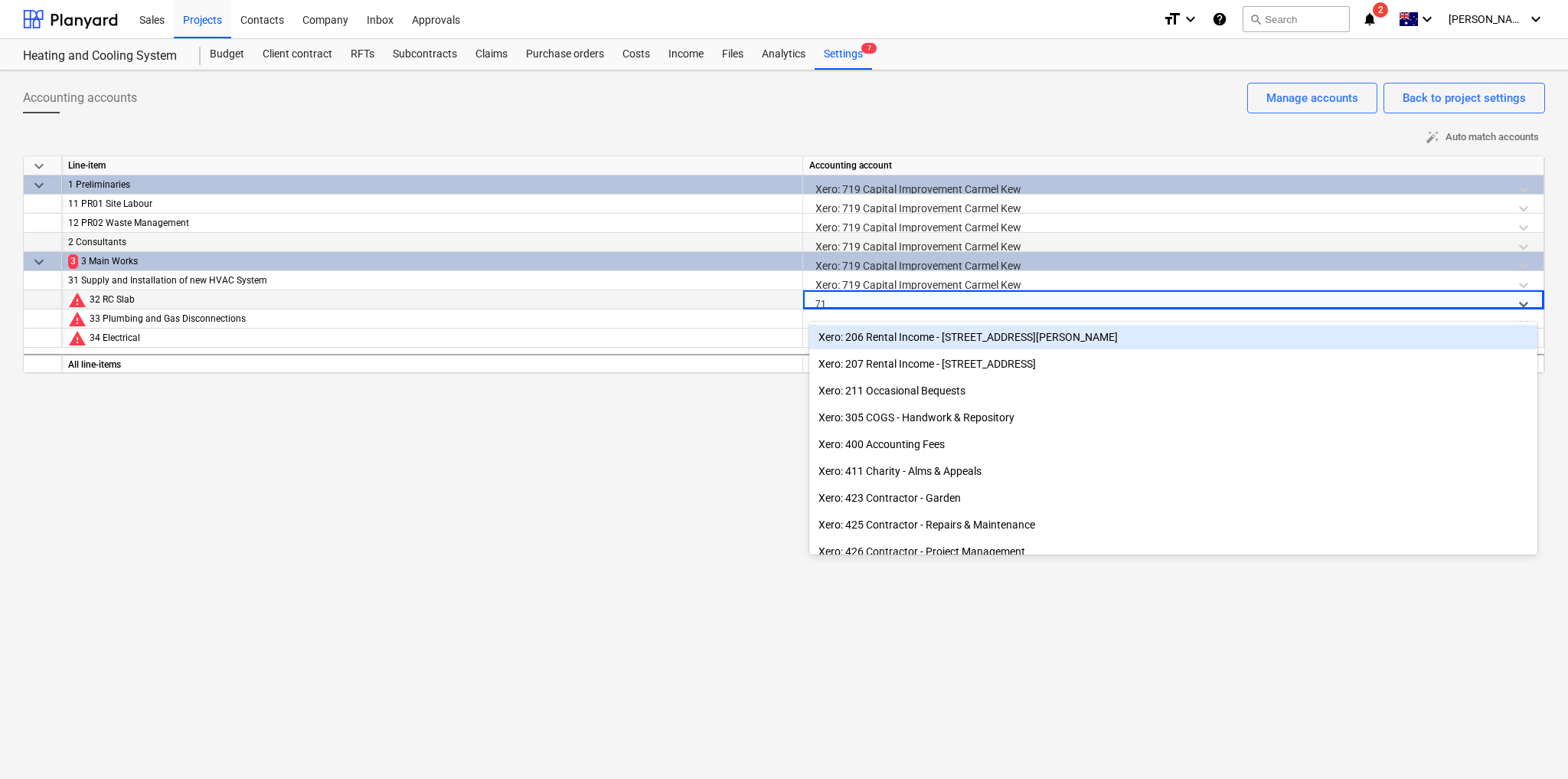
type input "719"
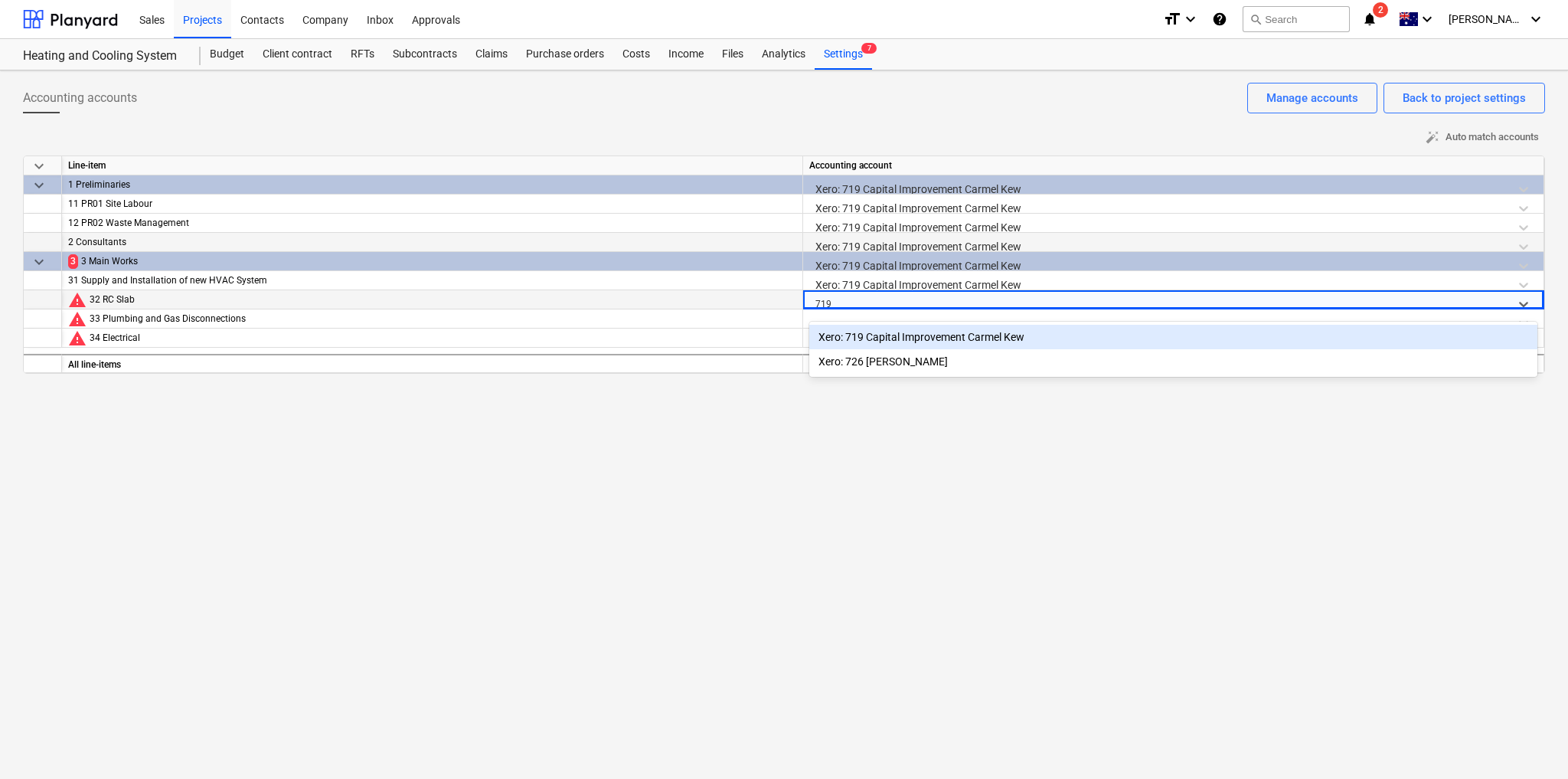
click at [958, 337] on div "Xero: 719 Capital Improvement Carmel Kew" at bounding box center [1173, 337] width 728 height 25
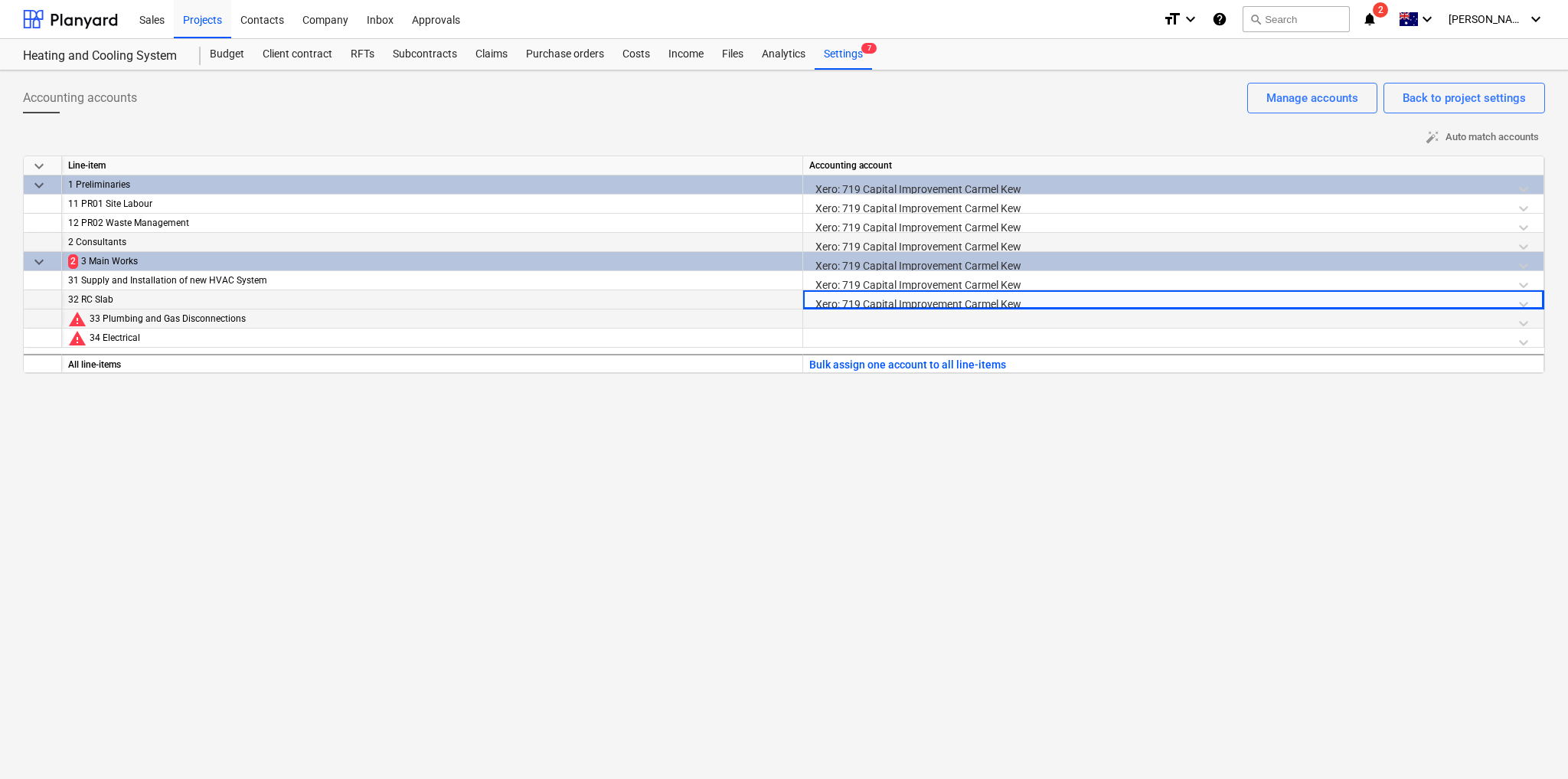
click at [924, 314] on div at bounding box center [1173, 322] width 728 height 27
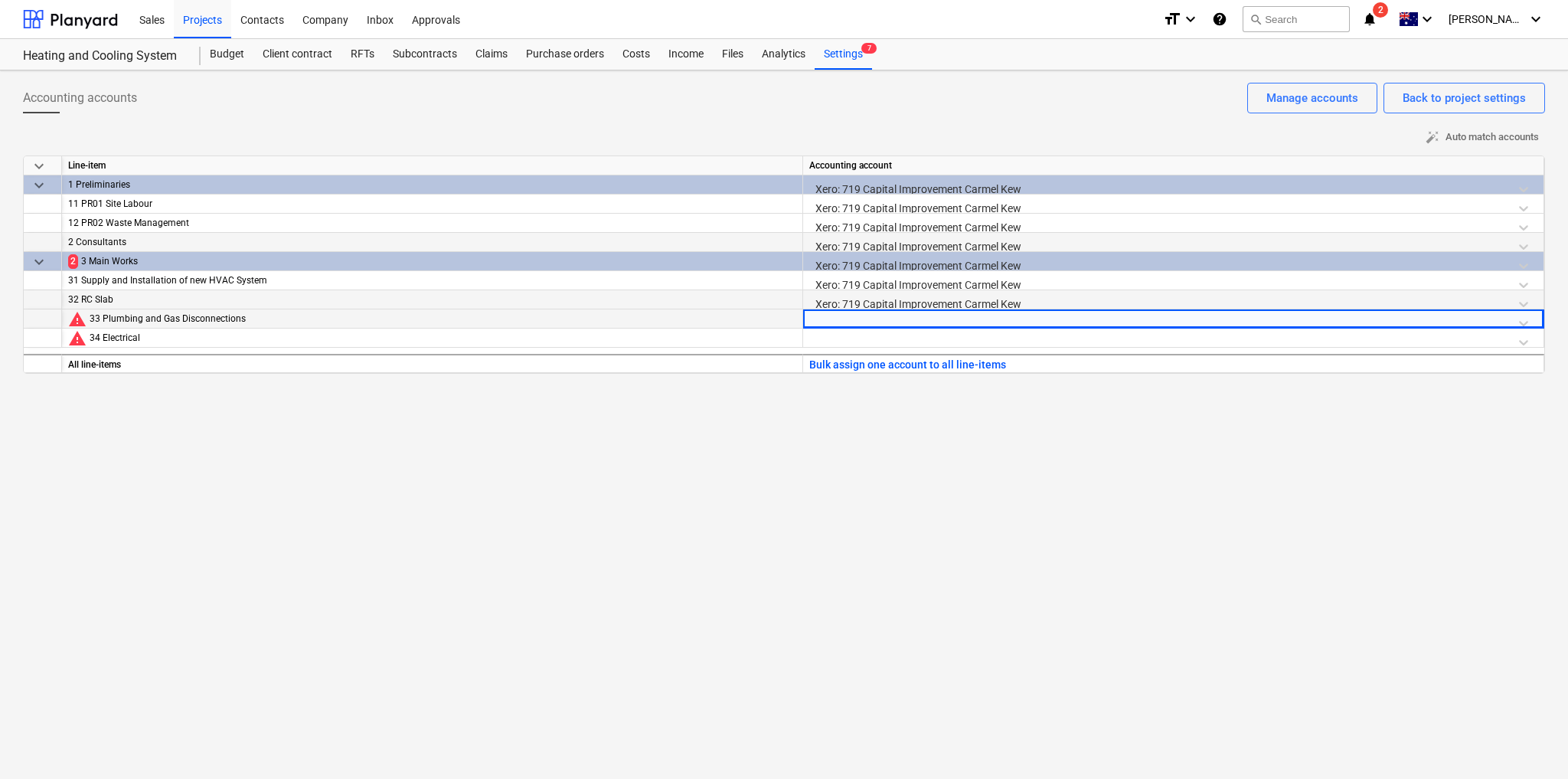
click at [924, 314] on div at bounding box center [1173, 322] width 728 height 27
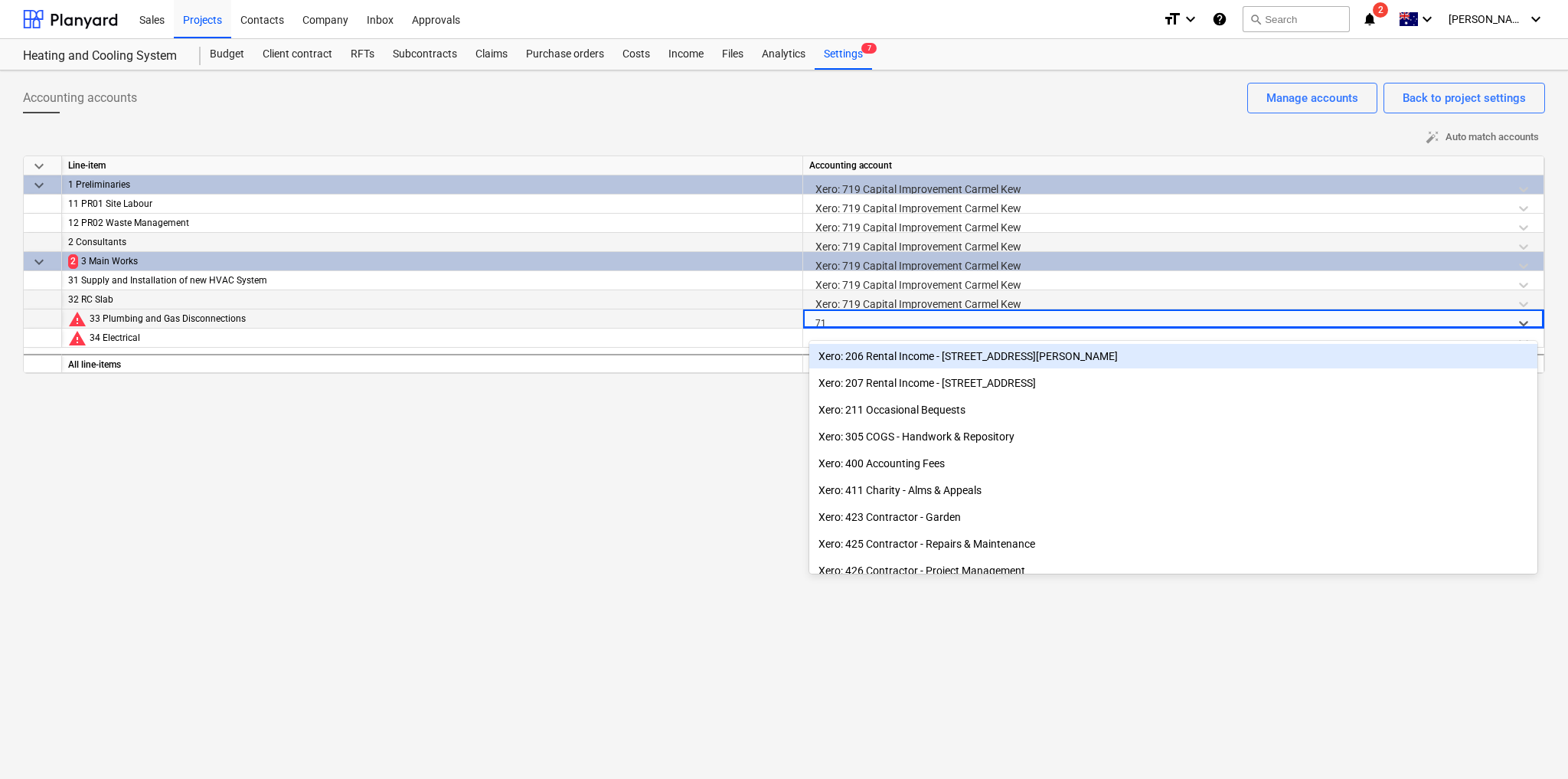
type input "719"
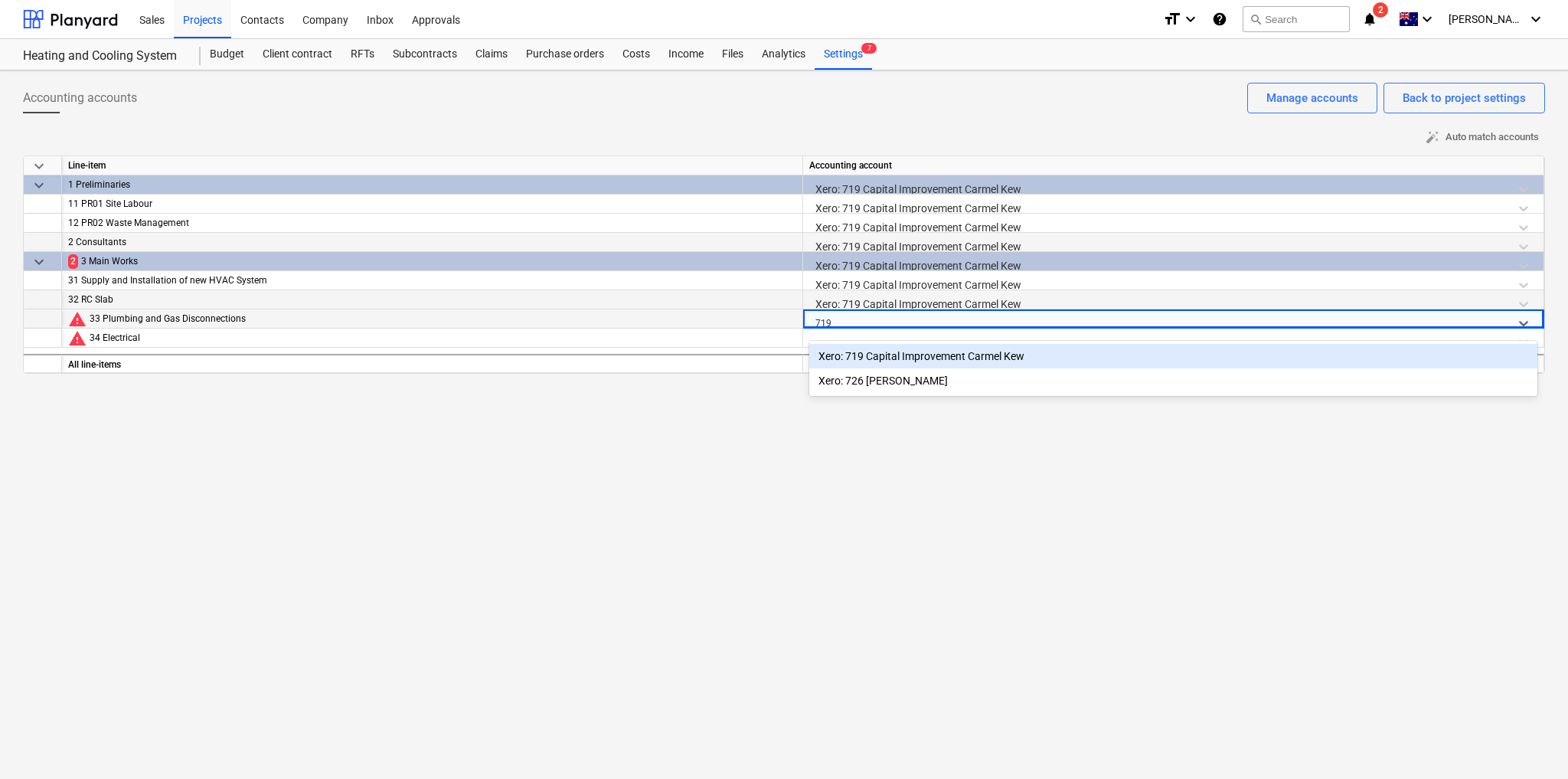
click at [931, 359] on div "Xero: 719 Capital Improvement Carmel Kew" at bounding box center [1173, 356] width 728 height 25
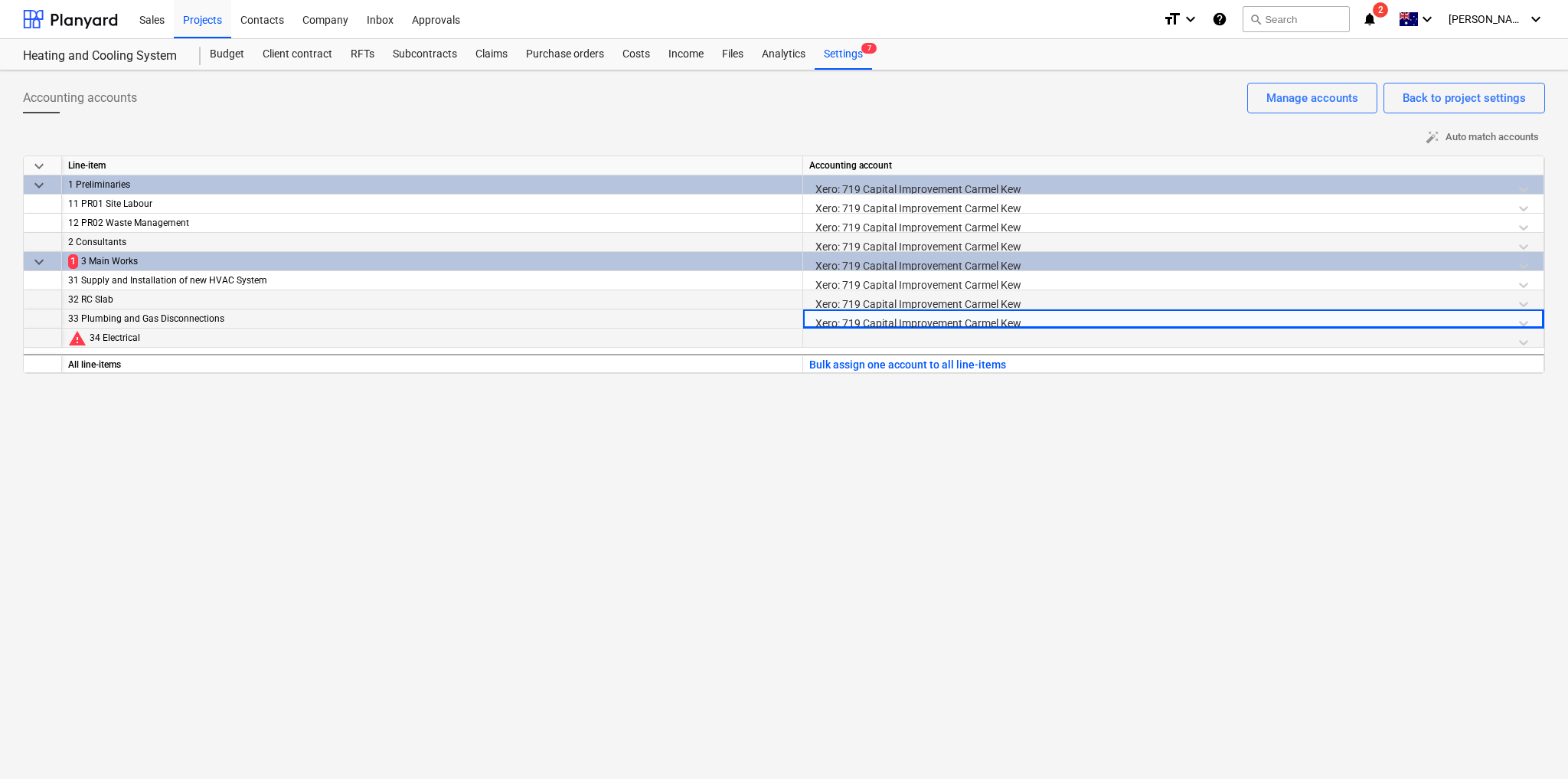
click at [888, 332] on div at bounding box center [1173, 342] width 728 height 27
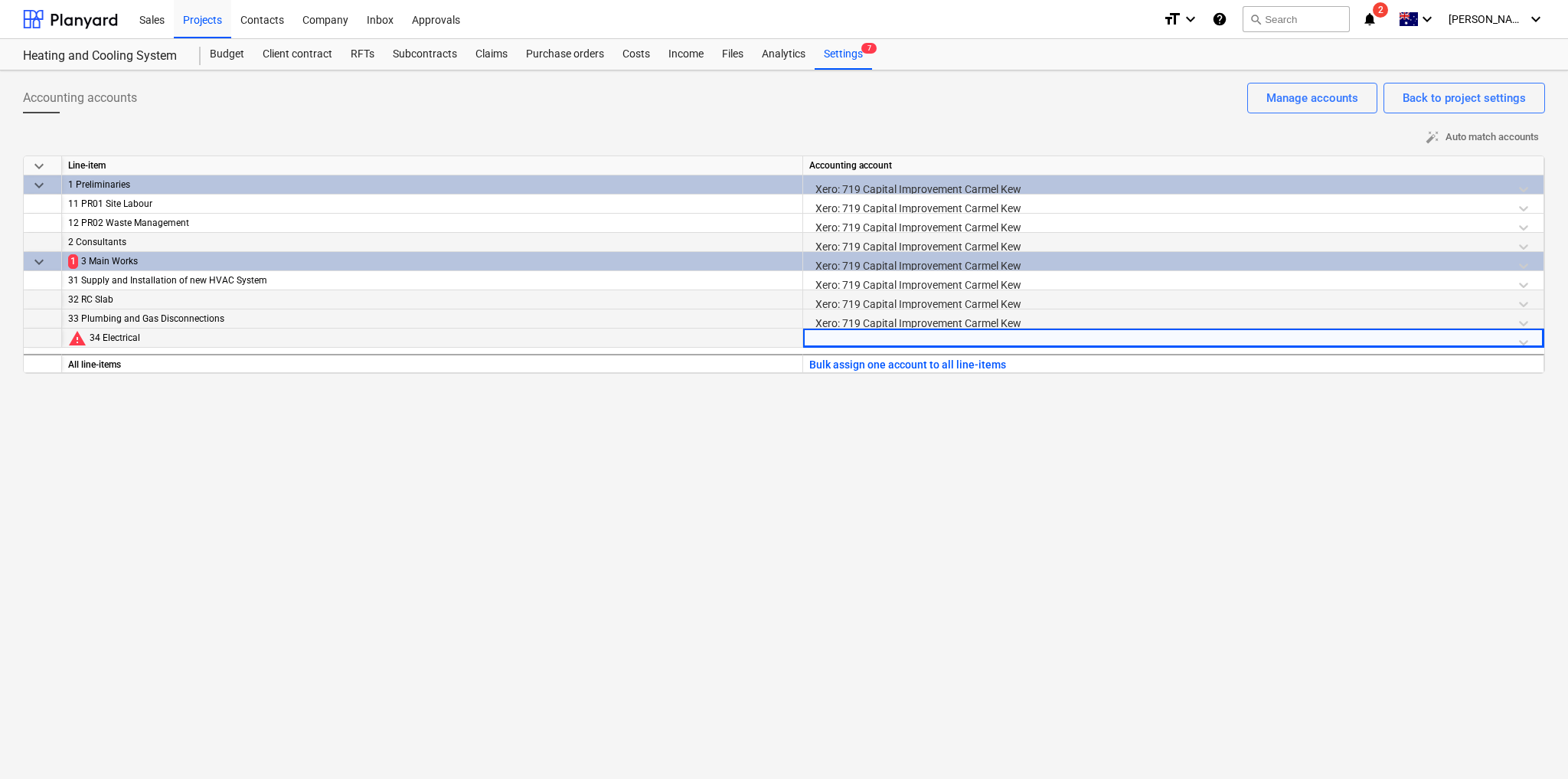
click at [888, 332] on div at bounding box center [1173, 342] width 728 height 27
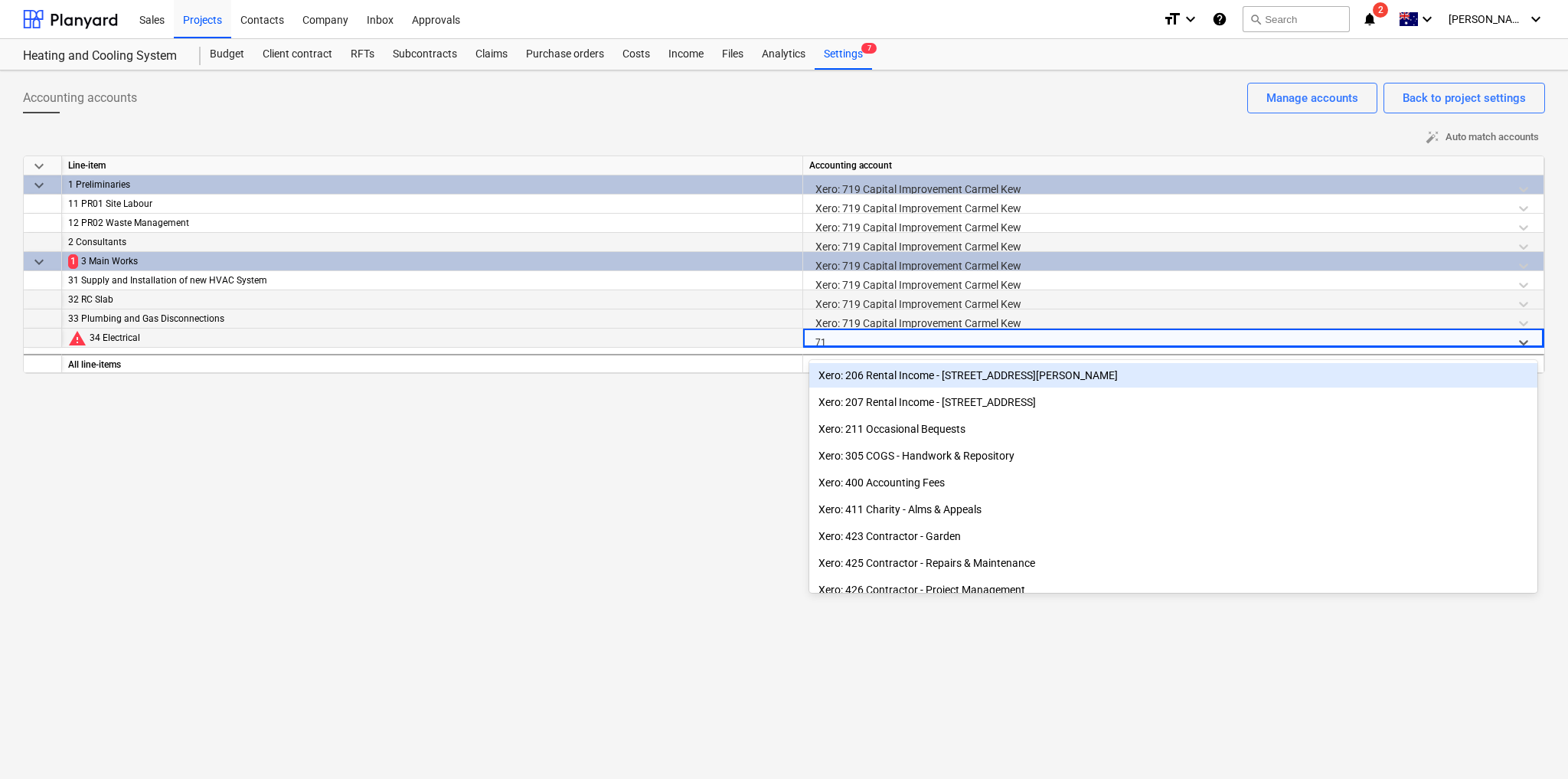
type input "719"
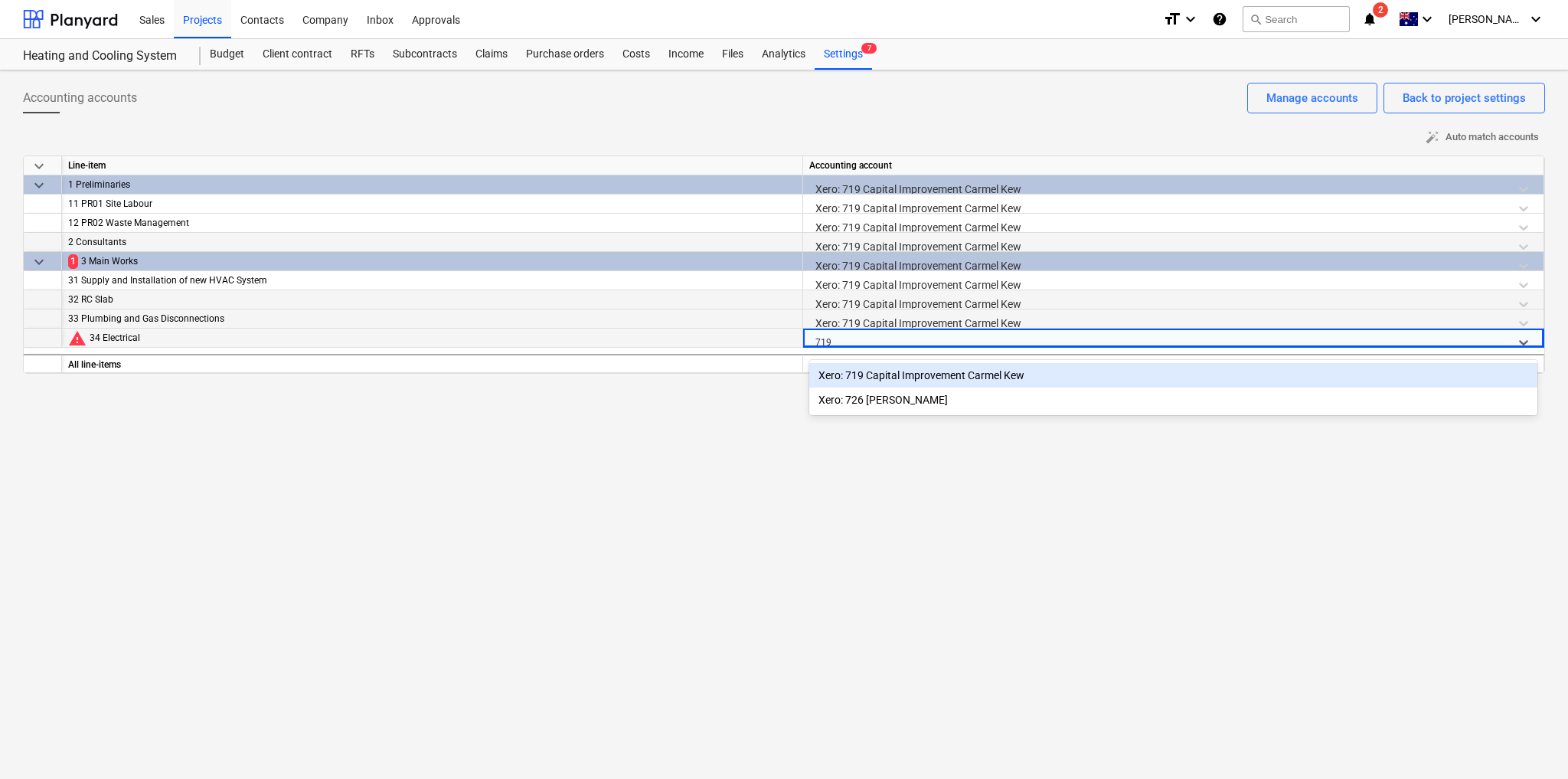
click at [918, 379] on div "Xero: 719 Capital Improvement Carmel Kew" at bounding box center [1173, 375] width 728 height 25
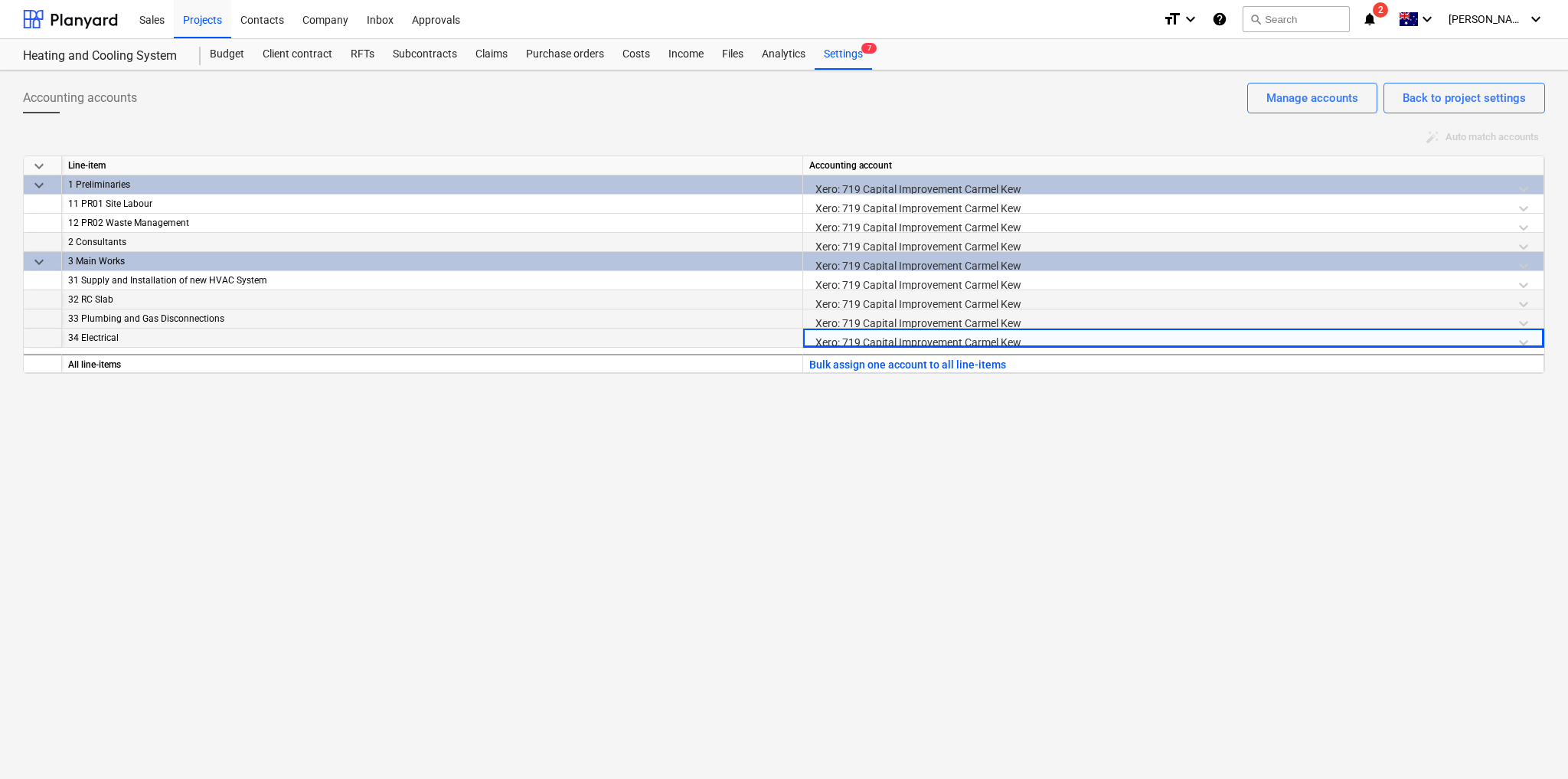
click at [994, 451] on div "Accounting accounts Back to project settings Manage accounts auto_fix_high Auto…" at bounding box center [784, 424] width 1568 height 708
click at [1427, 100] on div "Back to project settings" at bounding box center [1464, 97] width 123 height 20
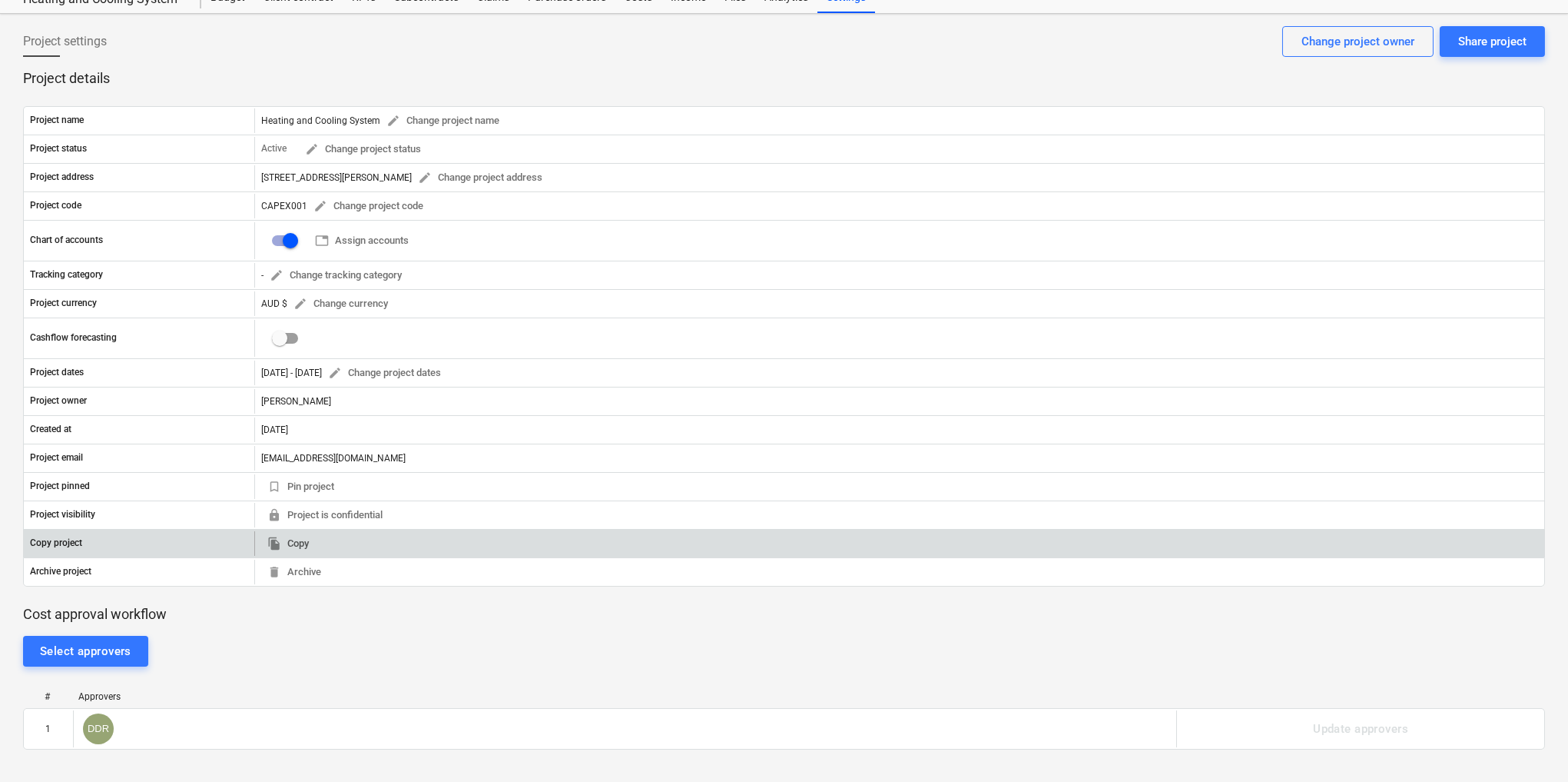
scroll to position [56, 0]
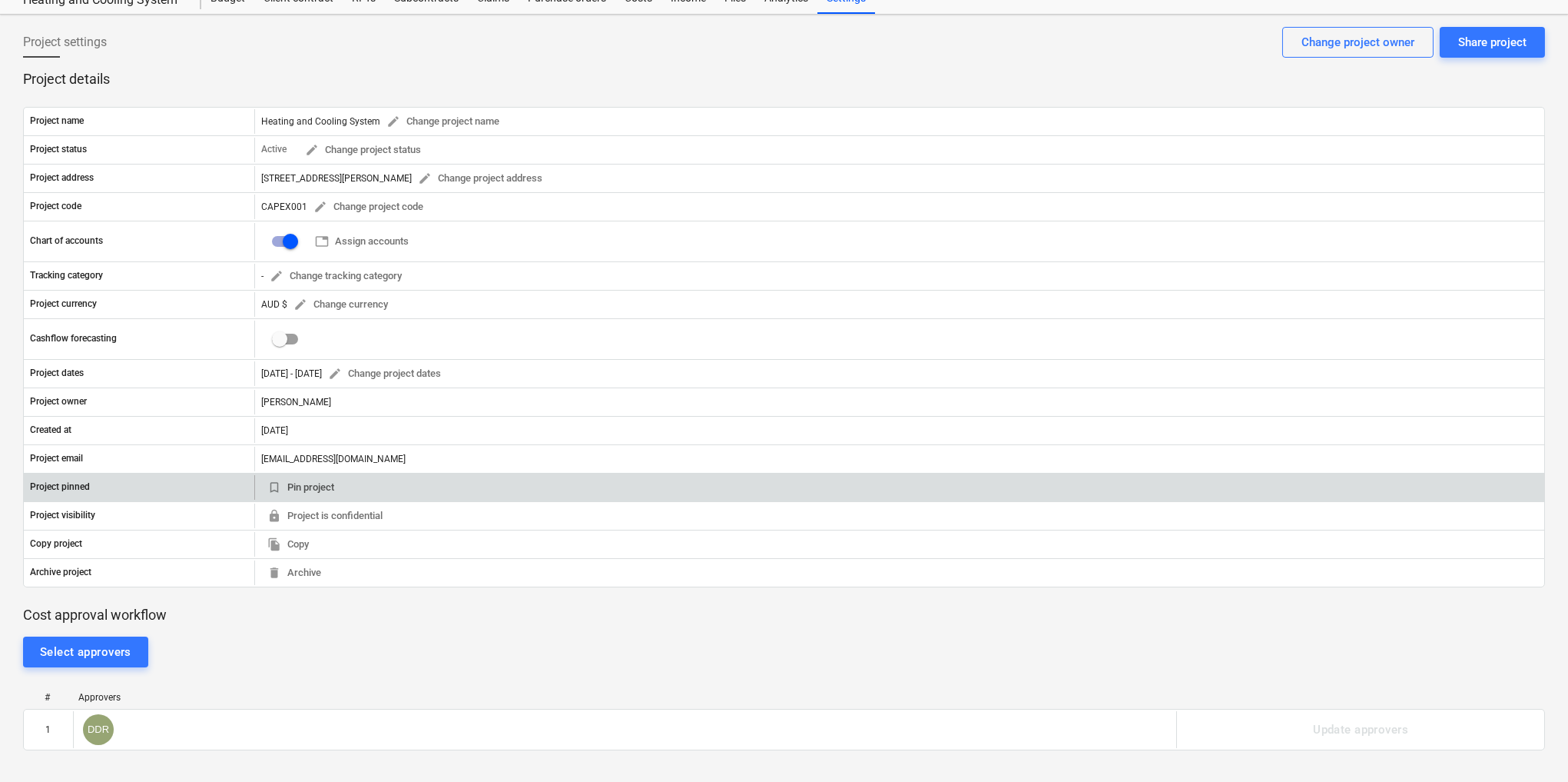
click at [272, 487] on span "bookmark_border" at bounding box center [274, 488] width 14 height 14
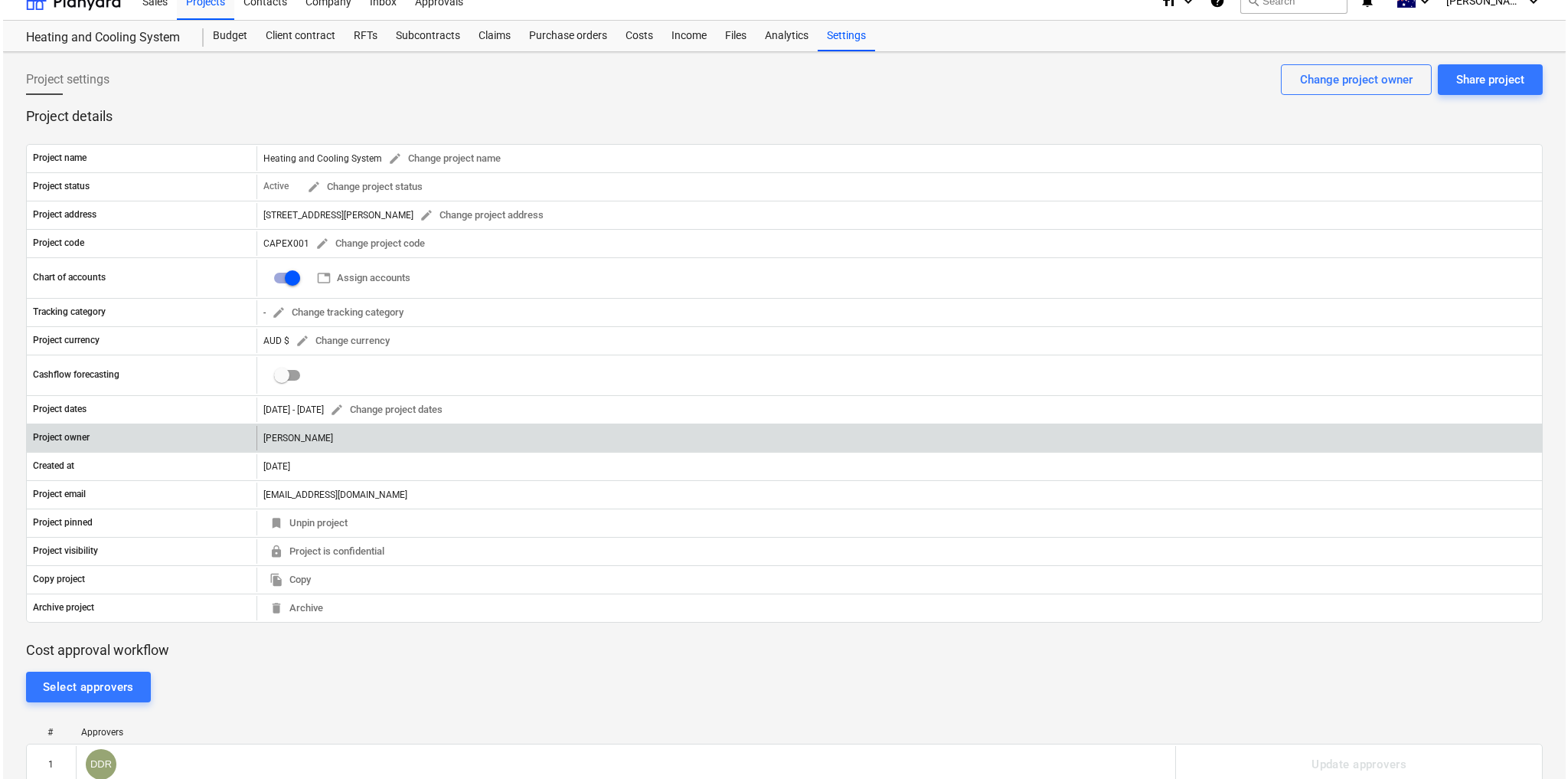
scroll to position [0, 0]
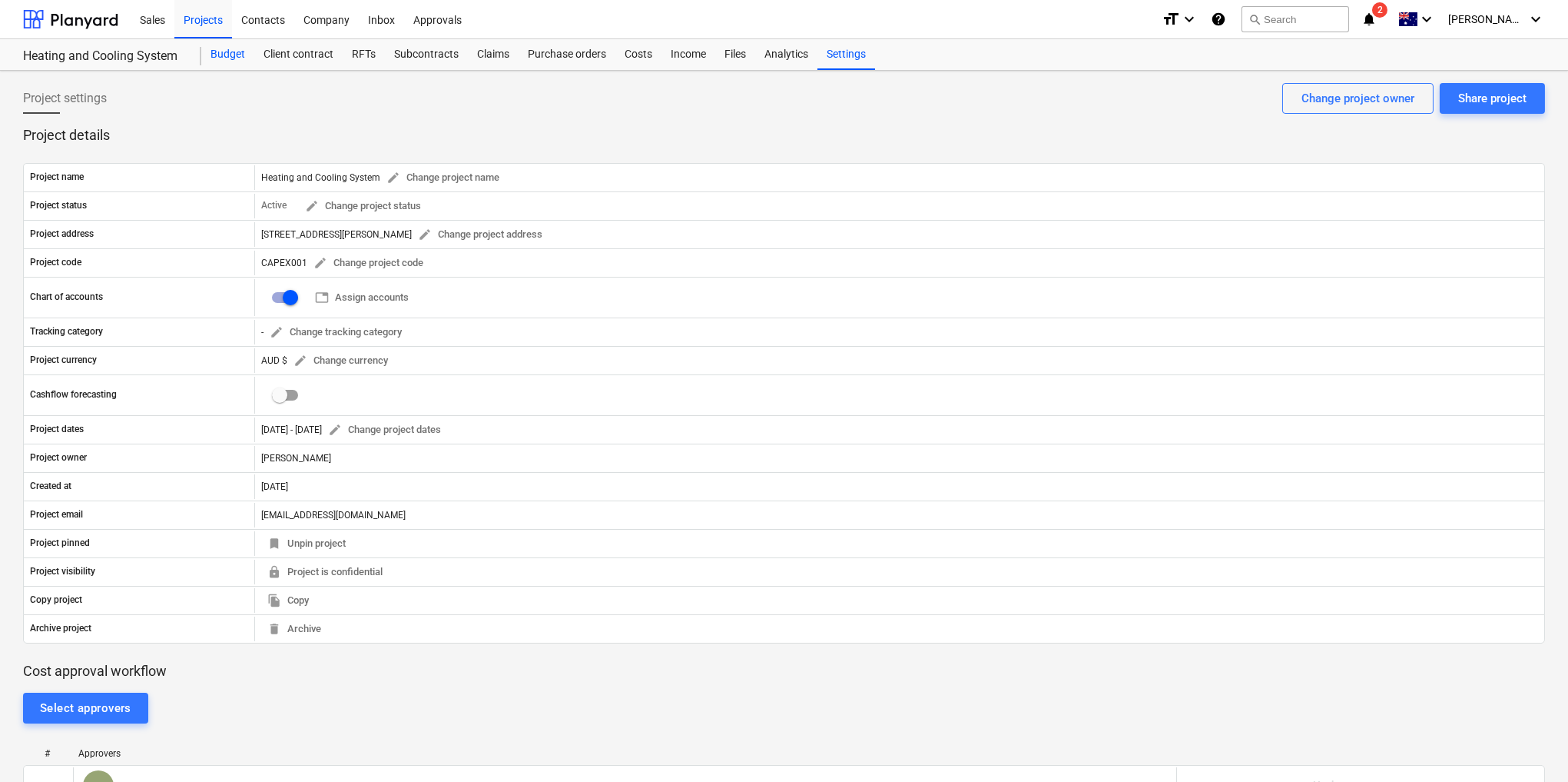
click at [212, 57] on div "Budget" at bounding box center [227, 54] width 53 height 31
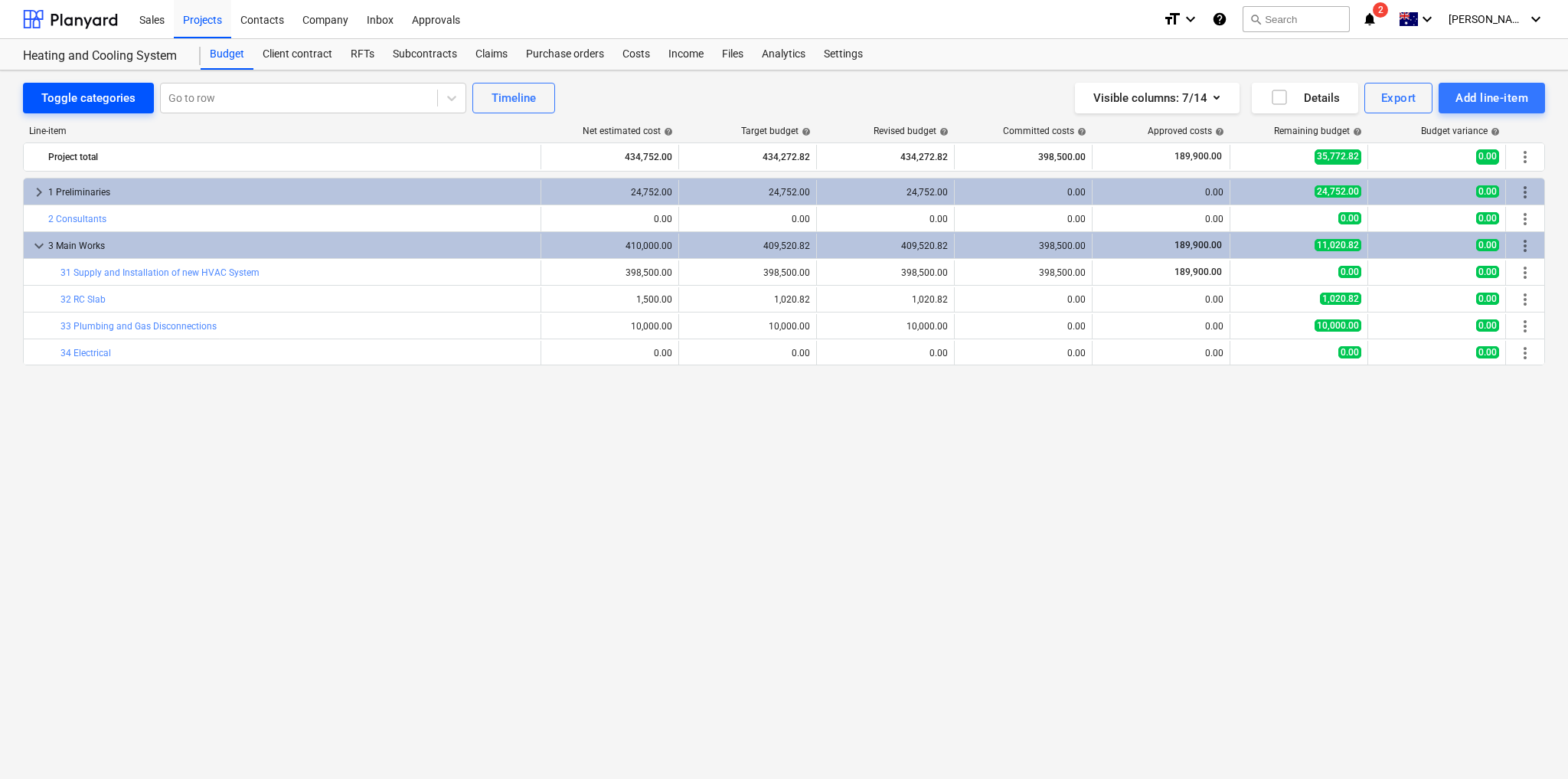
click at [90, 112] on button "Toggle categories" at bounding box center [88, 97] width 131 height 31
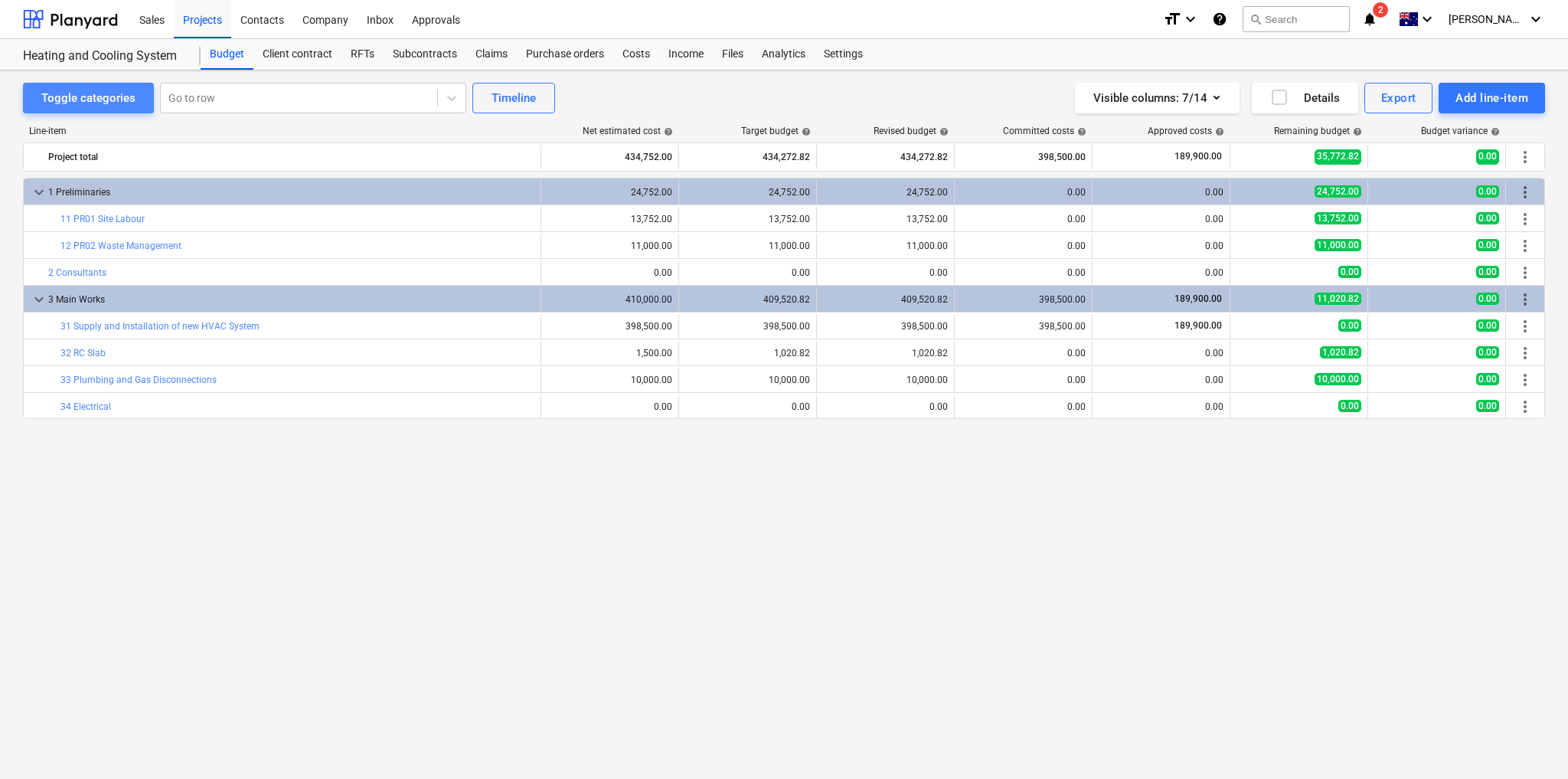
click at [93, 104] on div "Toggle categories" at bounding box center [88, 97] width 94 height 20
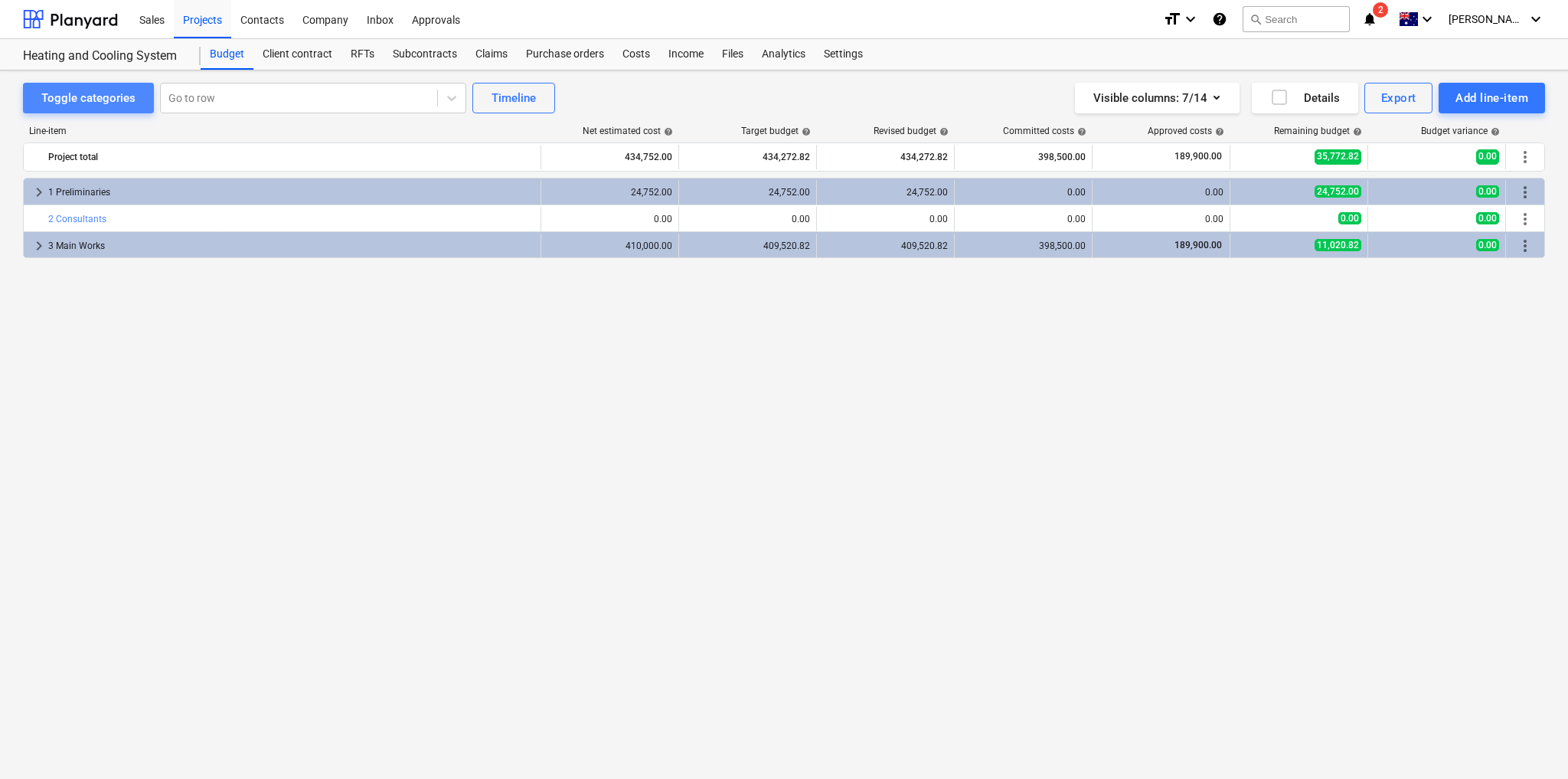
click at [92, 109] on button "Toggle categories" at bounding box center [88, 97] width 131 height 31
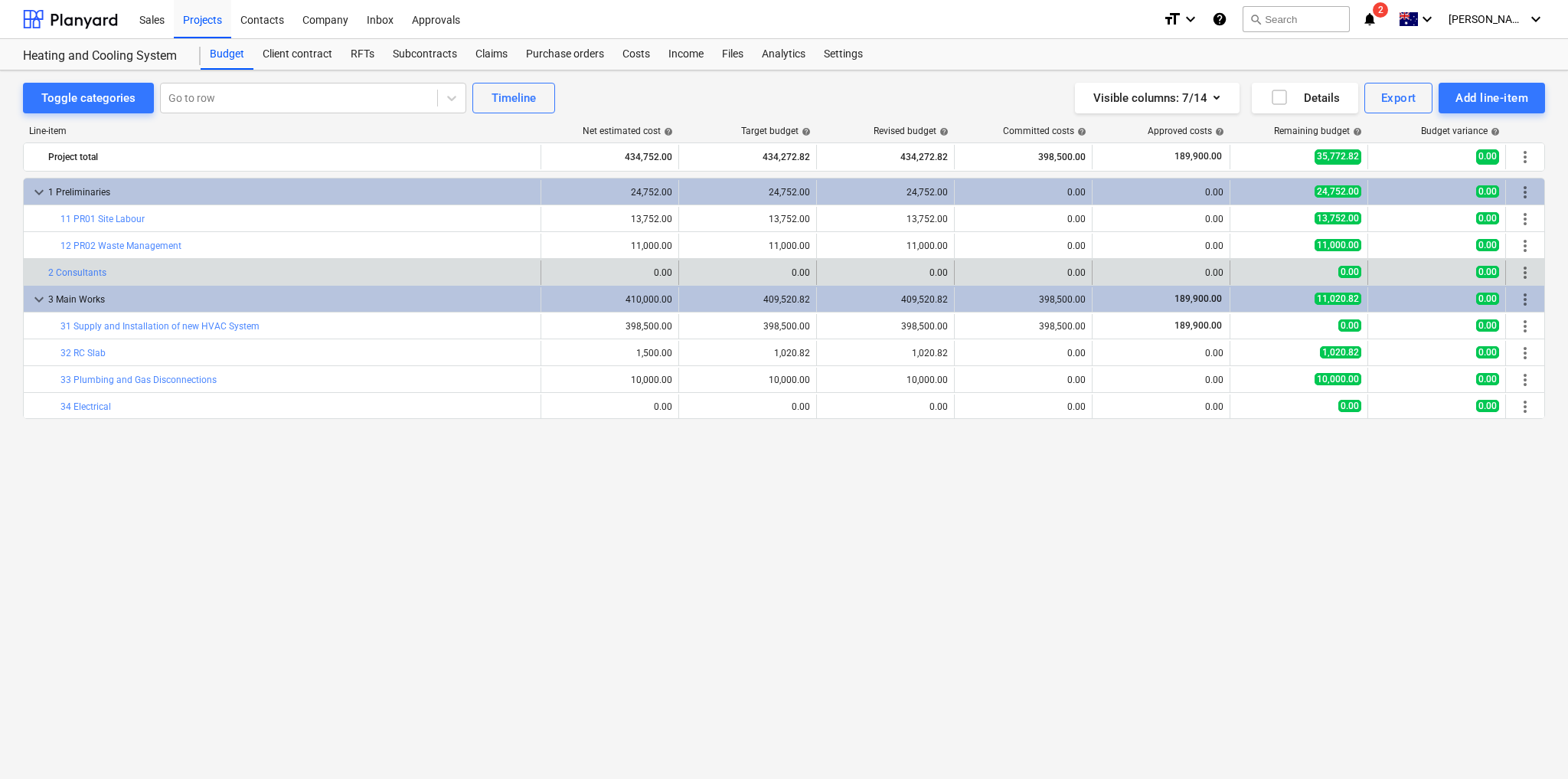
click at [192, 260] on div "bar_chart 2 Consultants" at bounding box center [291, 272] width 486 height 25
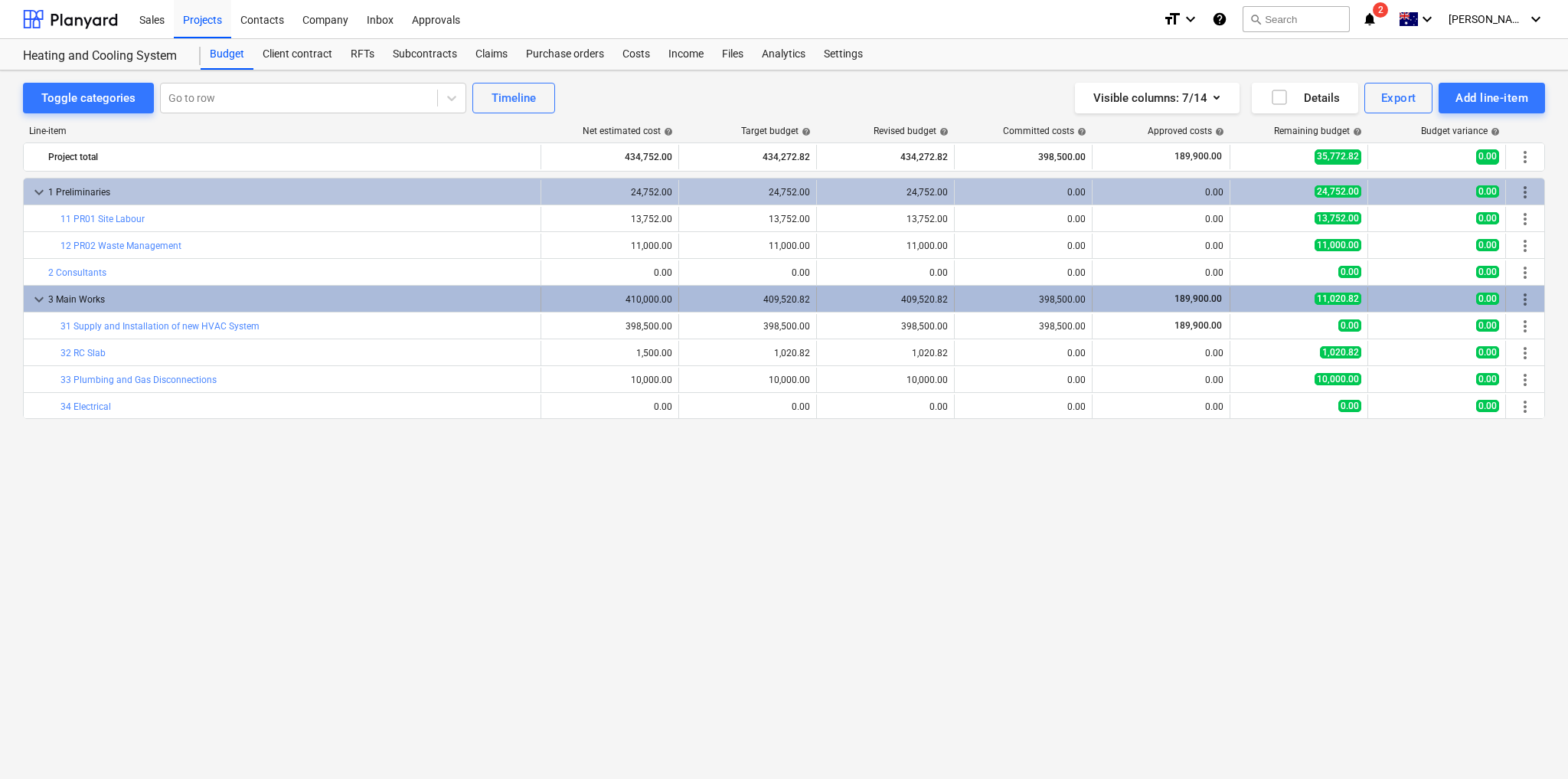
click at [35, 297] on span "keyboard_arrow_down" at bounding box center [39, 299] width 18 height 18
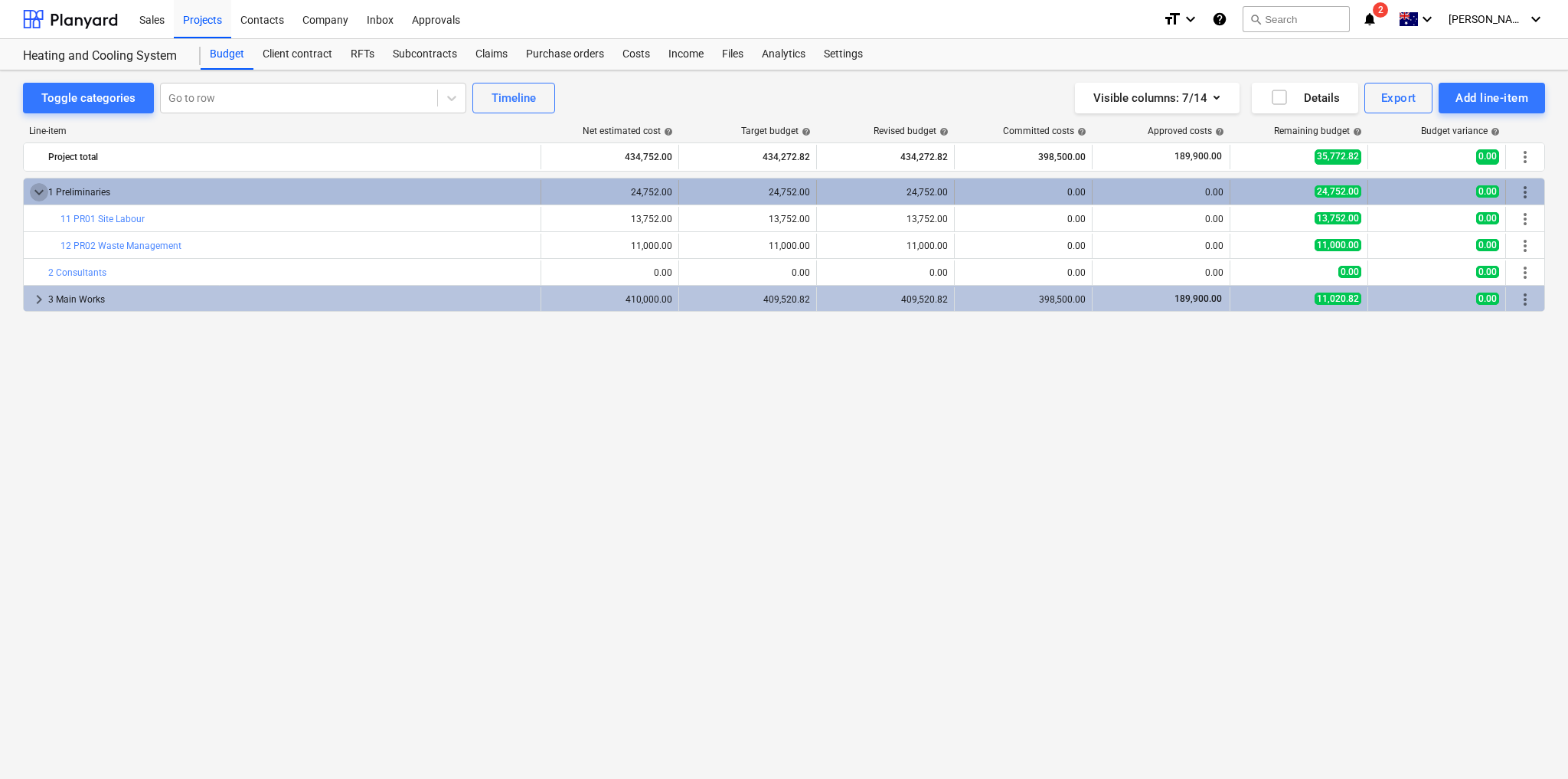
click at [35, 184] on span "keyboard_arrow_down" at bounding box center [39, 191] width 18 height 18
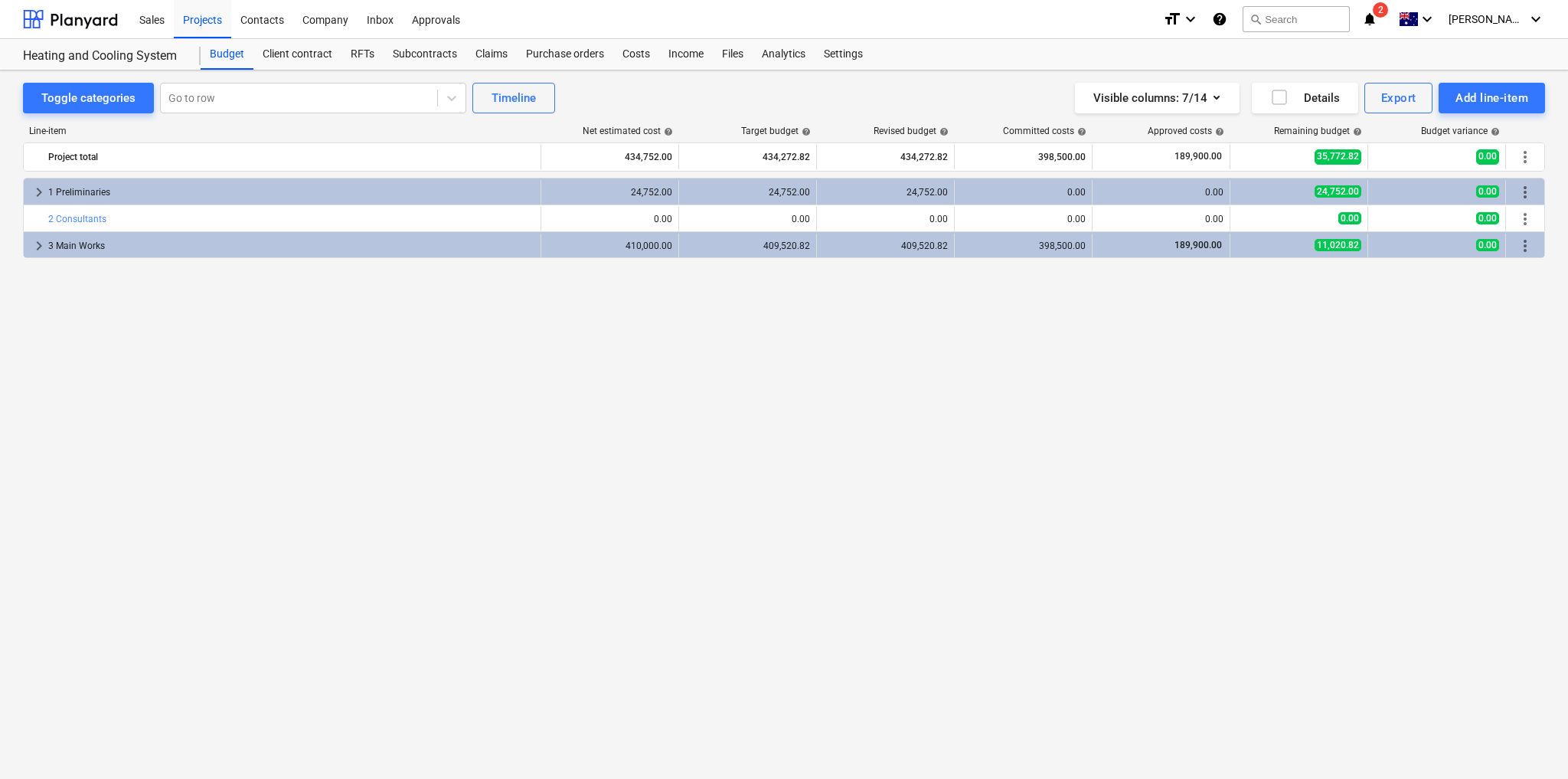
click at [310, 465] on div "keyboard_arrow_right 1 Preliminaries 24,752.00 24,752.00 24,752.00 0.00 0.00 24…" at bounding box center [783, 446] width 1521 height 538
